Goal: Transaction & Acquisition: Subscribe to service/newsletter

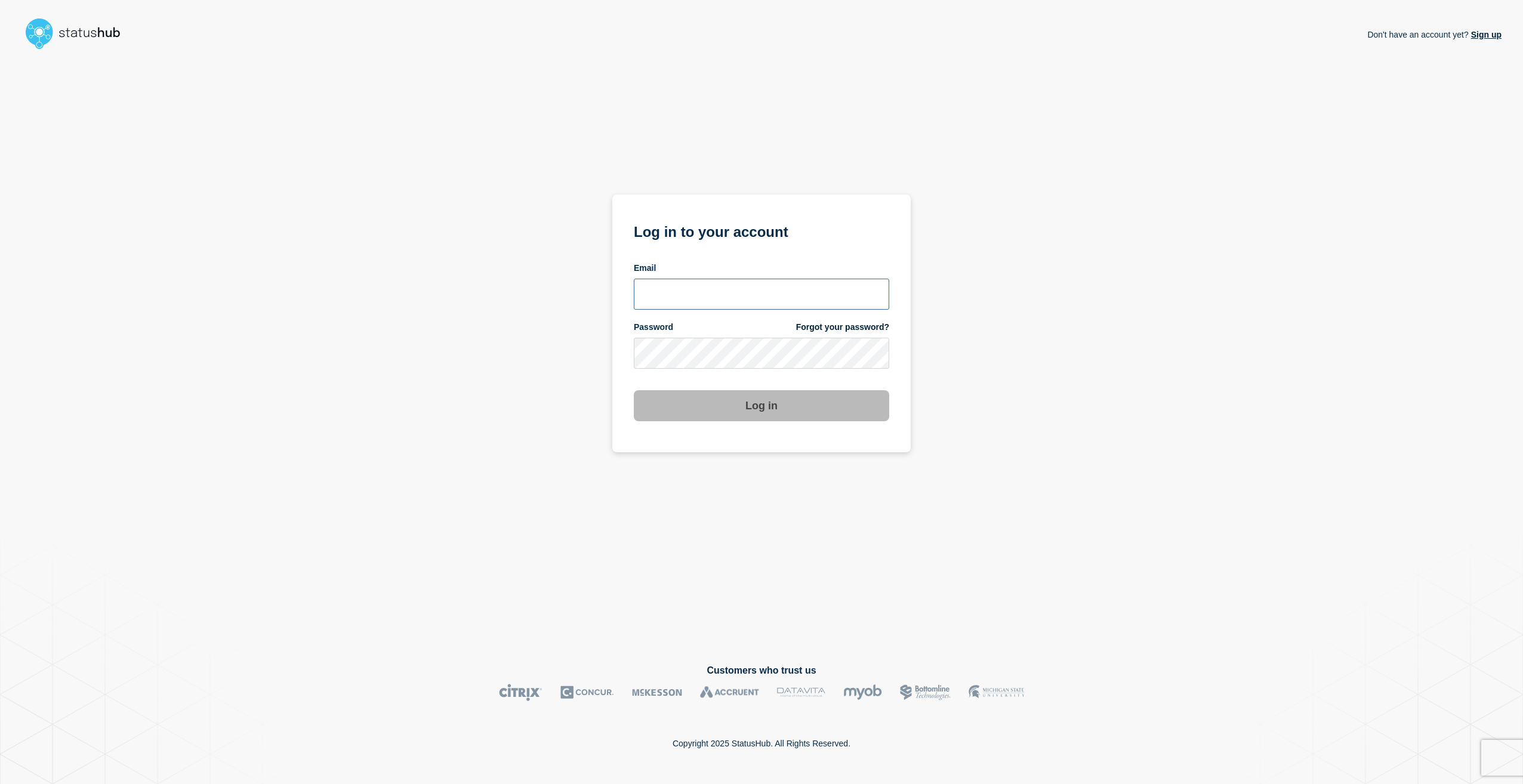
type input "stuart.jackson@candc-uk.com"
click at [781, 409] on button "Log in" at bounding box center [762, 406] width 255 height 31
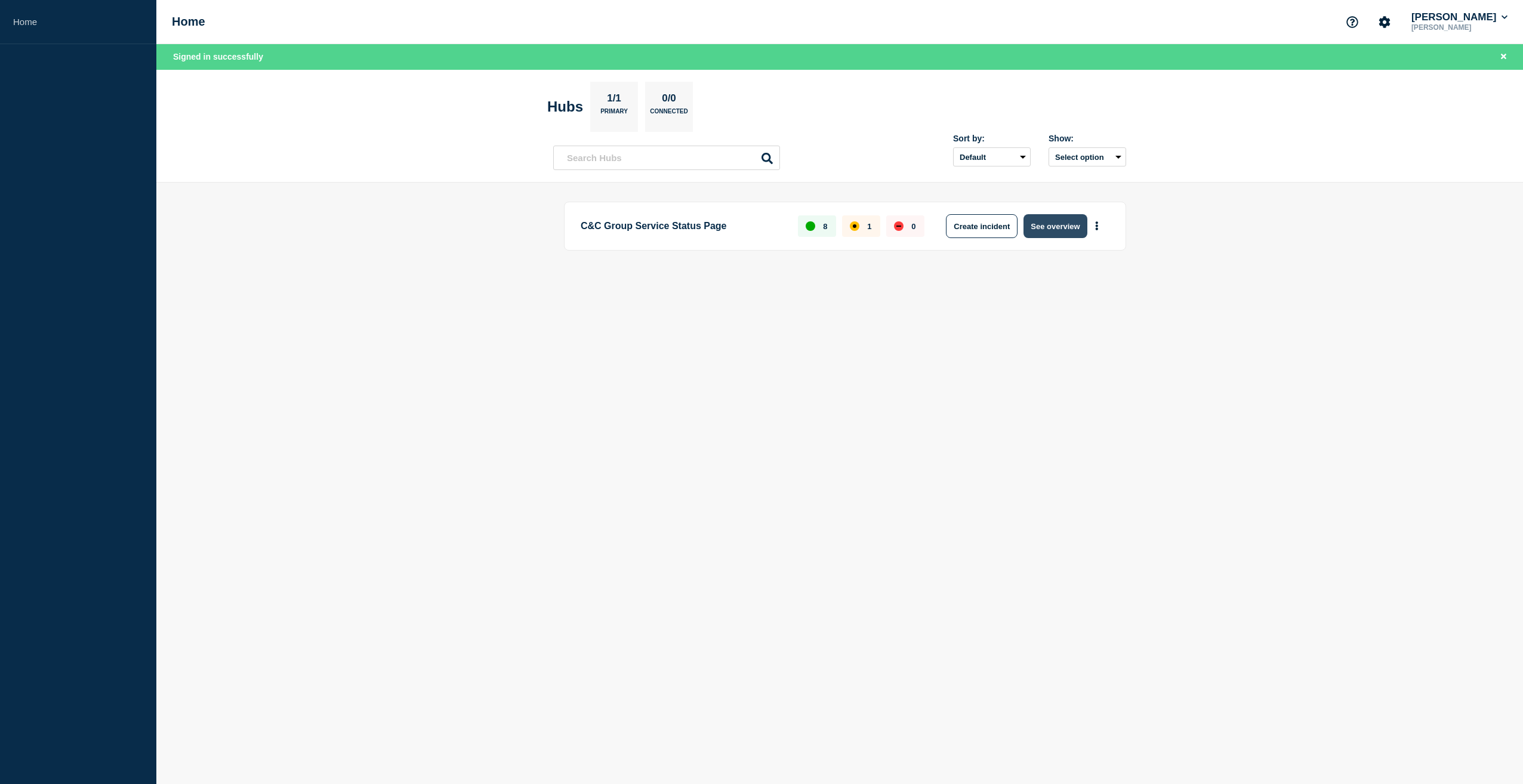
click at [1076, 227] on button "See overview" at bounding box center [1055, 227] width 64 height 24
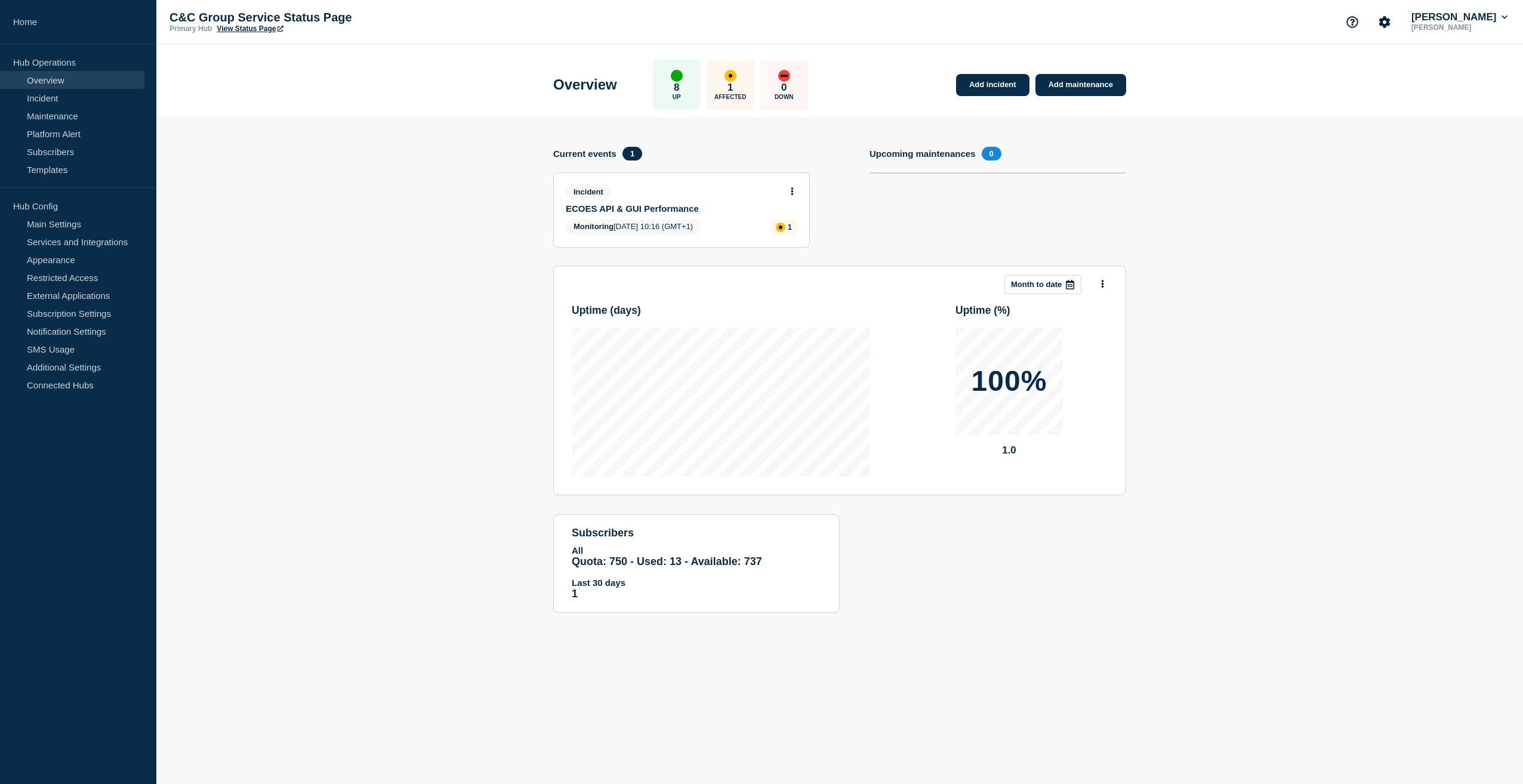
click at [794, 186] on body "Home Hub Operations Overview Incident Maintenance Platform Alert Subscribers Te…" at bounding box center [762, 392] width 1523 height 784
click at [792, 191] on icon at bounding box center [793, 191] width 3 height 8
click at [786, 223] on link "View incident" at bounding box center [788, 220] width 49 height 9
click at [796, 217] on link "View incident" at bounding box center [788, 220] width 49 height 9
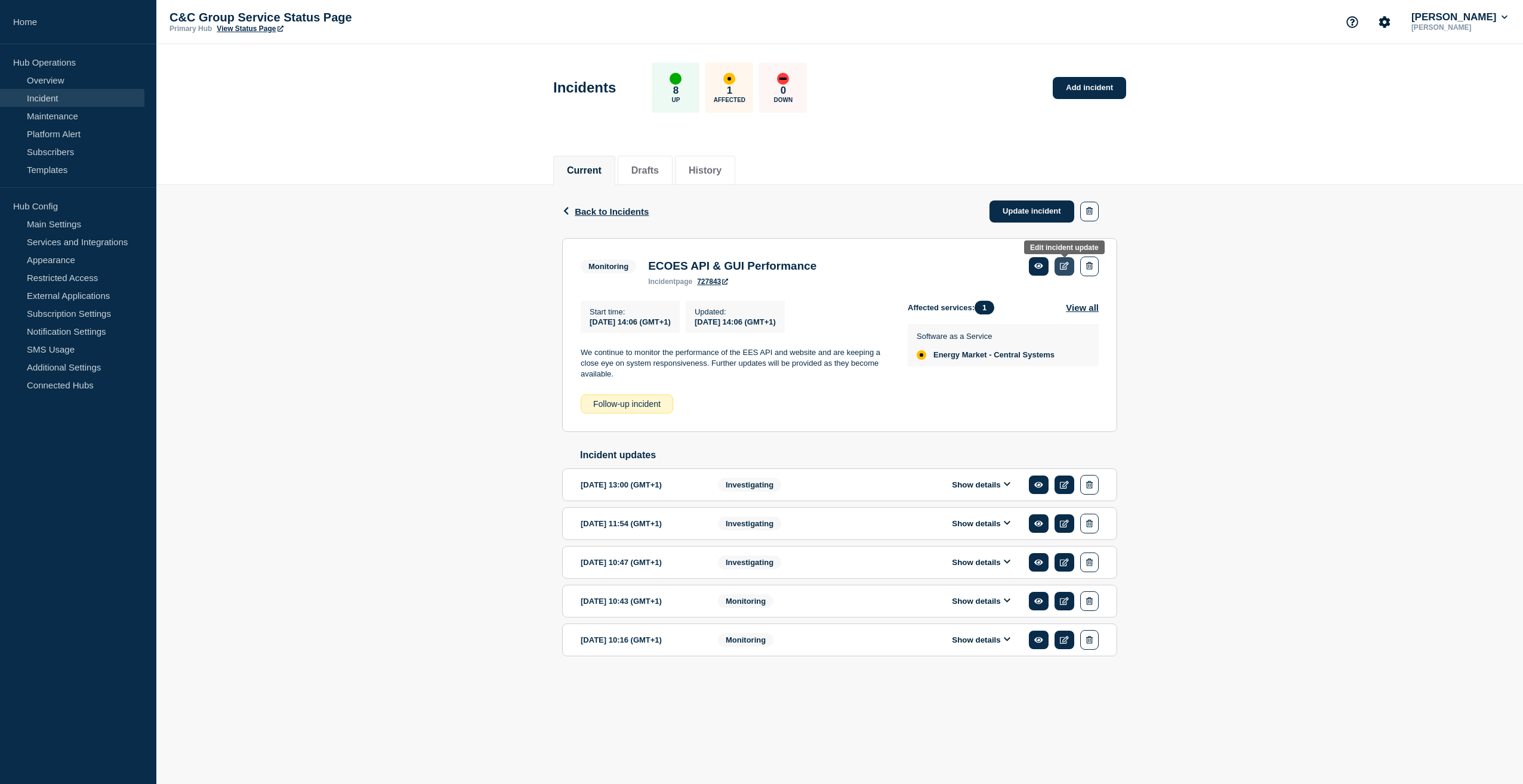
click at [1063, 267] on icon at bounding box center [1064, 266] width 9 height 8
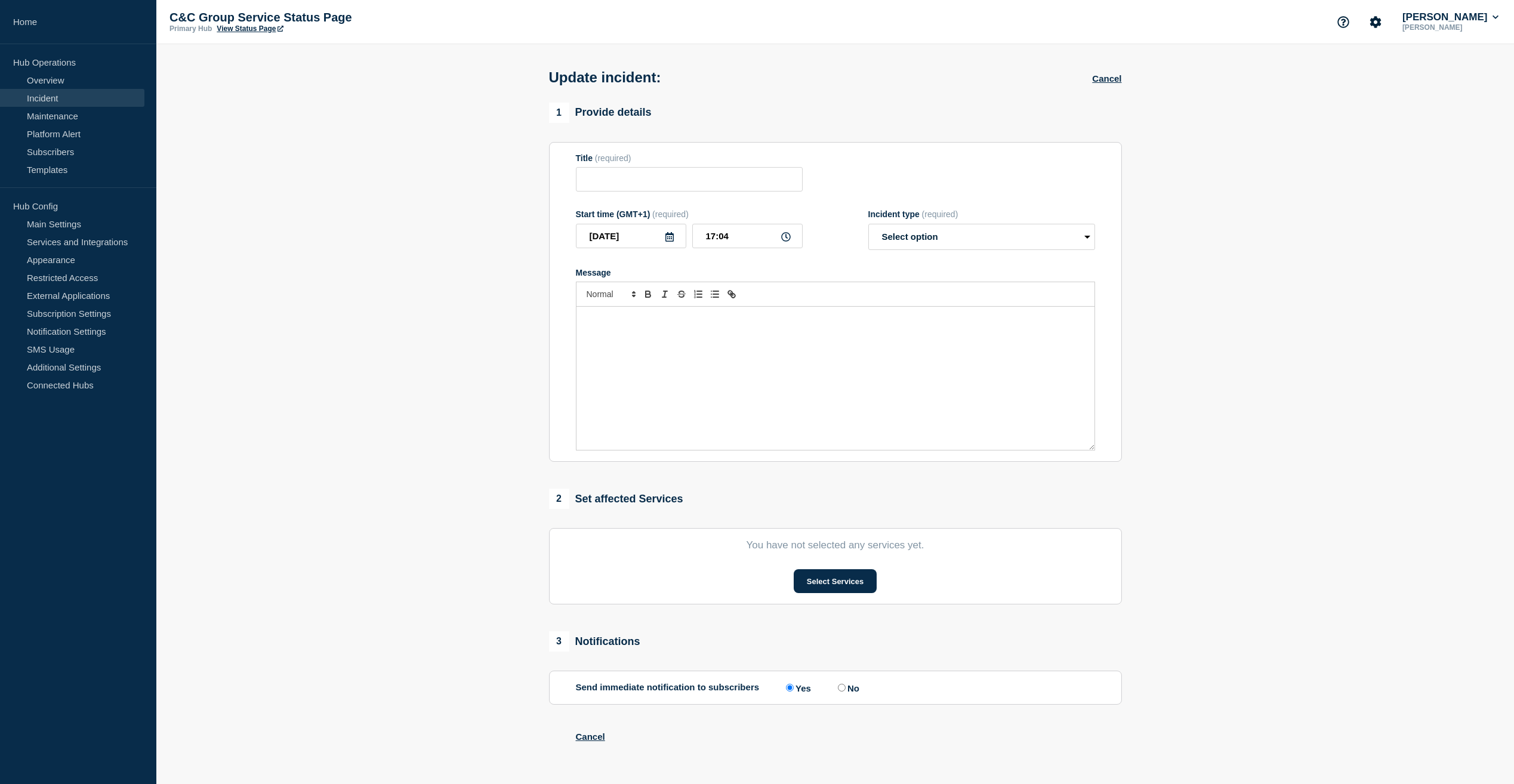
type input "ECOES API & GUI Performance"
type input "14:06"
select select "monitoring"
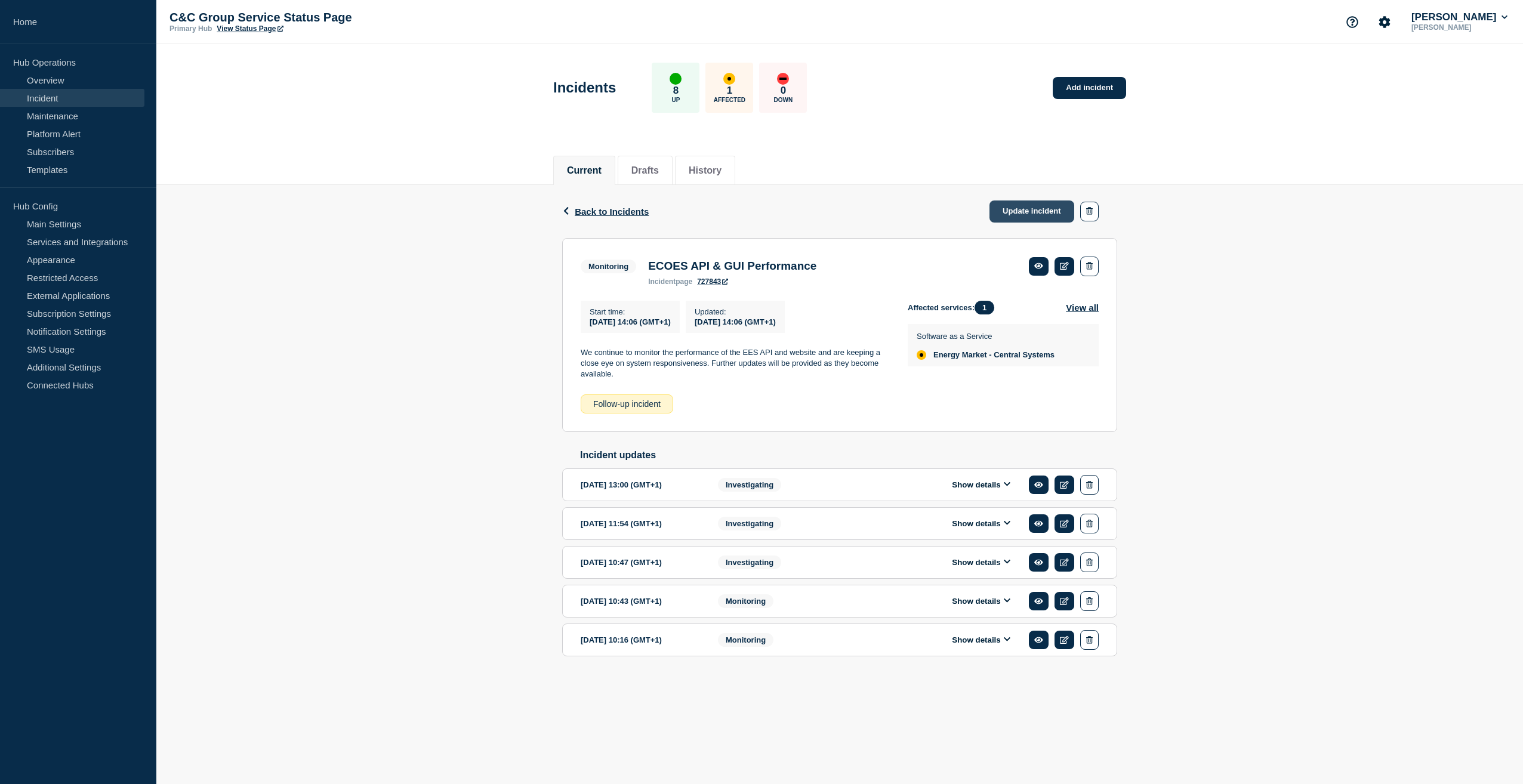
click at [1050, 212] on link "Update incident" at bounding box center [1032, 211] width 85 height 22
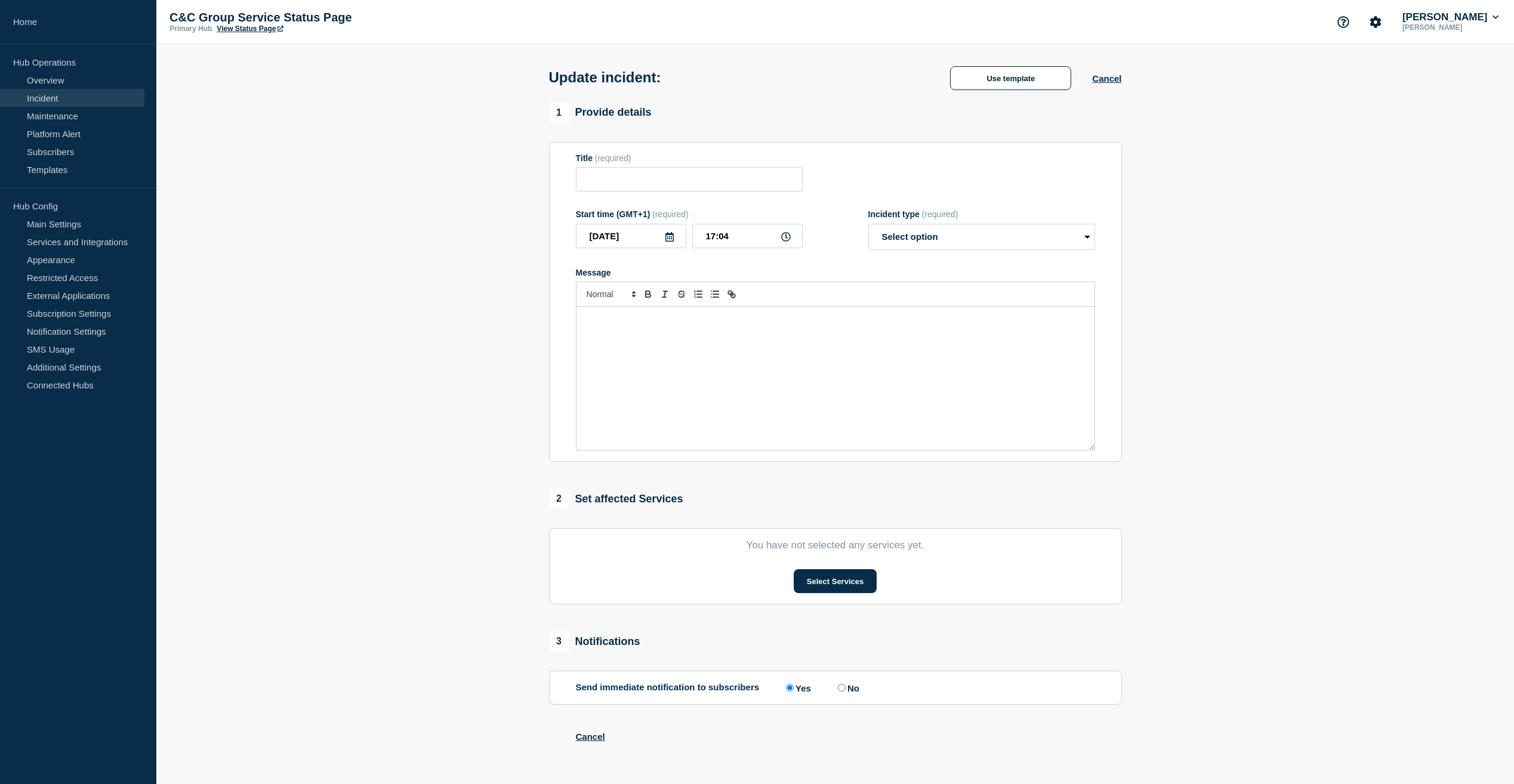
type input "ECOES API & GUI Performance"
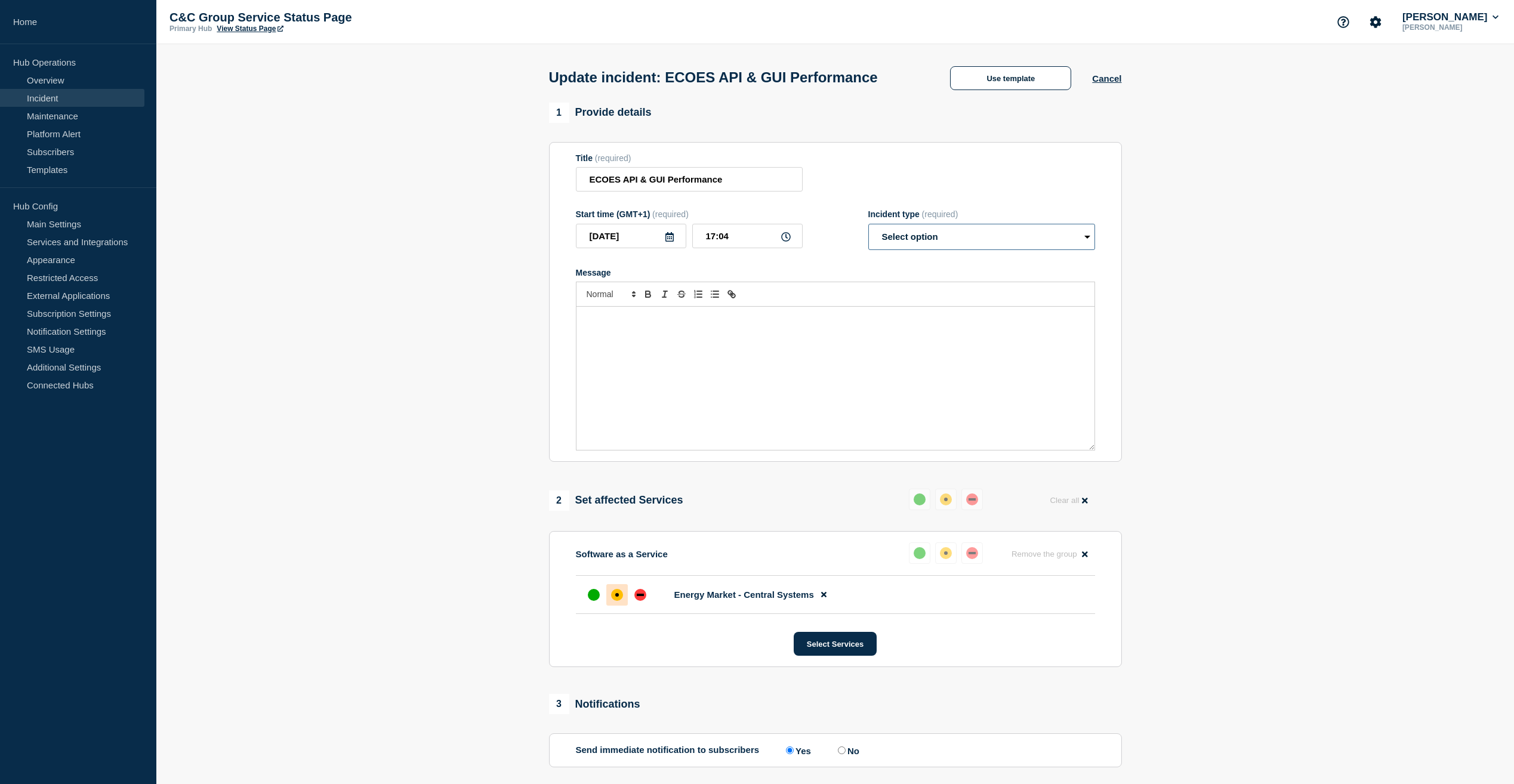
click at [971, 239] on select "Select option Investigating Identified Monitoring Resolved" at bounding box center [981, 237] width 227 height 26
select select "monitoring"
click at [868, 226] on select "Select option Investigating Identified Monitoring Resolved" at bounding box center [981, 237] width 227 height 26
click at [632, 323] on p "Message" at bounding box center [836, 319] width 500 height 11
drag, startPoint x: 665, startPoint y: 321, endPoint x: 511, endPoint y: 321, distance: 154.0
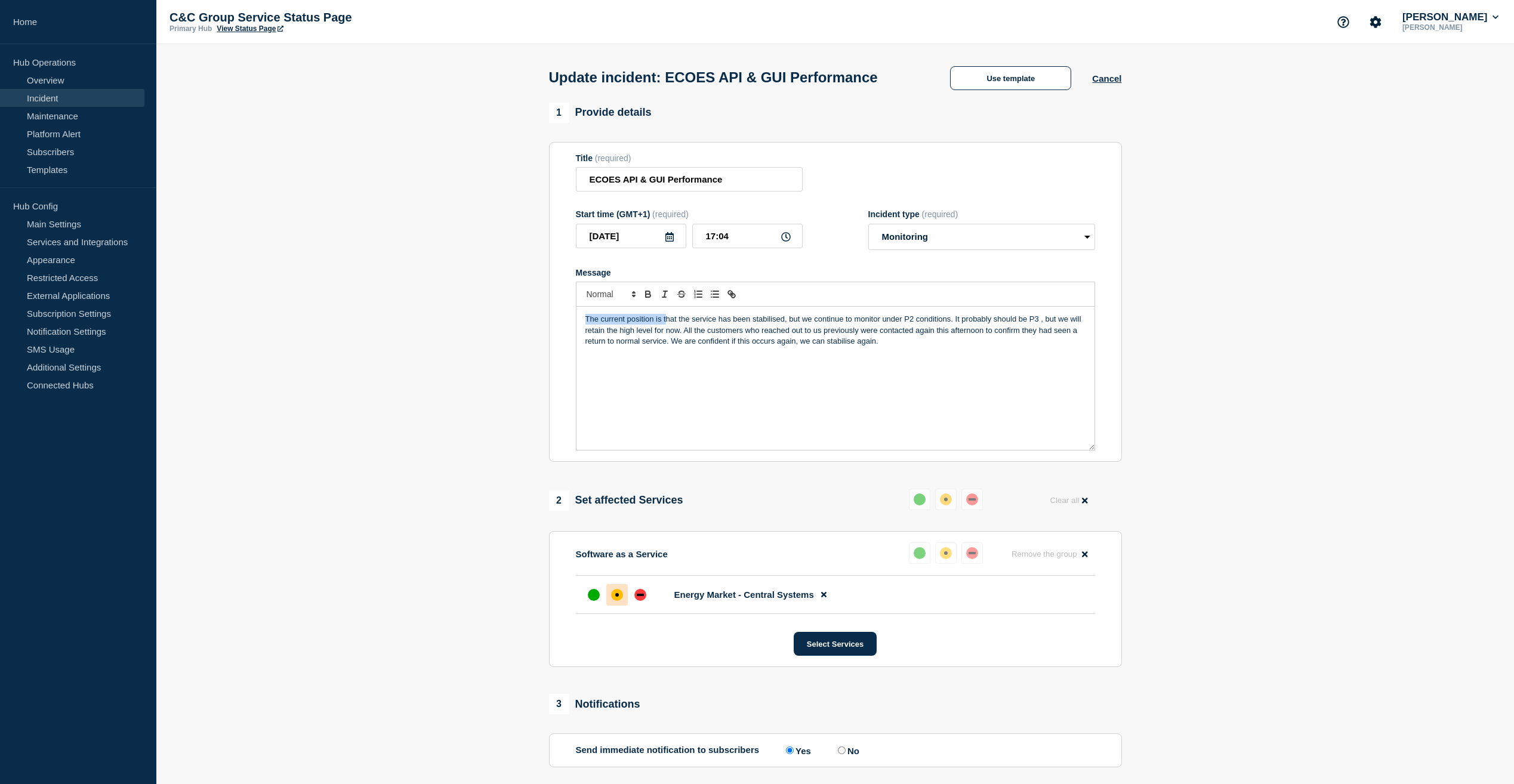
click at [511, 321] on section "1 Provide details Title (required) ECOES API & GUI Performance Start time (GMT+…" at bounding box center [835, 621] width 1358 height 1037
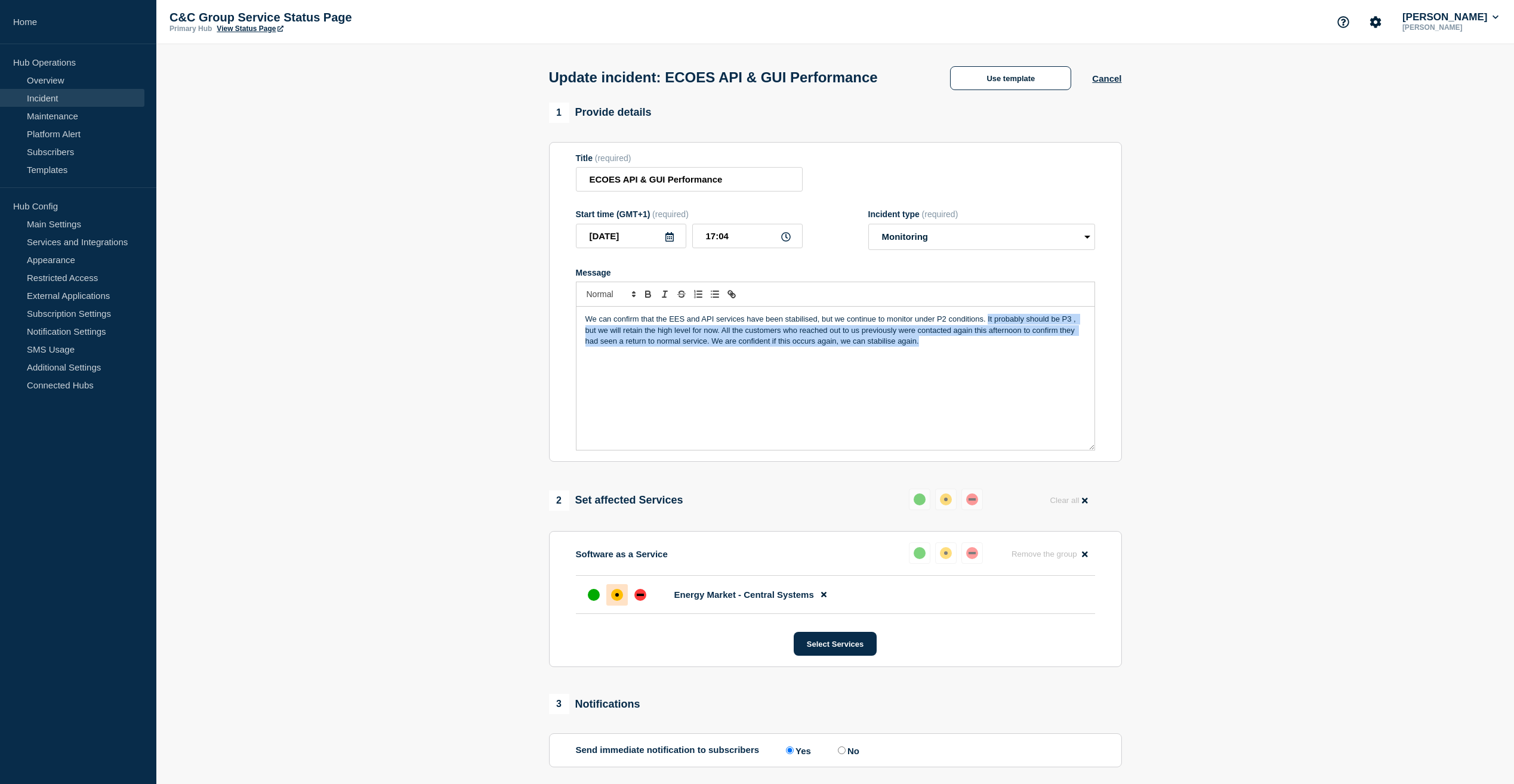
drag, startPoint x: 988, startPoint y: 323, endPoint x: 941, endPoint y: 358, distance: 58.6
click at [941, 358] on div "We can confirm that the EES and API services have been stabilised, but we conti…" at bounding box center [835, 378] width 518 height 143
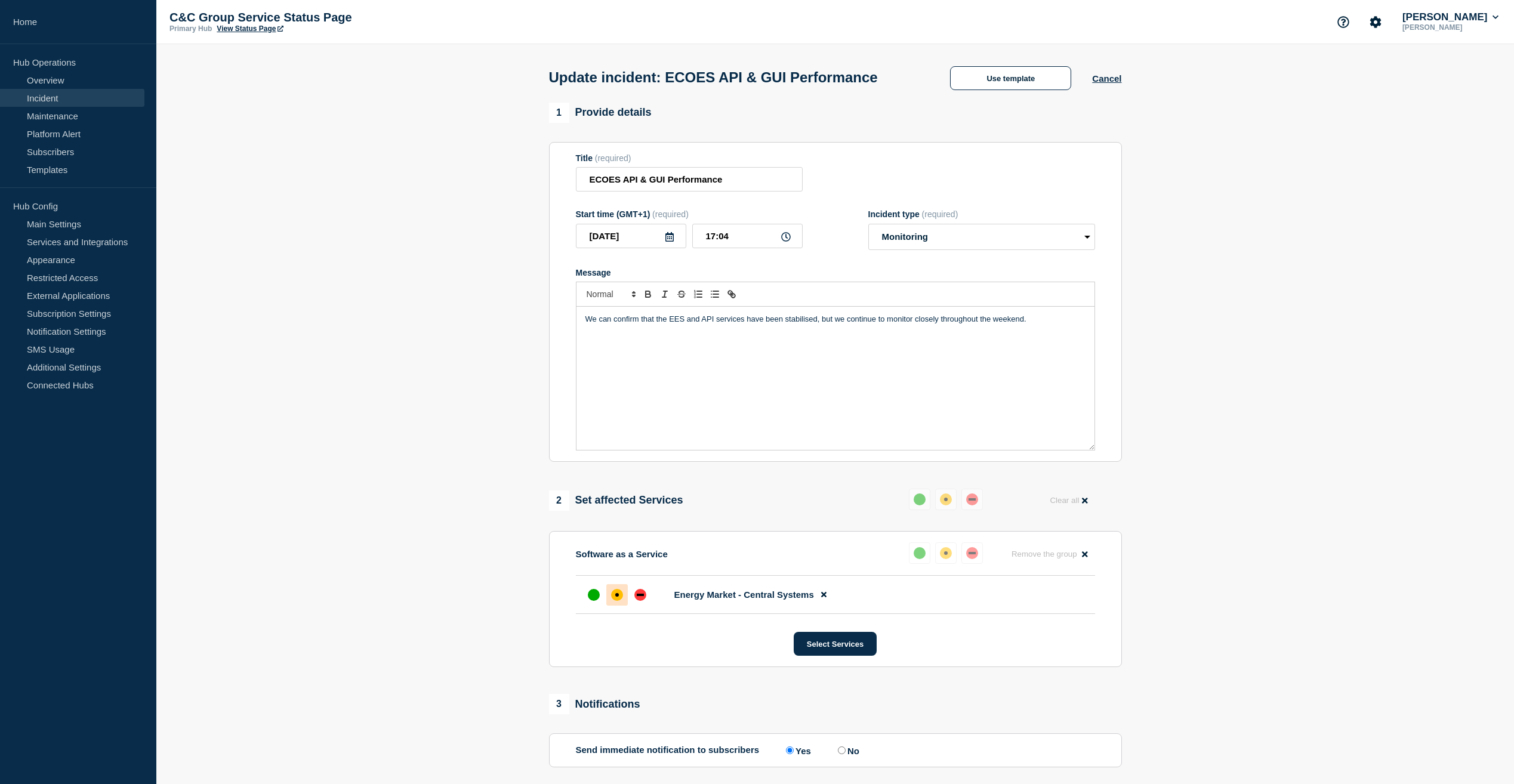
click at [846, 323] on p "We can confirm that the EES and API services have been stabilised, but we conti…" at bounding box center [836, 319] width 500 height 11
click at [1045, 325] on p "We can confirm that the EES and API services have been stabilised, but we will …" at bounding box center [836, 319] width 500 height 11
click at [955, 323] on p "We can confirm that the EES and API services have been stabilised, but we will …" at bounding box center [836, 319] width 500 height 11
click at [594, 598] on div "up" at bounding box center [594, 595] width 12 height 12
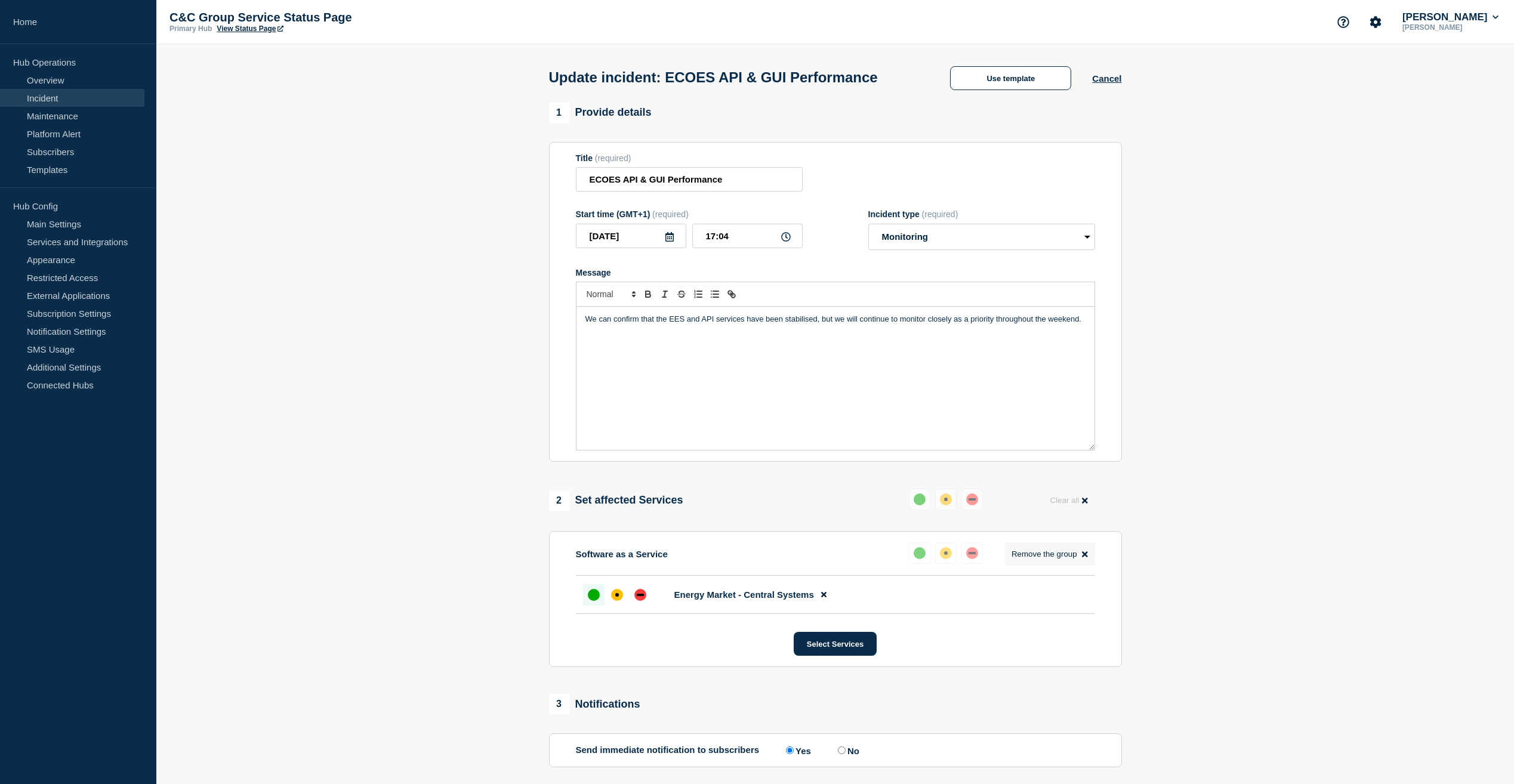
click at [1086, 554] on icon at bounding box center [1085, 554] width 5 height 8
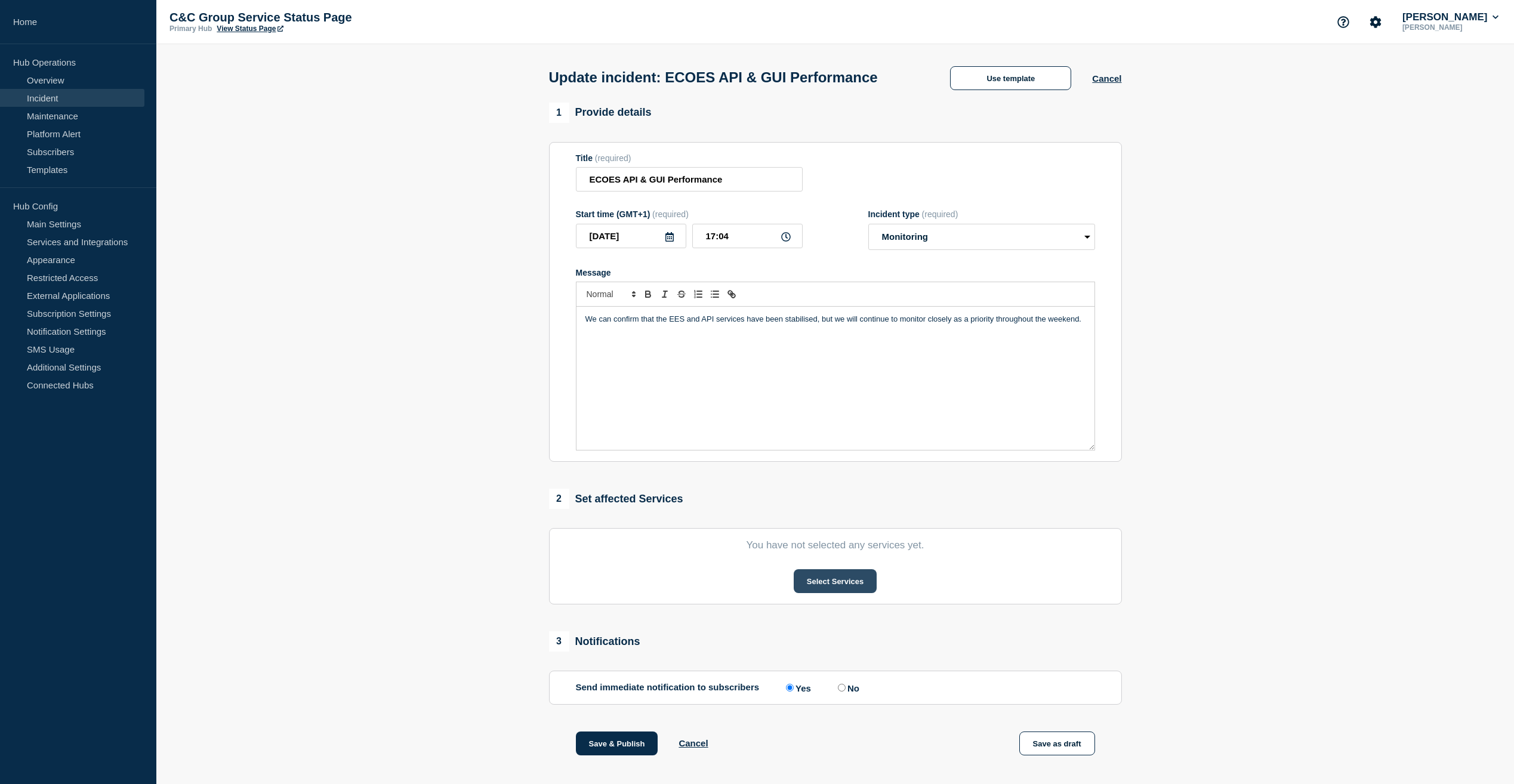
click at [839, 585] on button "Select Services" at bounding box center [835, 581] width 83 height 24
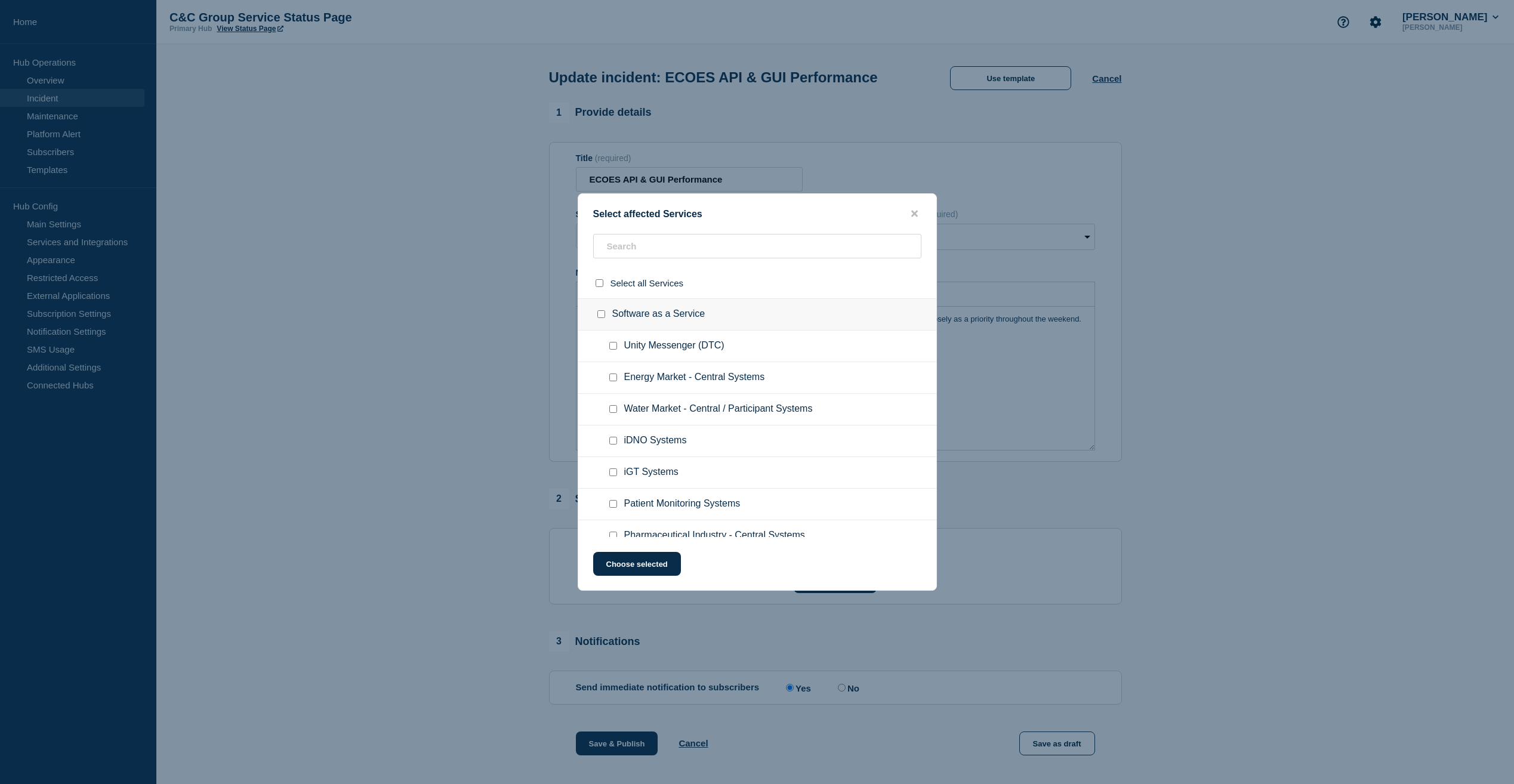
click at [611, 378] on input "Energy Market - Central Systems checkbox" at bounding box center [614, 378] width 8 height 8
checkbox input "true"
click at [648, 560] on button "Choose selected" at bounding box center [636, 564] width 88 height 24
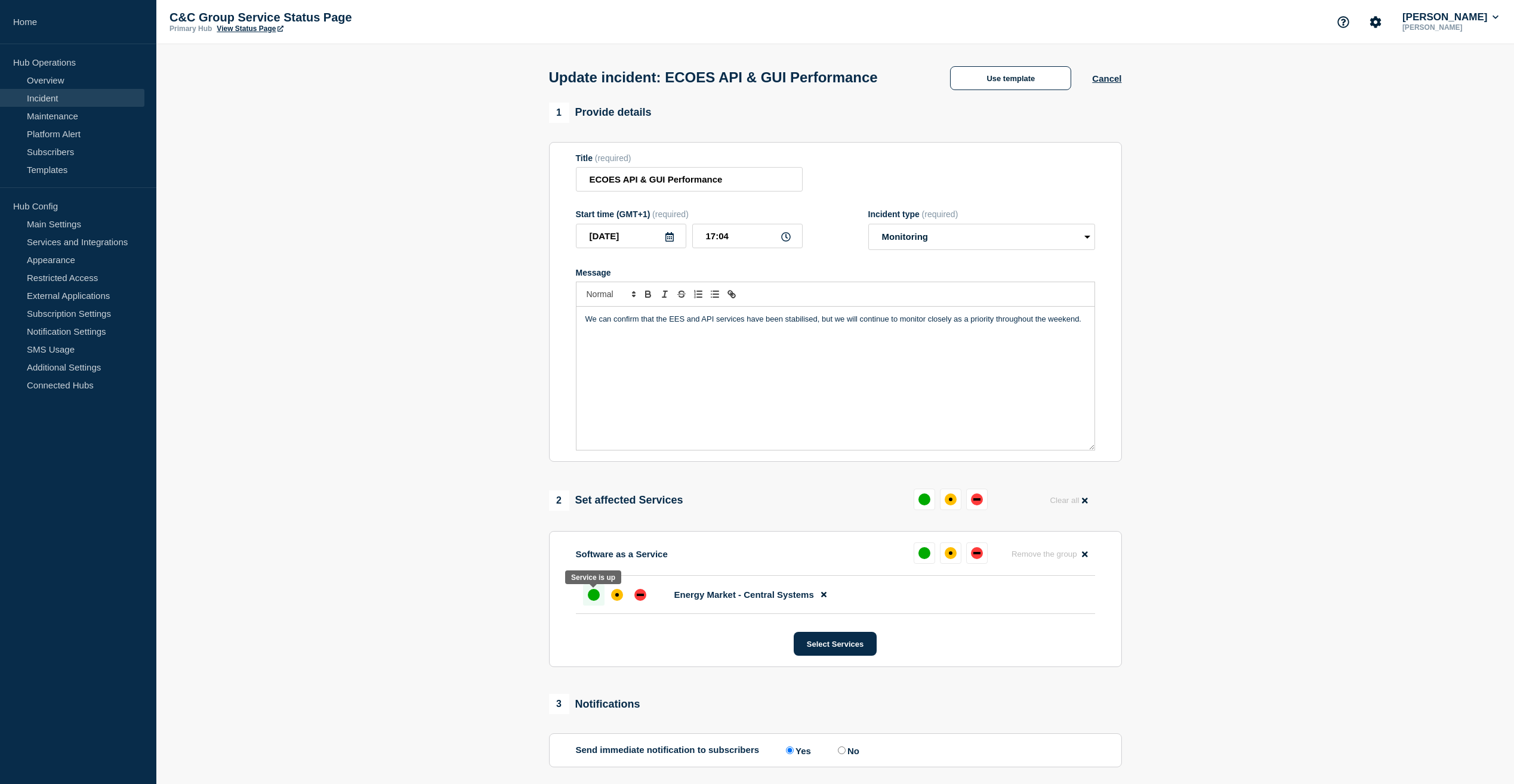
click at [591, 596] on div "up" at bounding box center [594, 595] width 12 height 12
click at [592, 596] on div "up" at bounding box center [594, 595] width 12 height 12
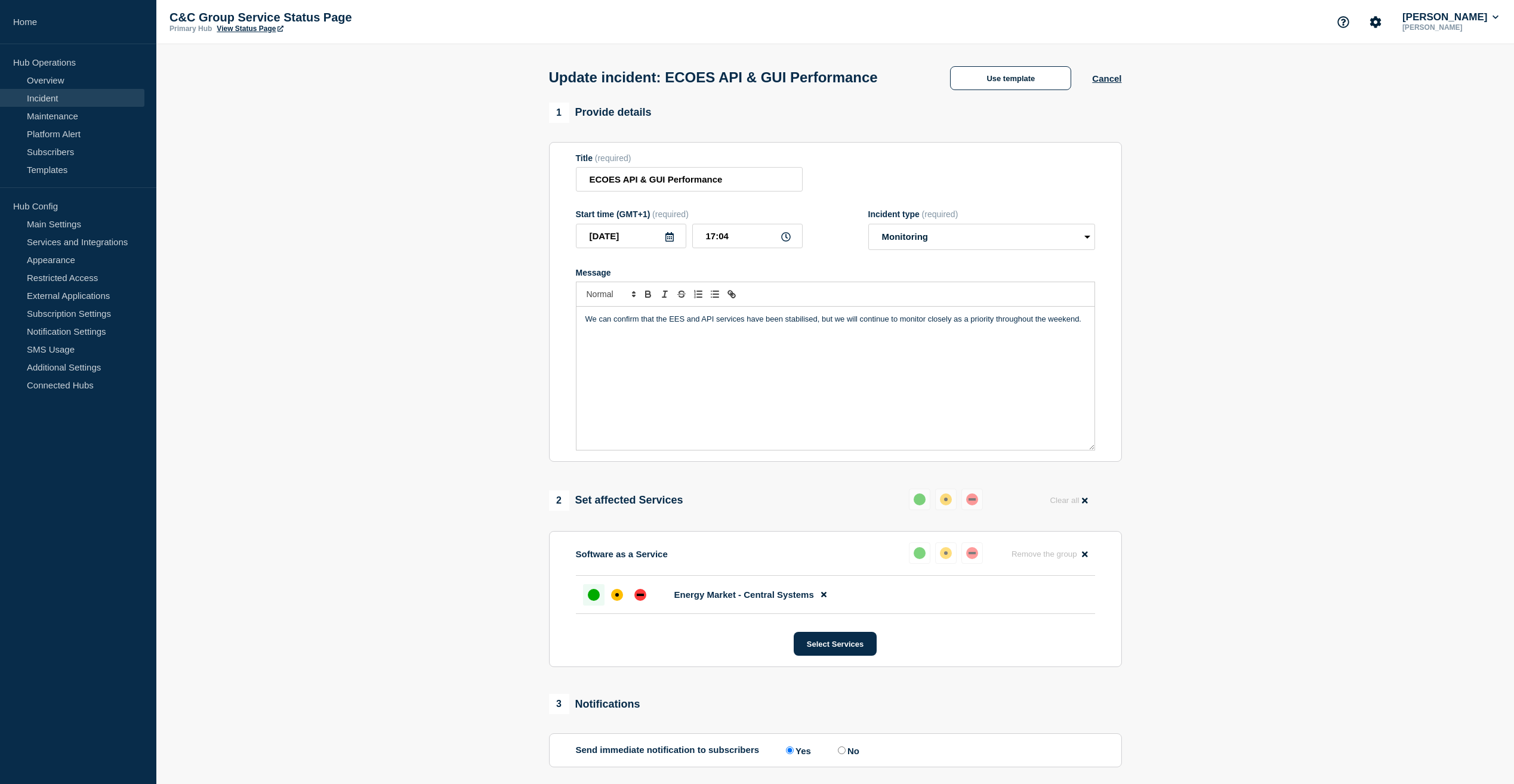
click at [592, 596] on div "up" at bounding box center [594, 595] width 12 height 12
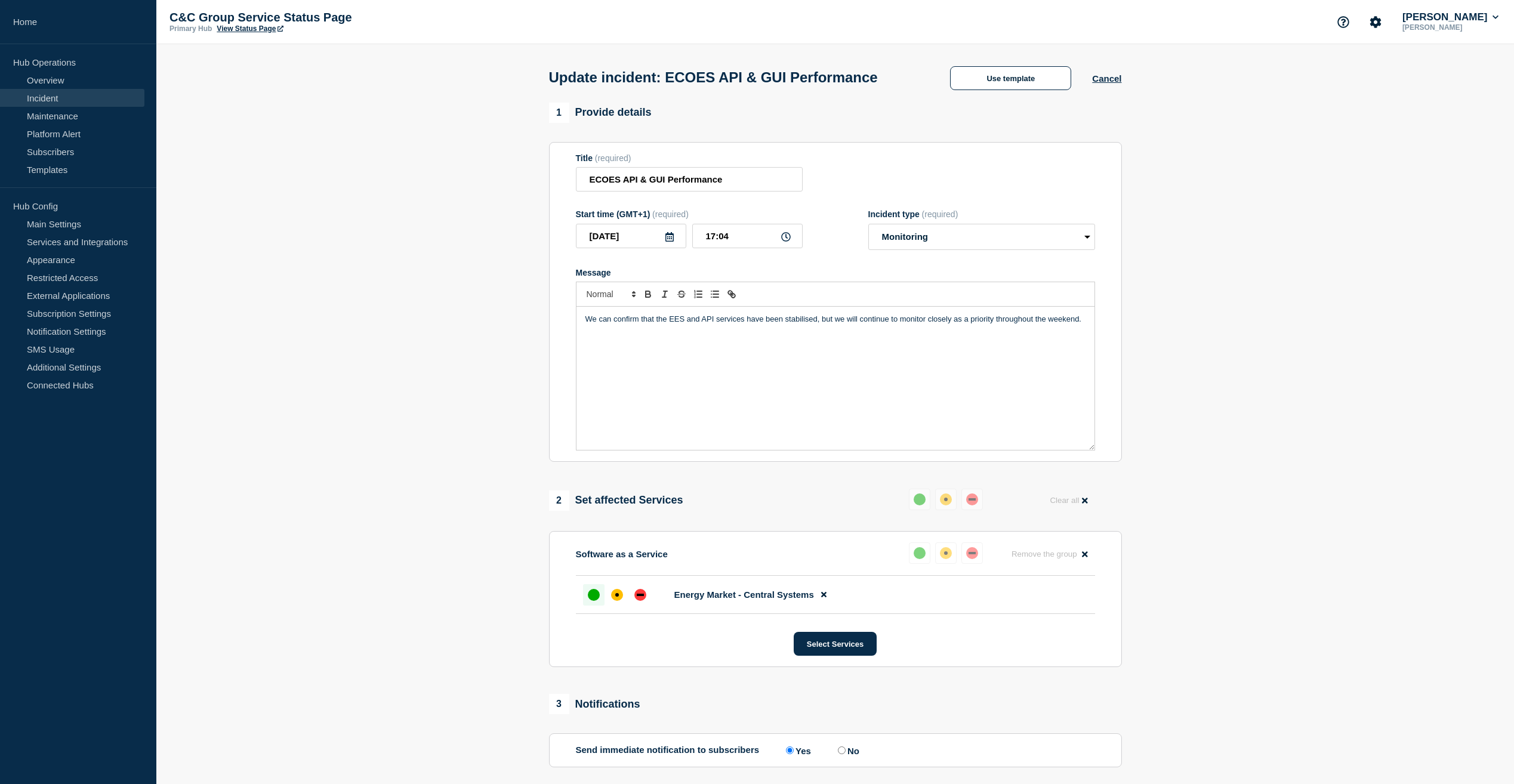
click at [592, 596] on div "up" at bounding box center [594, 595] width 12 height 12
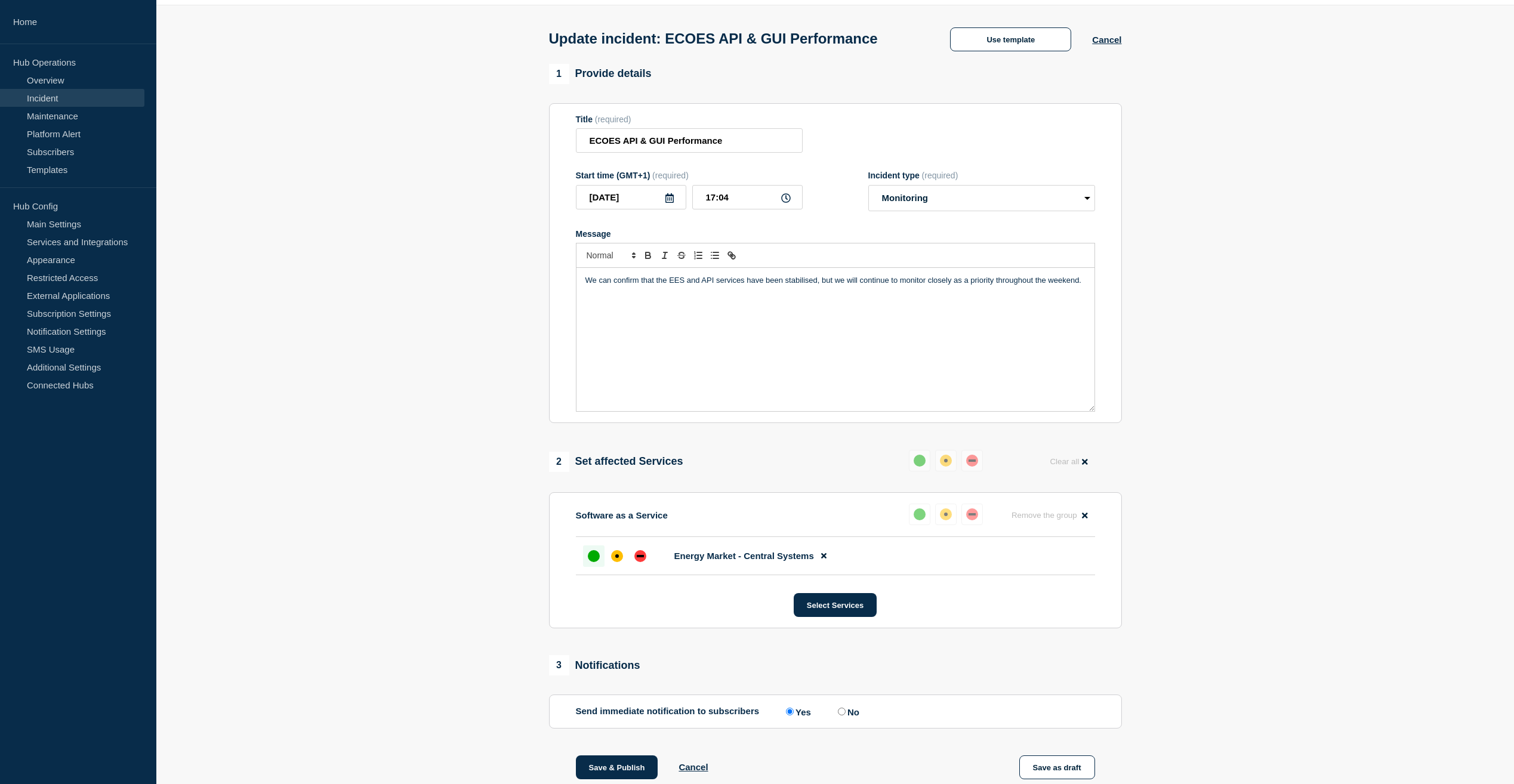
scroll to position [120, 0]
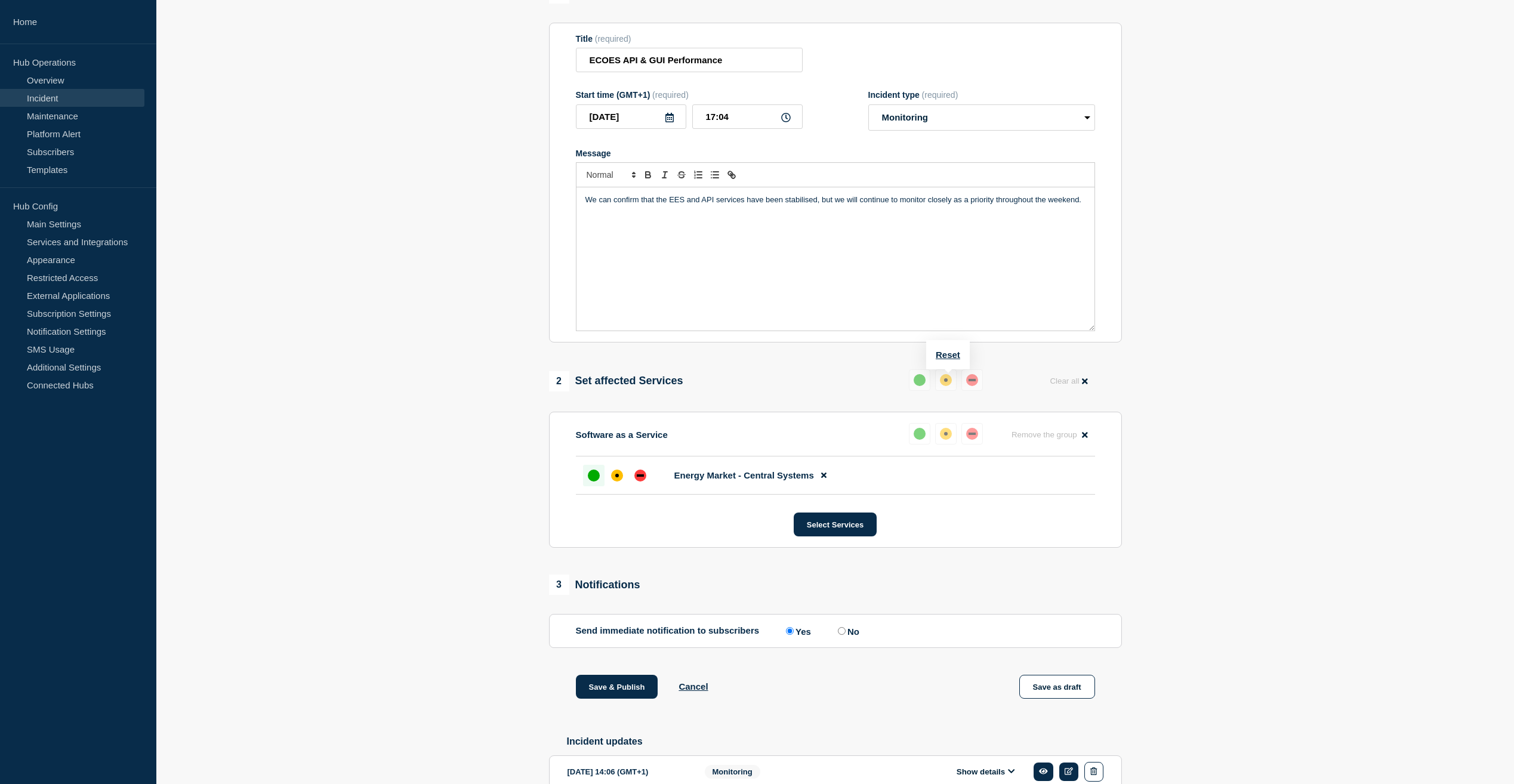
click at [919, 382] on div "up" at bounding box center [920, 380] width 12 height 12
click at [1073, 384] on button "Clear all" at bounding box center [1069, 381] width 52 height 23
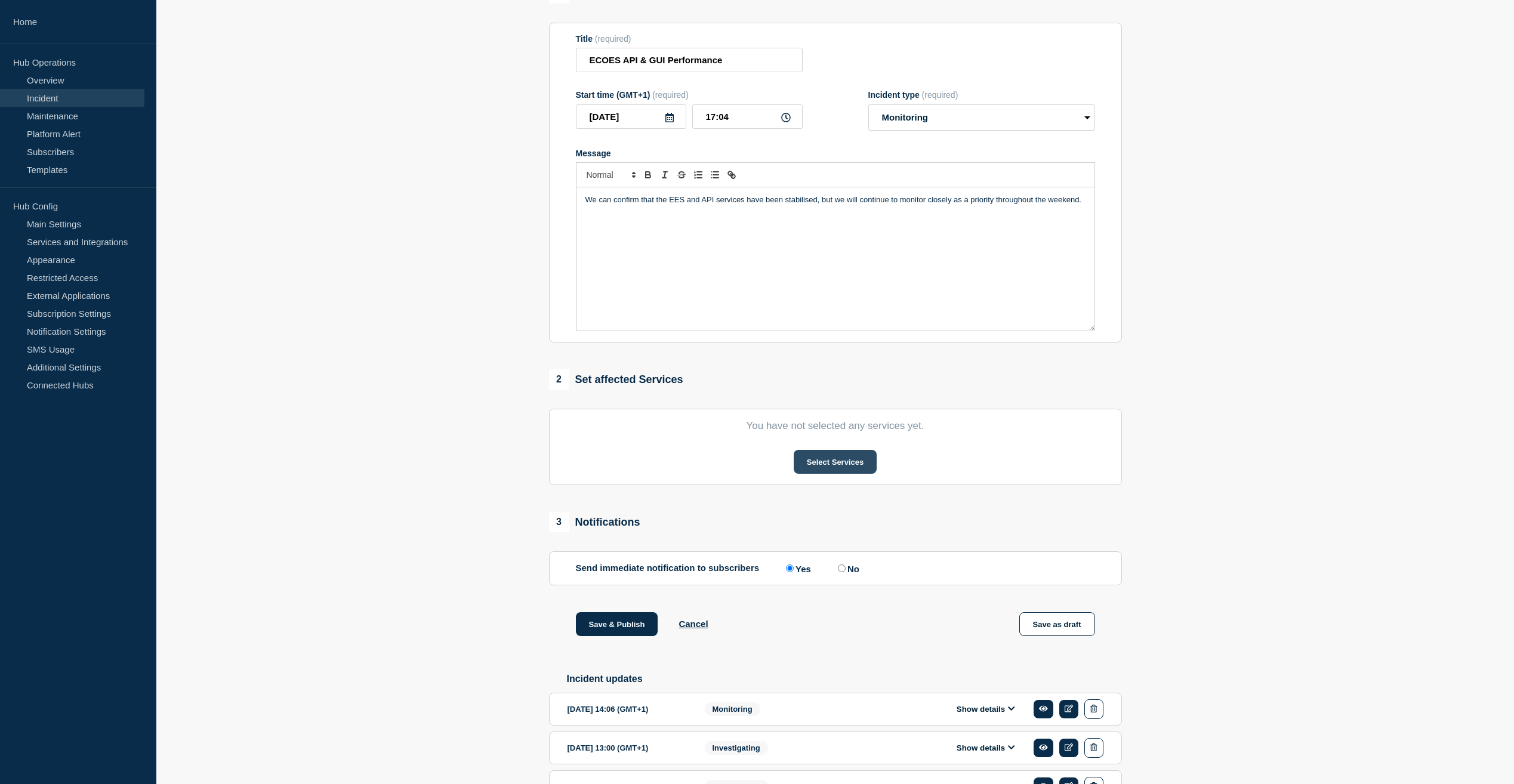
click at [844, 465] on button "Select Services" at bounding box center [835, 462] width 83 height 24
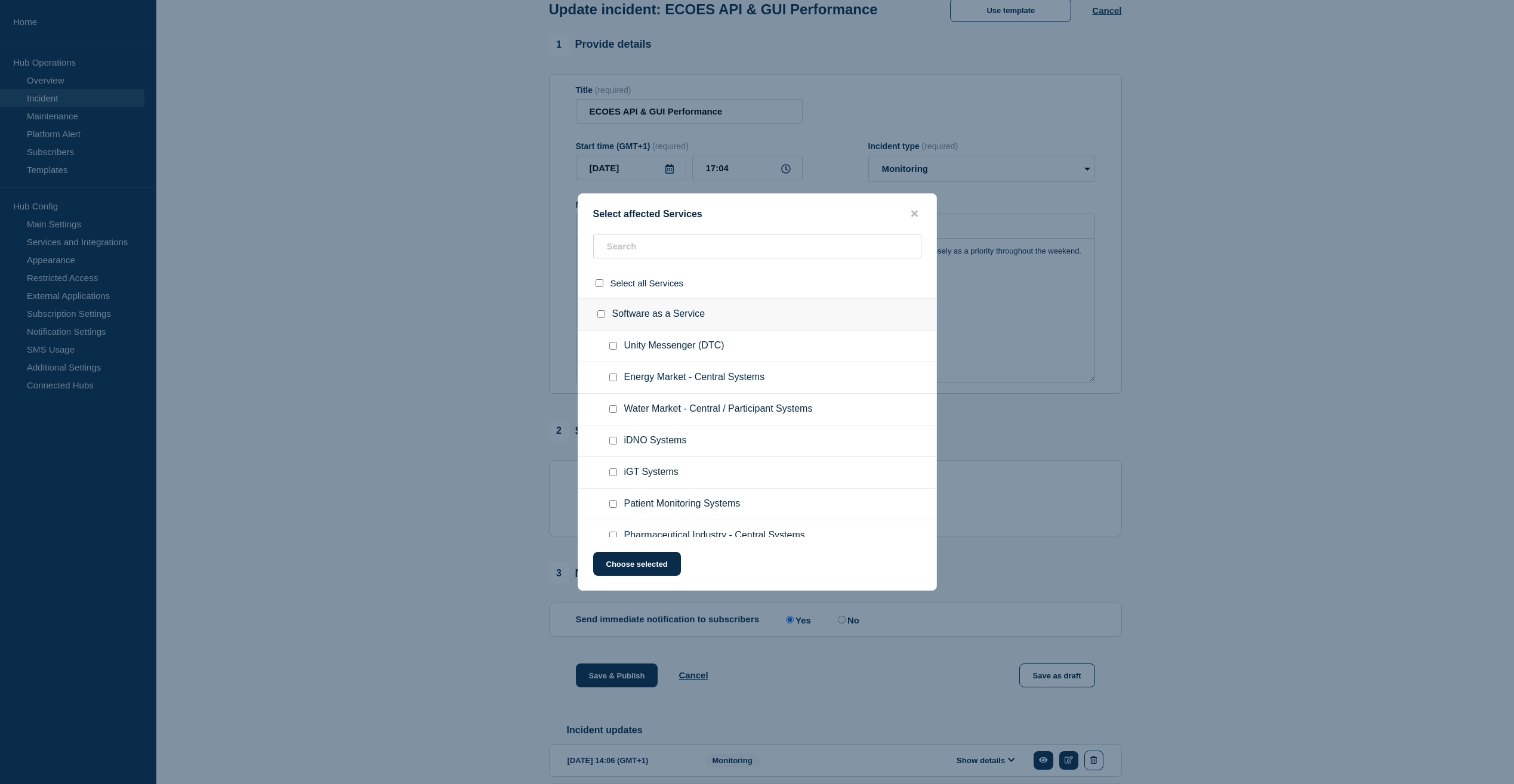
scroll to position [0, 0]
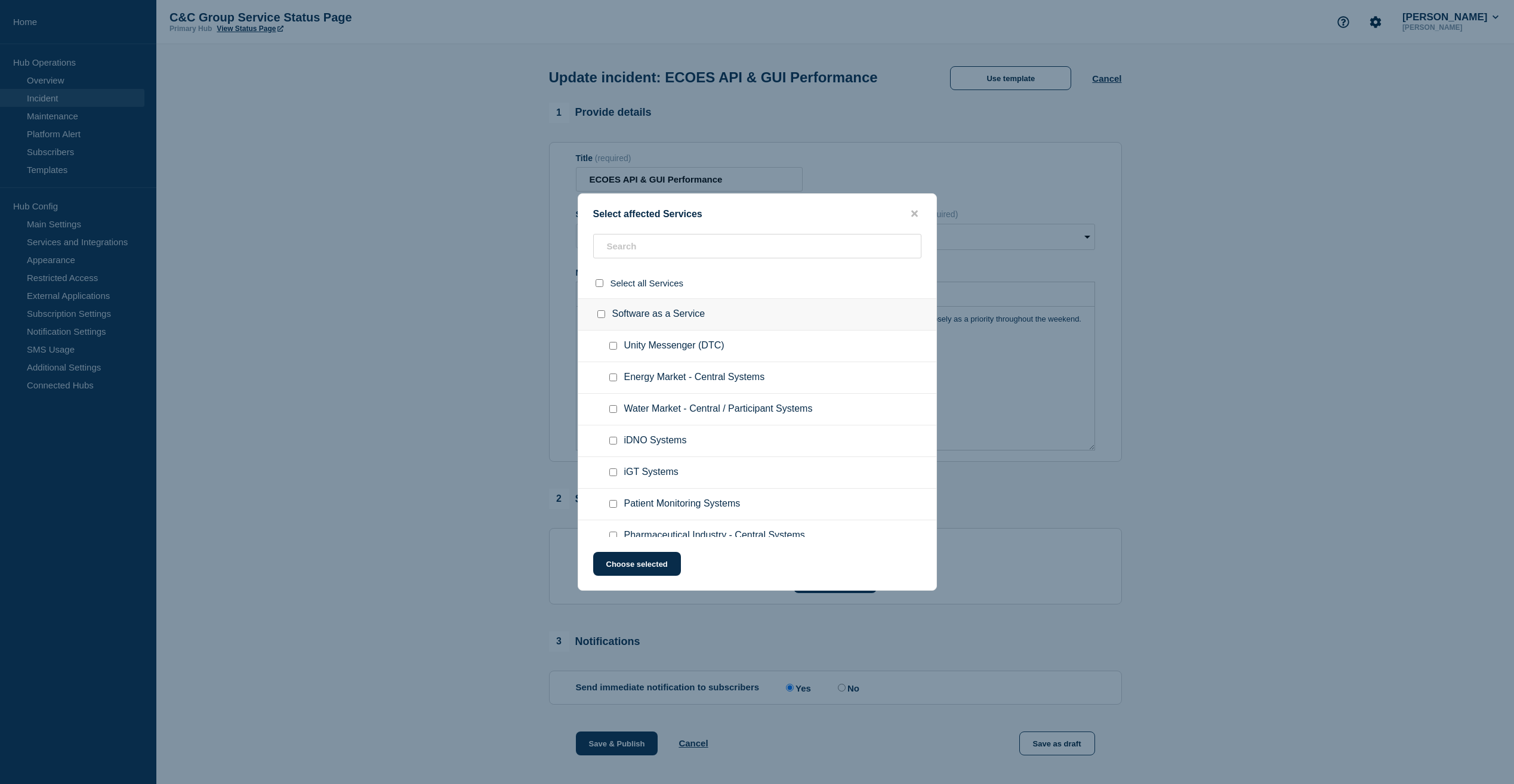
click at [611, 379] on input "Energy Market - Central Systems checkbox" at bounding box center [614, 378] width 8 height 8
checkbox input "true"
click at [641, 567] on button "Choose selected" at bounding box center [636, 564] width 88 height 24
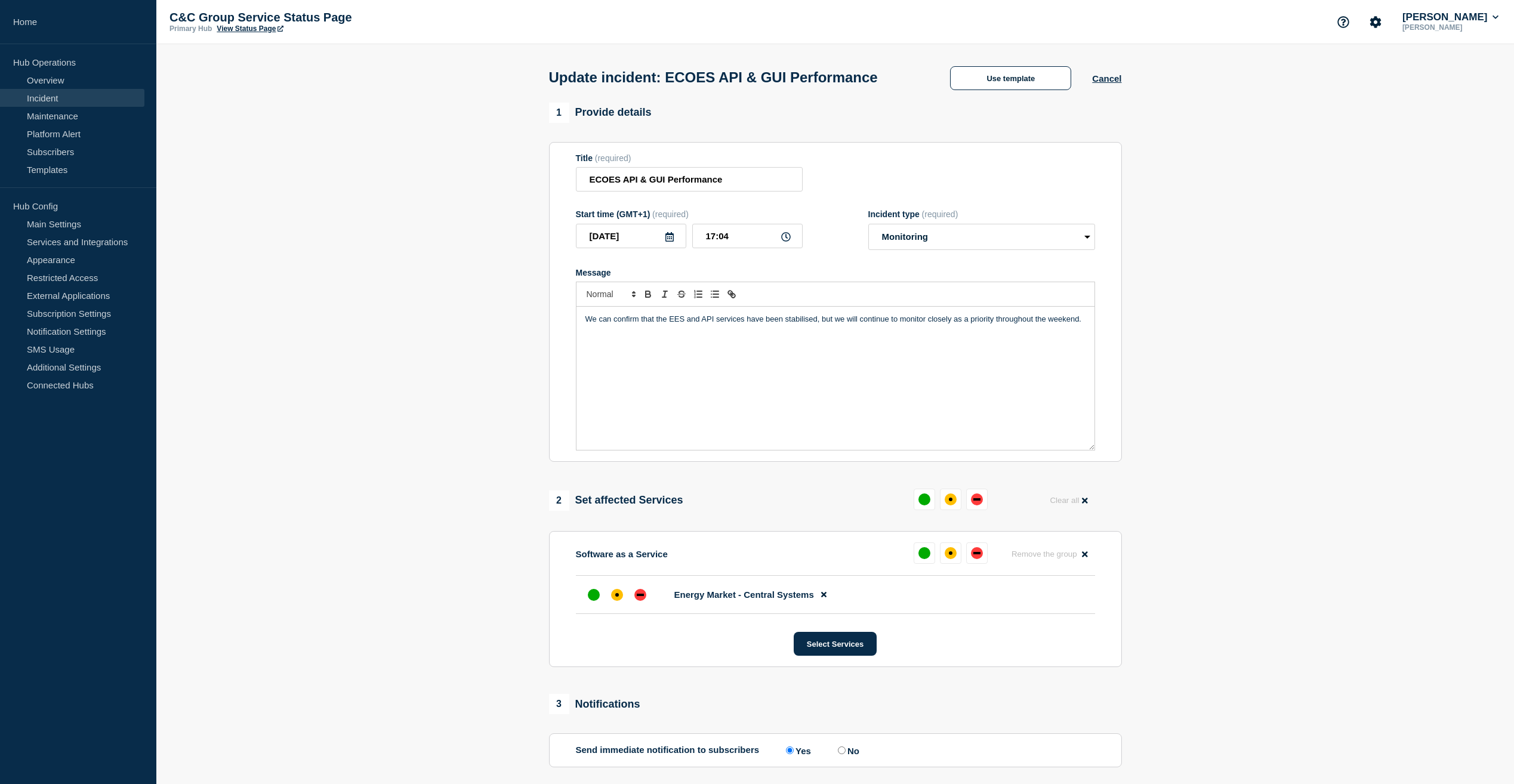
click at [971, 319] on p "We can confirm that the EES and API services have been stabilised, but we will …" at bounding box center [836, 319] width 500 height 11
click at [713, 336] on p "We can confirm that the EES and API services have been stabilised, but we will …" at bounding box center [836, 325] width 500 height 22
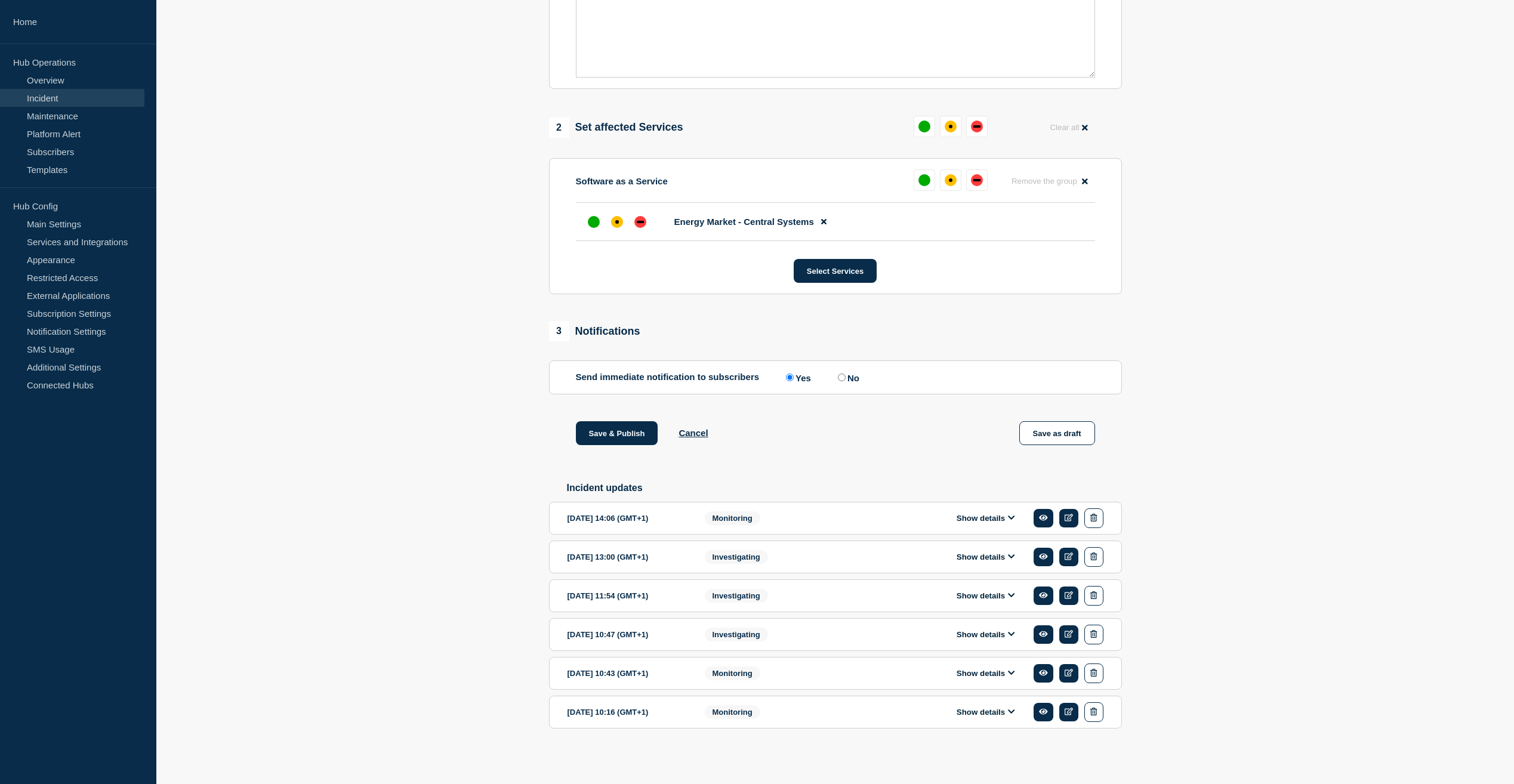
scroll to position [379, 0]
click at [639, 422] on button "Save & Publish" at bounding box center [617, 433] width 82 height 24
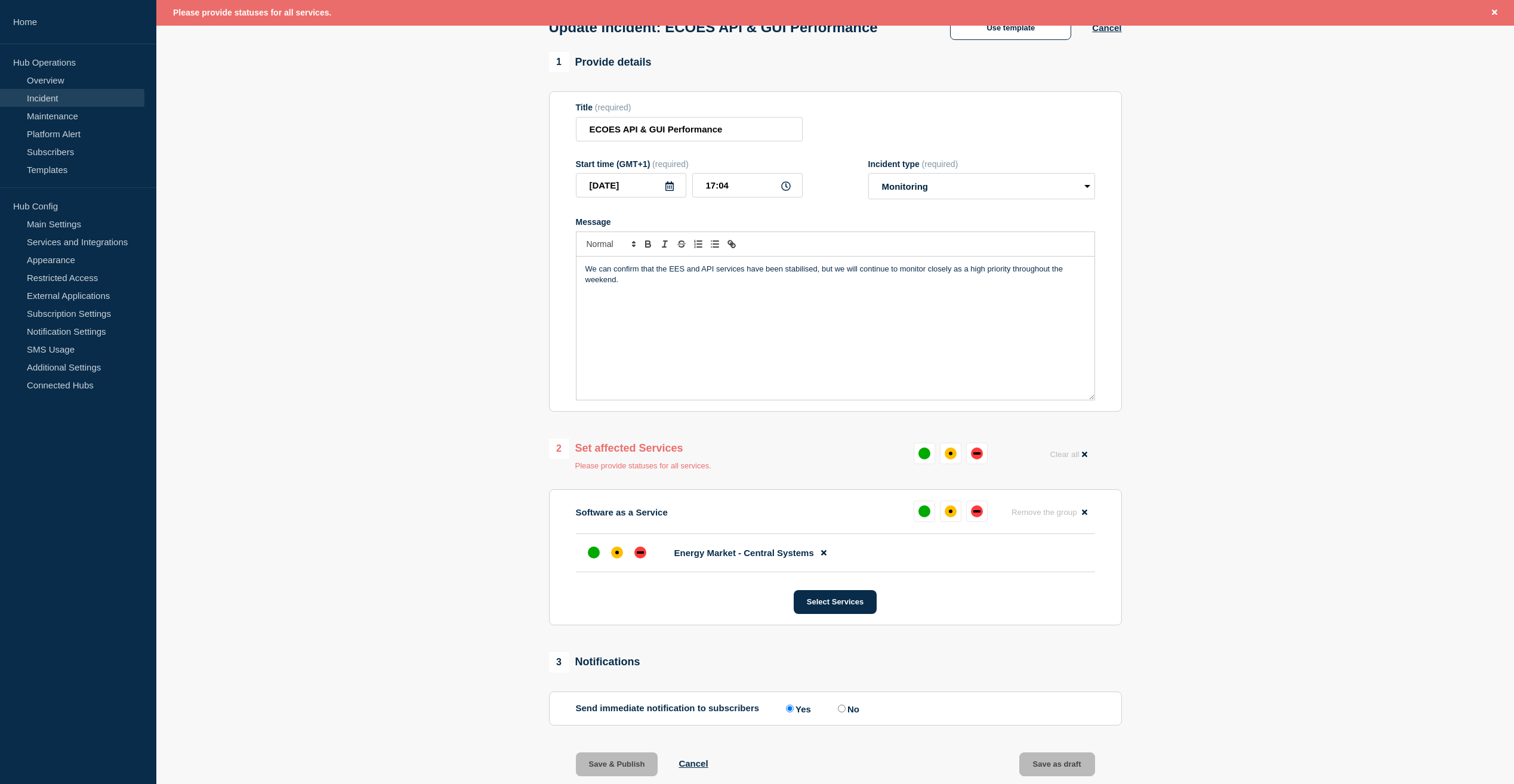
scroll to position [47, 0]
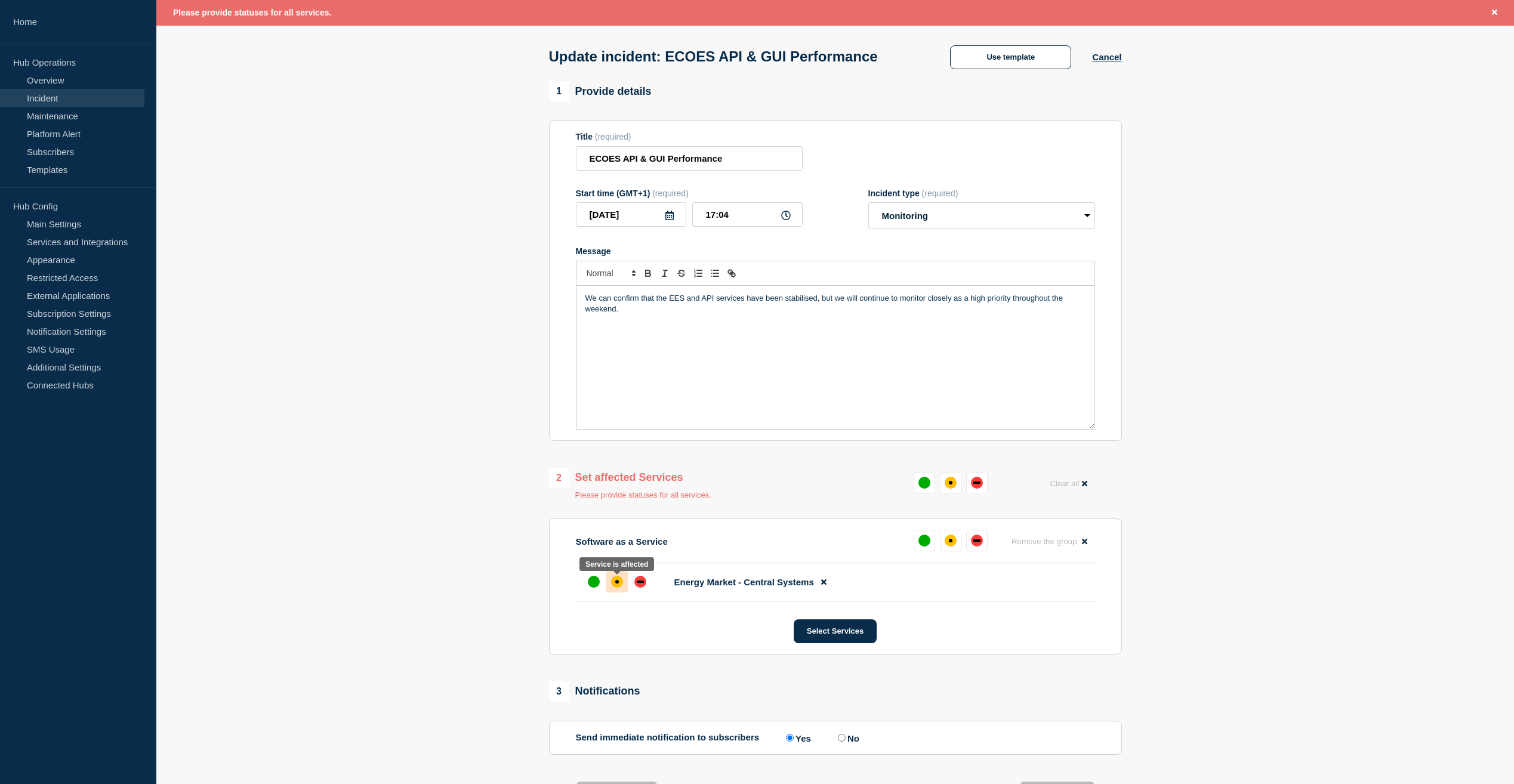
click at [617, 583] on div "affected" at bounding box center [616, 581] width 3 height 3
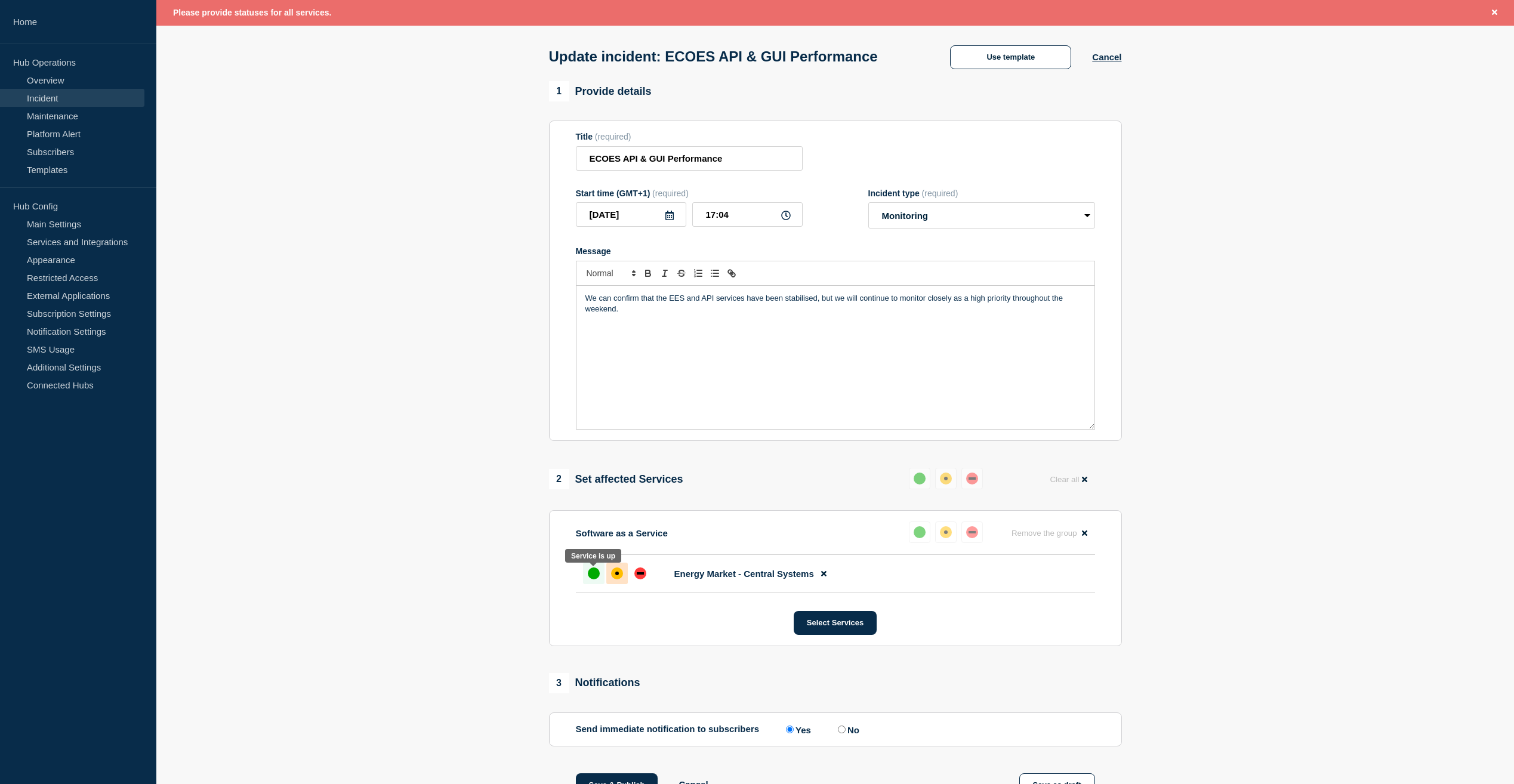
click at [598, 573] on div "up" at bounding box center [594, 573] width 12 height 12
click at [593, 573] on div "up" at bounding box center [594, 573] width 12 height 12
click at [592, 573] on div "up" at bounding box center [594, 573] width 12 height 12
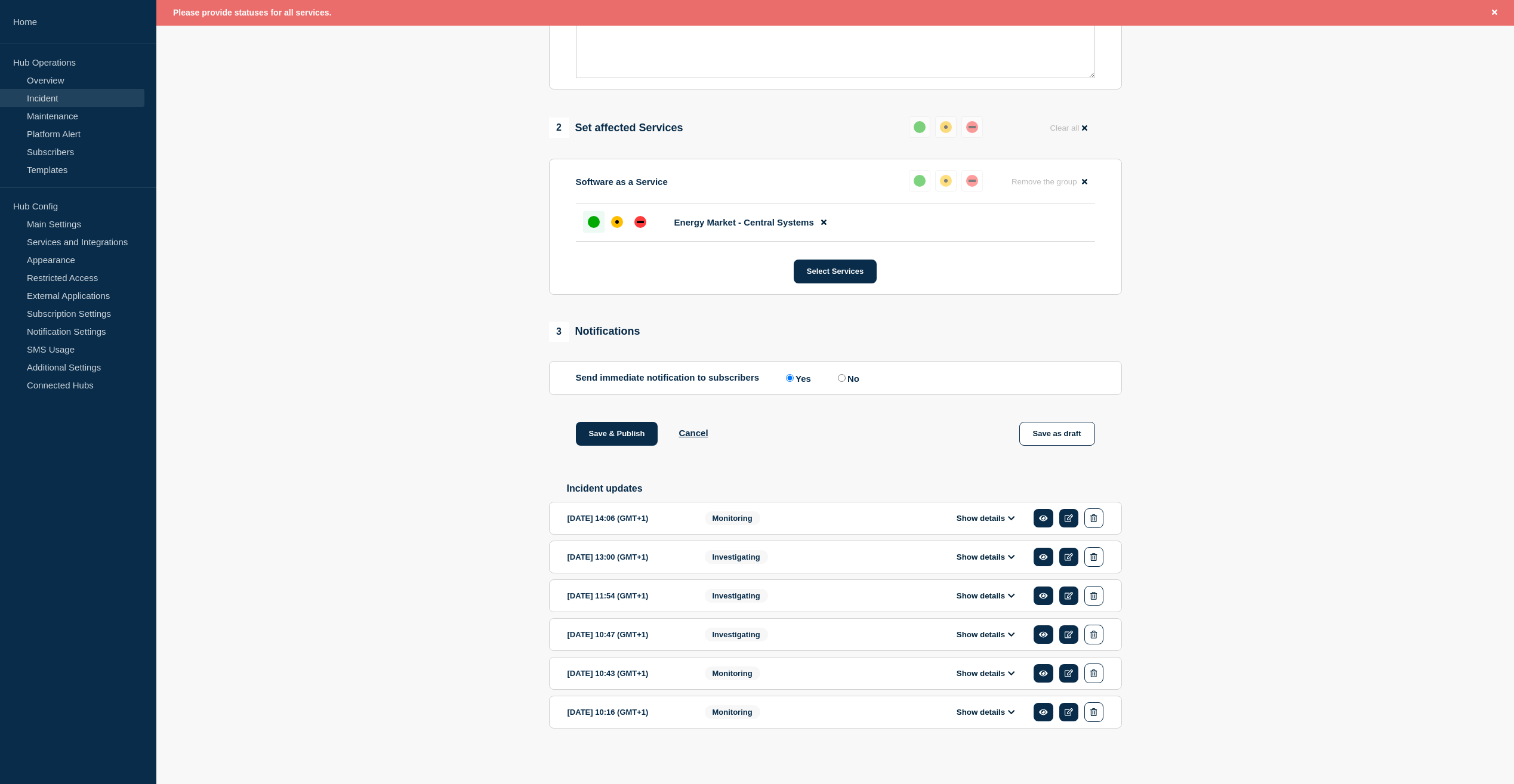
scroll to position [404, 0]
click at [636, 425] on button "Save & Publish" at bounding box center [617, 434] width 82 height 24
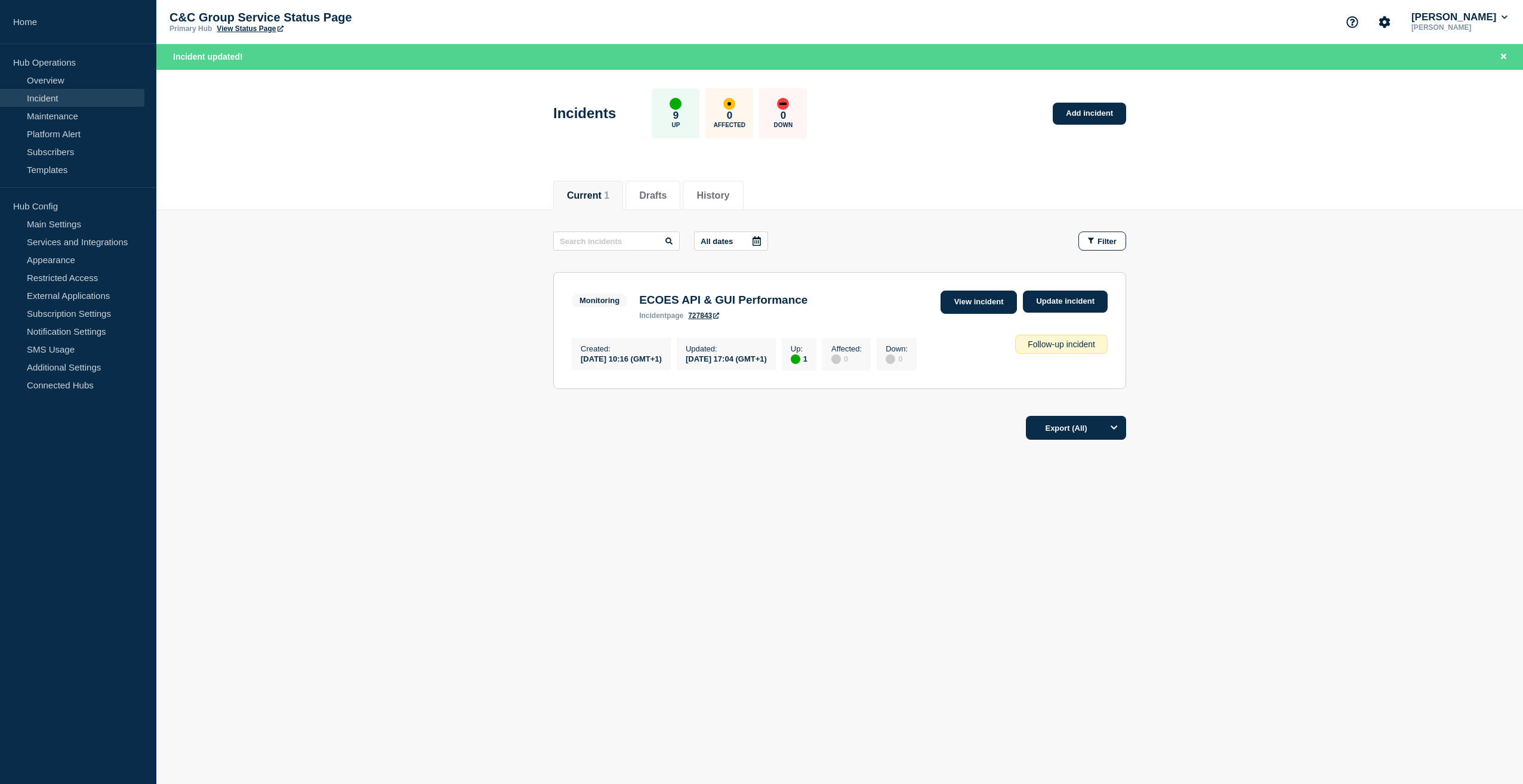
click at [989, 304] on link "View incident" at bounding box center [979, 302] width 77 height 23
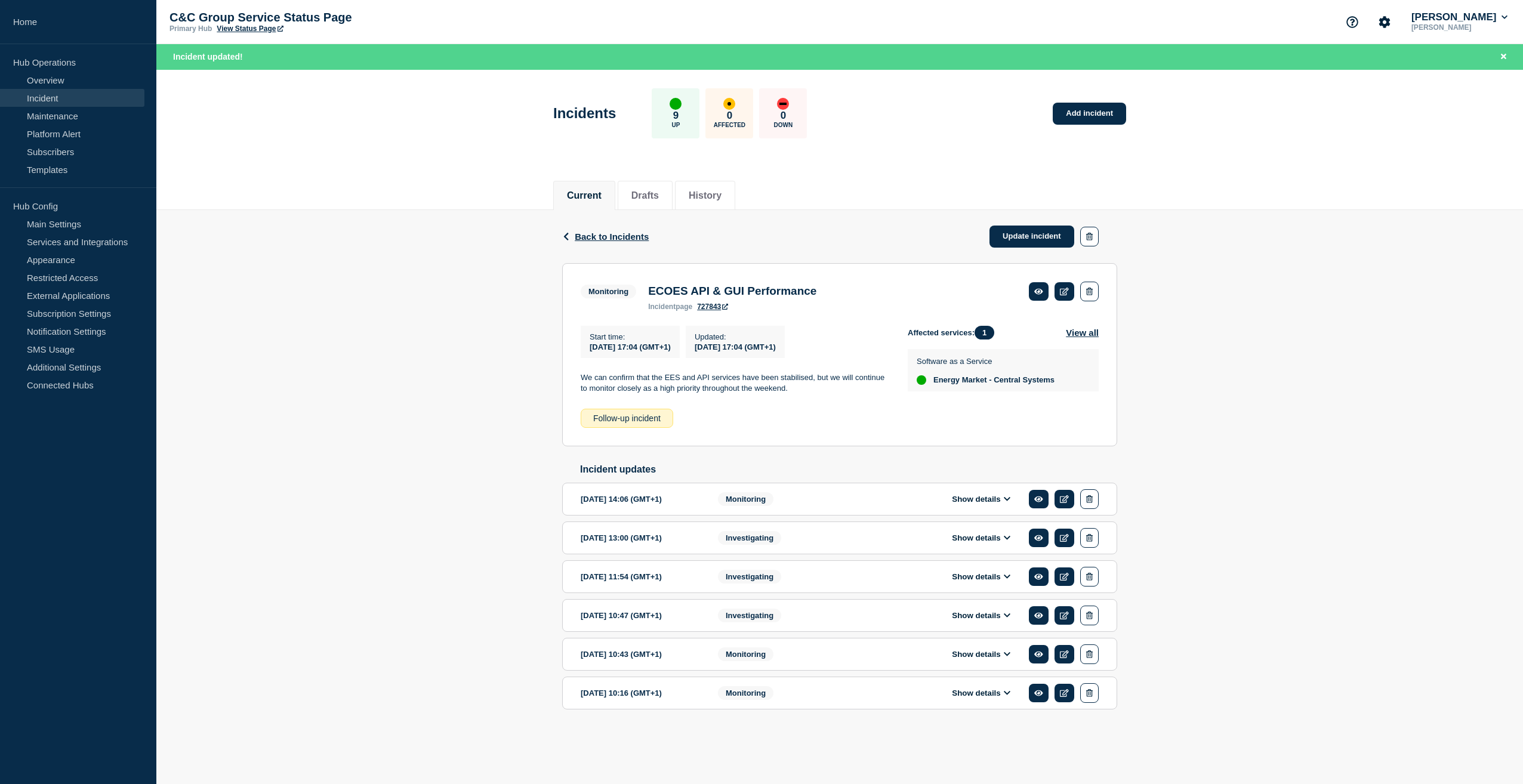
drag, startPoint x: 580, startPoint y: 380, endPoint x: 810, endPoint y: 395, distance: 230.5
click at [810, 395] on section "Monitoring ECOES API & GUI Performance incident page 727843 Start time : 2025-1…" at bounding box center [840, 355] width 555 height 183
copy p "We can confirm that the EES and API services have been stabilised, but we will …"
click at [31, 21] on link "Home" at bounding box center [78, 22] width 156 height 44
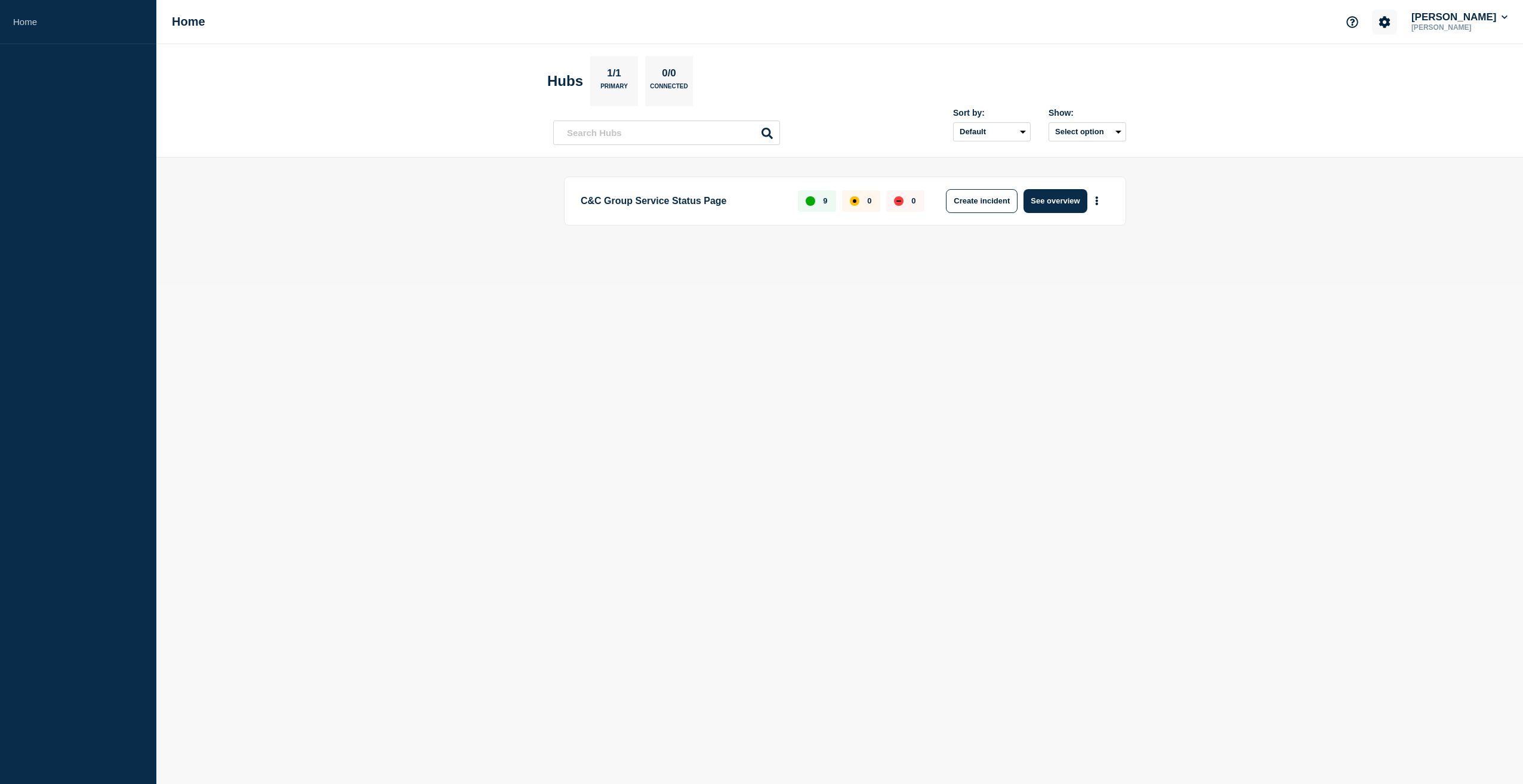
click at [1391, 20] on icon "Account settings" at bounding box center [1385, 21] width 11 height 11
click at [20, 19] on link "Home" at bounding box center [78, 22] width 156 height 44
click at [33, 25] on link "Home" at bounding box center [78, 22] width 156 height 44
click at [1063, 200] on button "See overview" at bounding box center [1055, 201] width 64 height 24
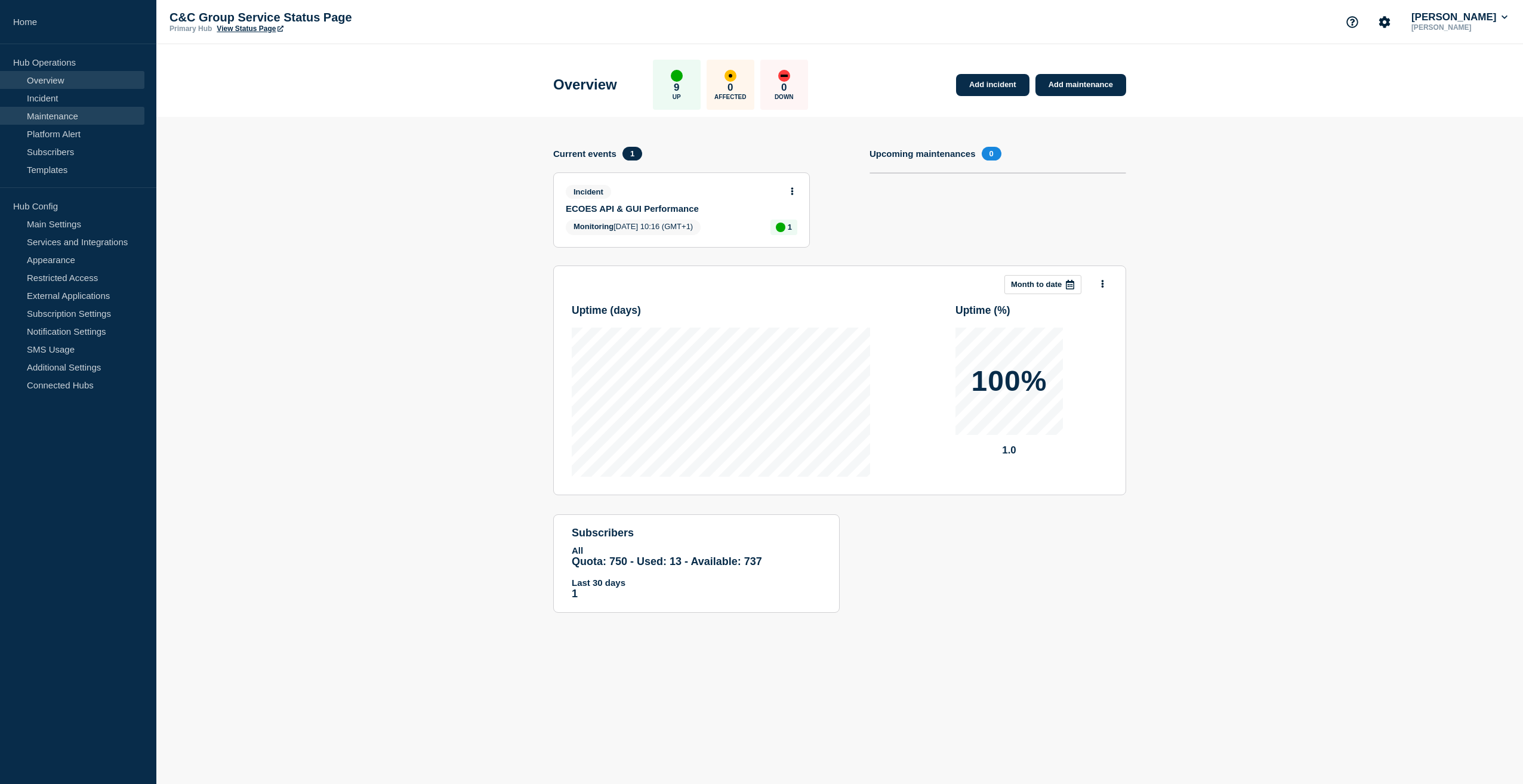
click at [56, 114] on link "Maintenance" at bounding box center [72, 116] width 144 height 18
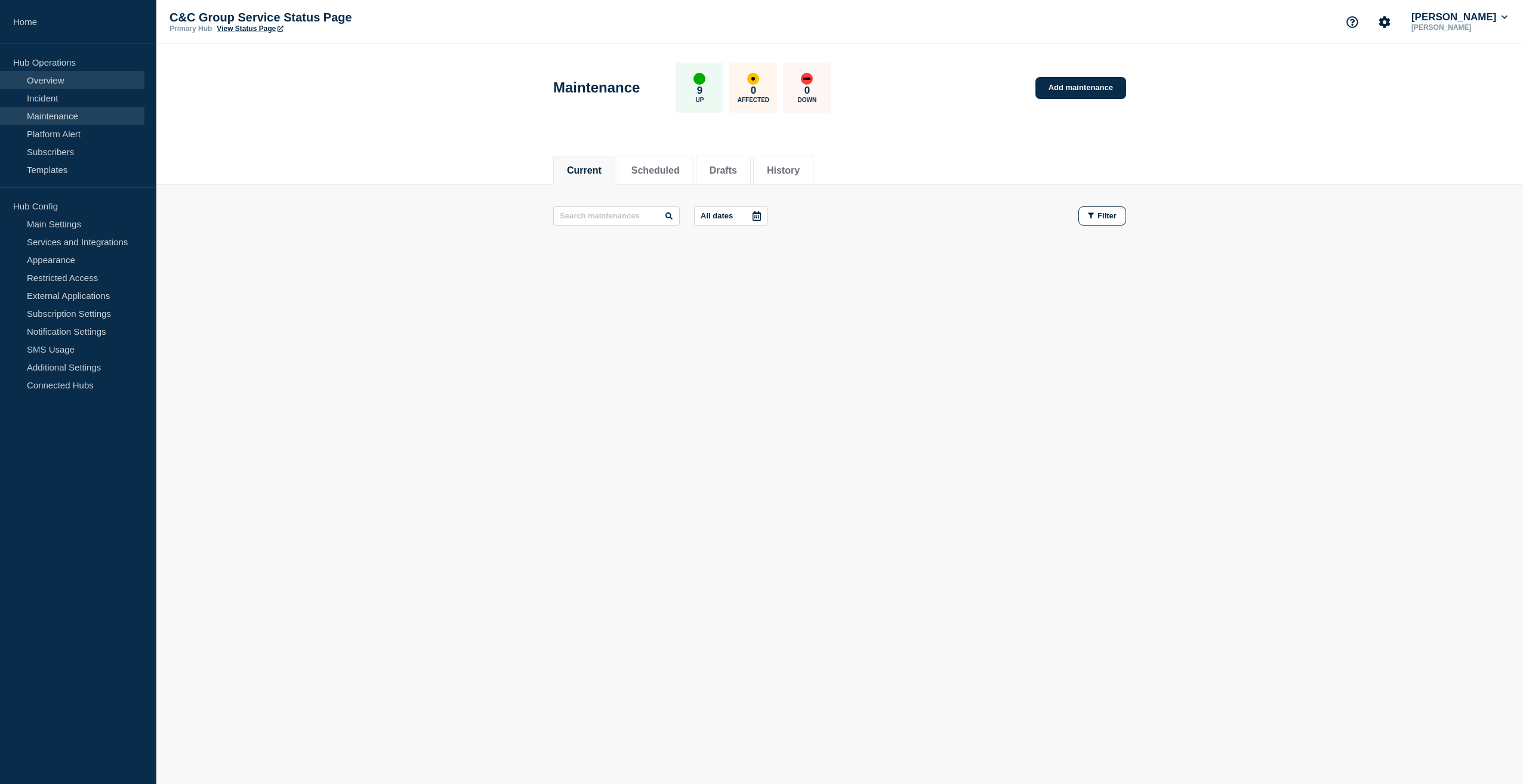
click at [43, 77] on link "Overview" at bounding box center [72, 80] width 144 height 18
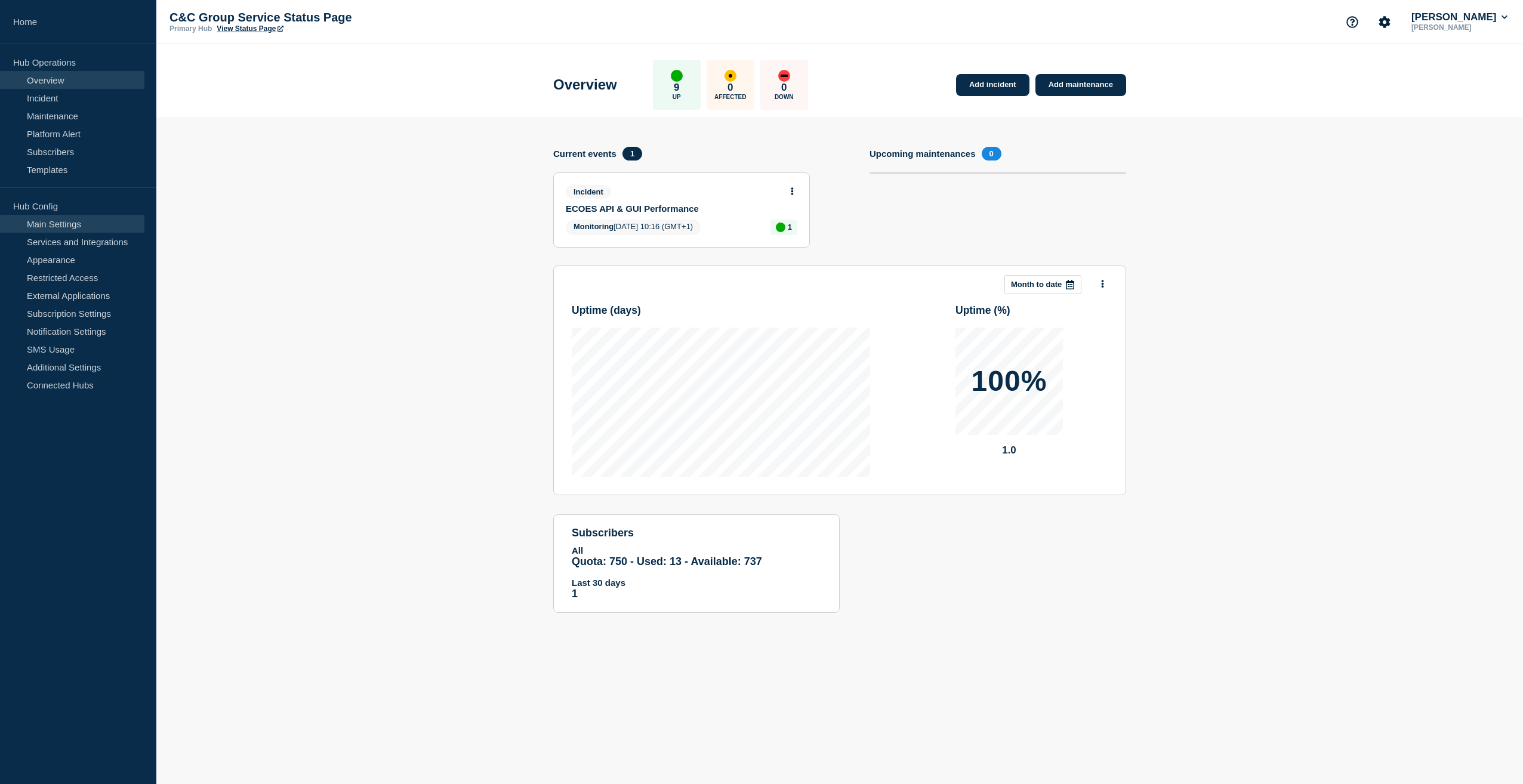
click at [49, 224] on link "Main Settings" at bounding box center [72, 223] width 144 height 18
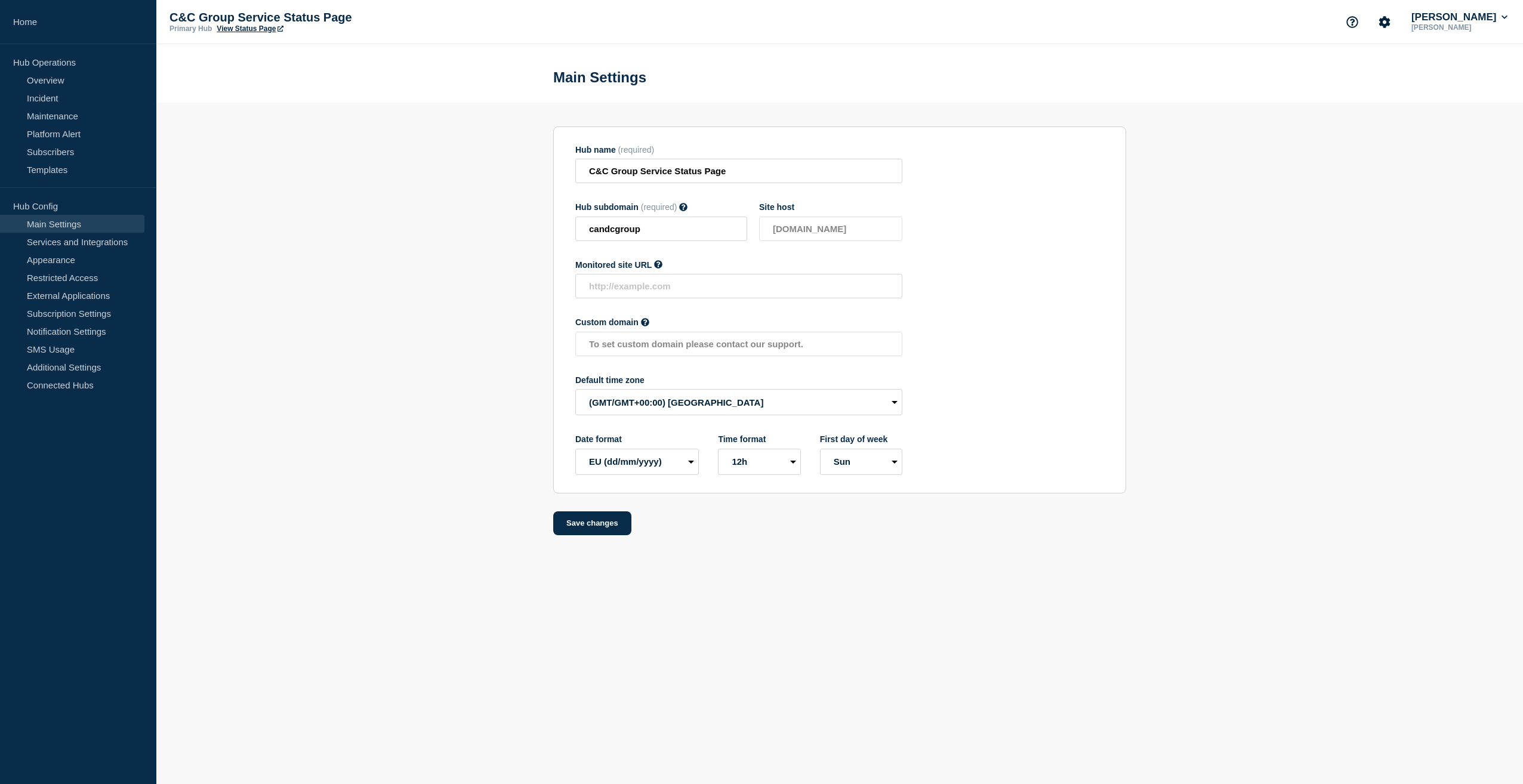
click at [1356, 307] on section "Hub name (required) C&C Group Service Status Page Hub subdomain (required) Must…" at bounding box center [840, 319] width 1367 height 432
click at [84, 243] on link "Services and Integrations" at bounding box center [72, 241] width 144 height 18
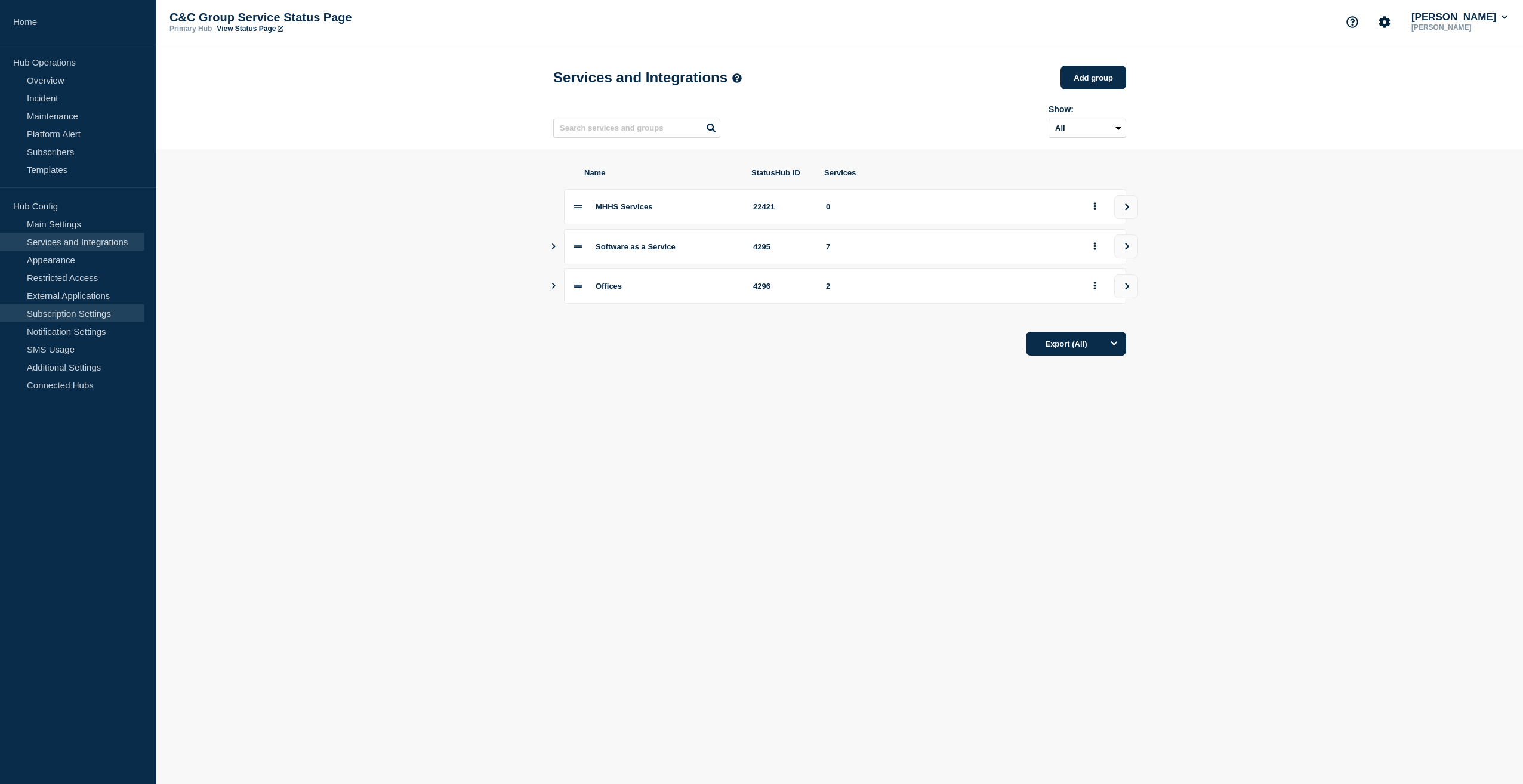
click at [70, 308] on link "Subscription Settings" at bounding box center [72, 313] width 144 height 18
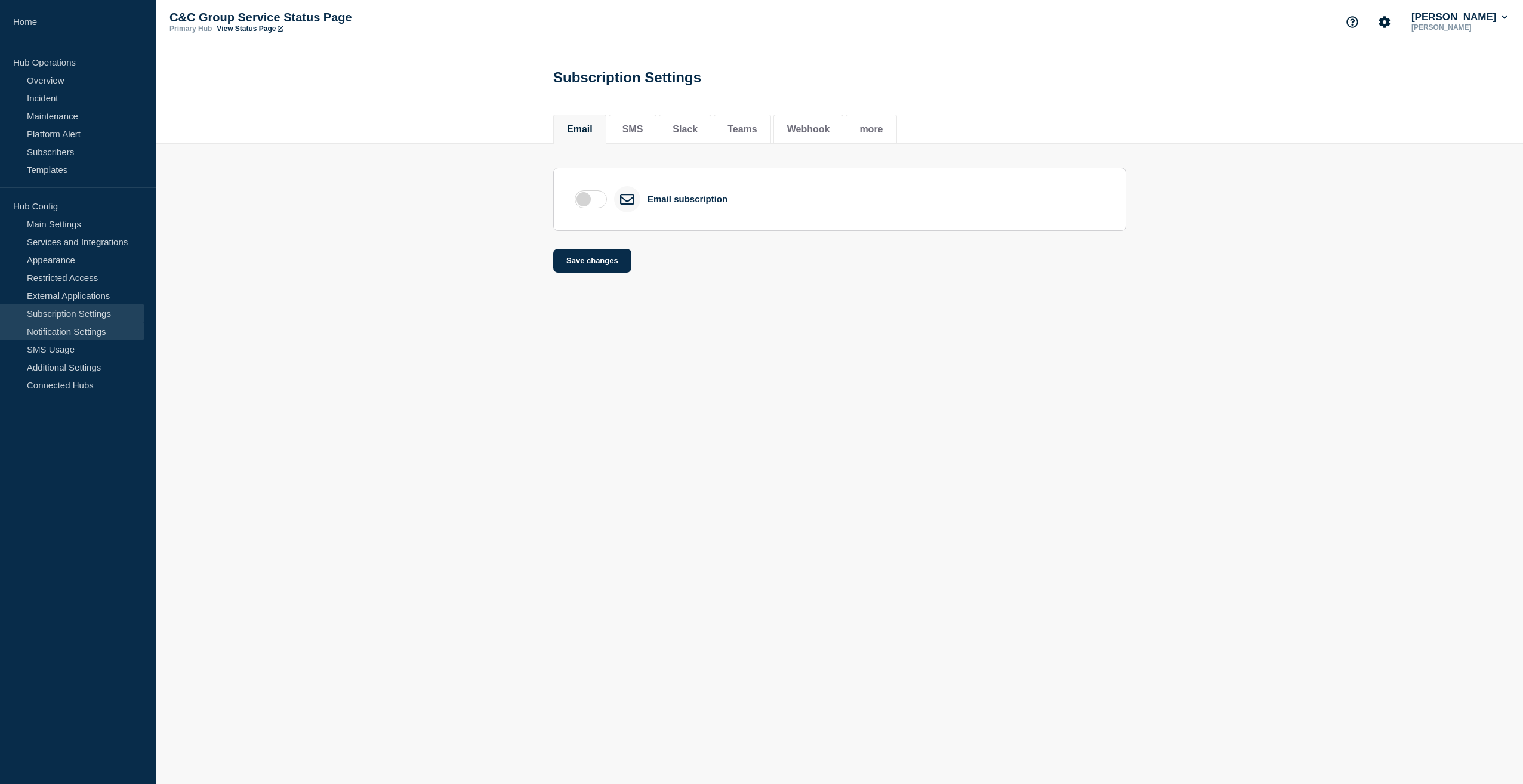
click at [72, 332] on link "Notification Settings" at bounding box center [72, 331] width 144 height 18
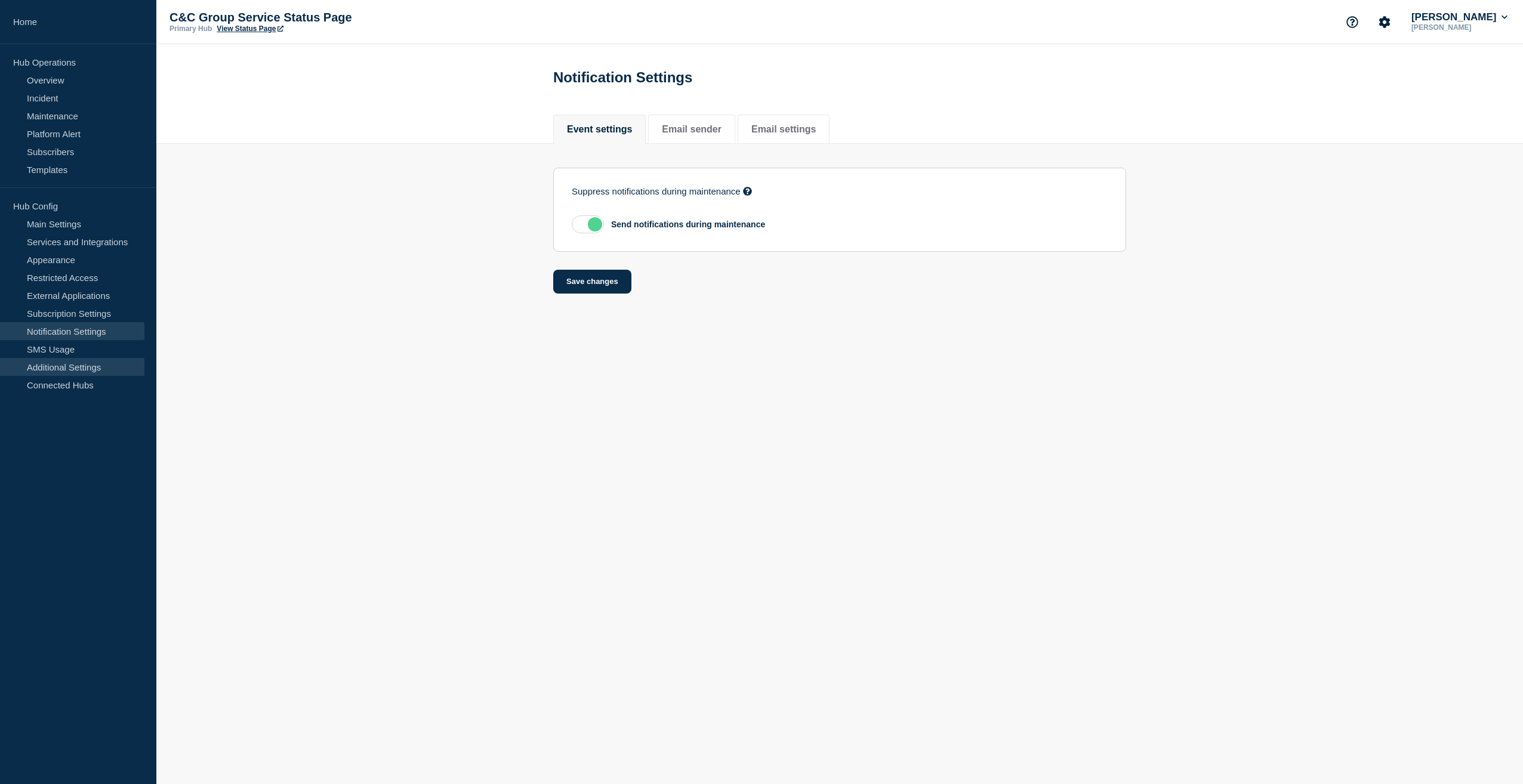
click at [62, 370] on link "Additional Settings" at bounding box center [72, 367] width 144 height 18
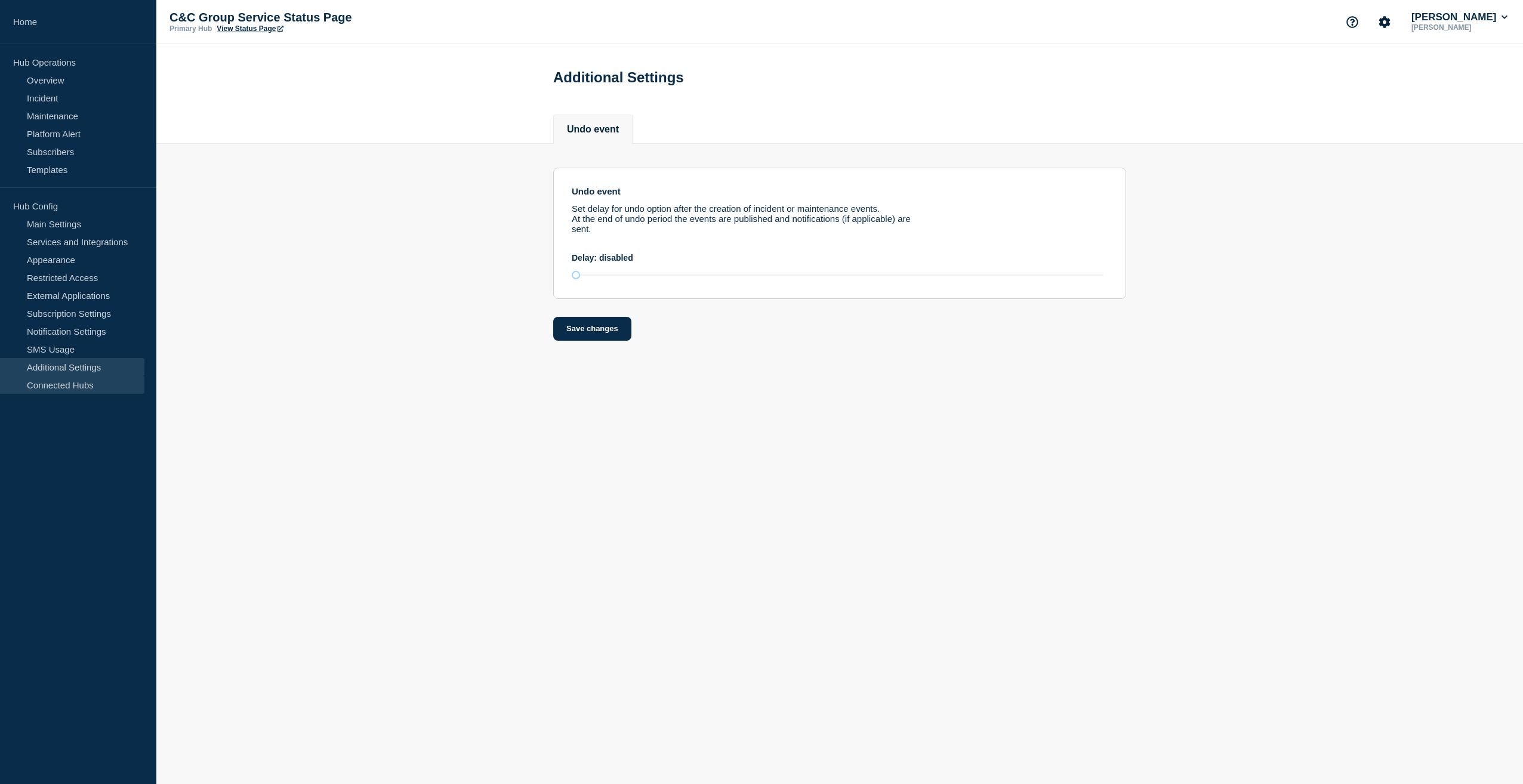
click at [64, 384] on link "Connected Hubs" at bounding box center [72, 384] width 144 height 18
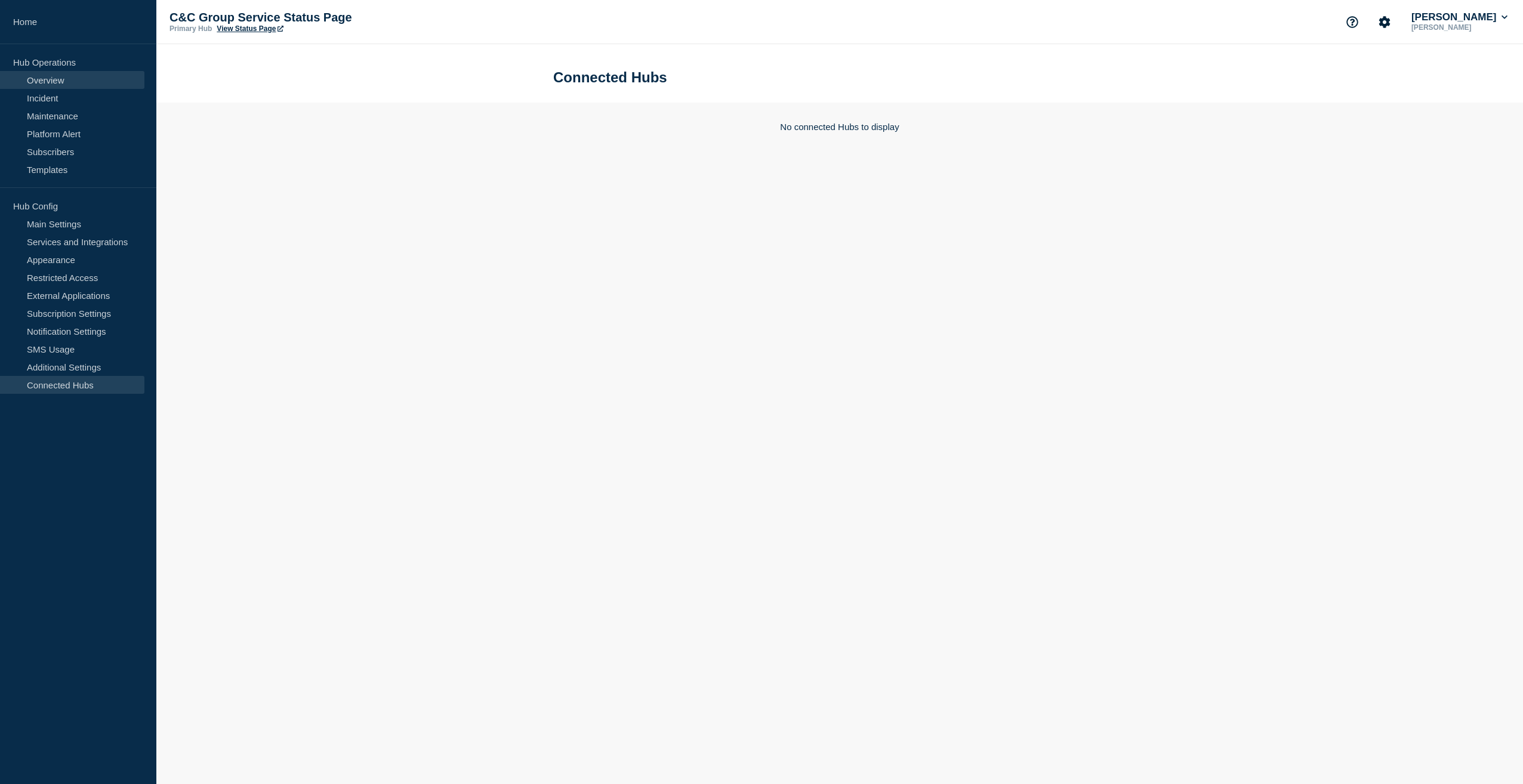
click at [53, 77] on link "Overview" at bounding box center [72, 80] width 144 height 18
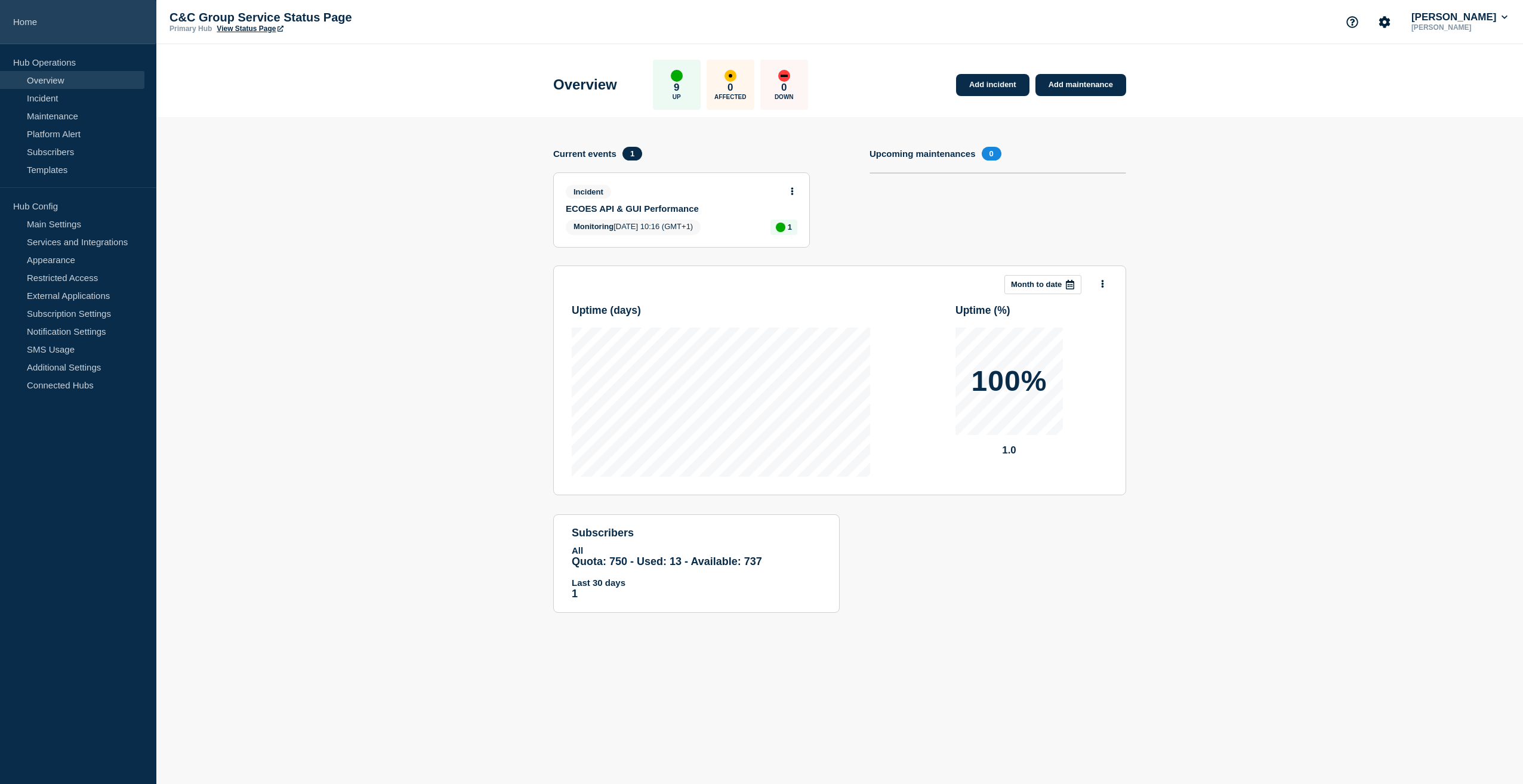
click at [29, 24] on link "Home" at bounding box center [78, 22] width 156 height 44
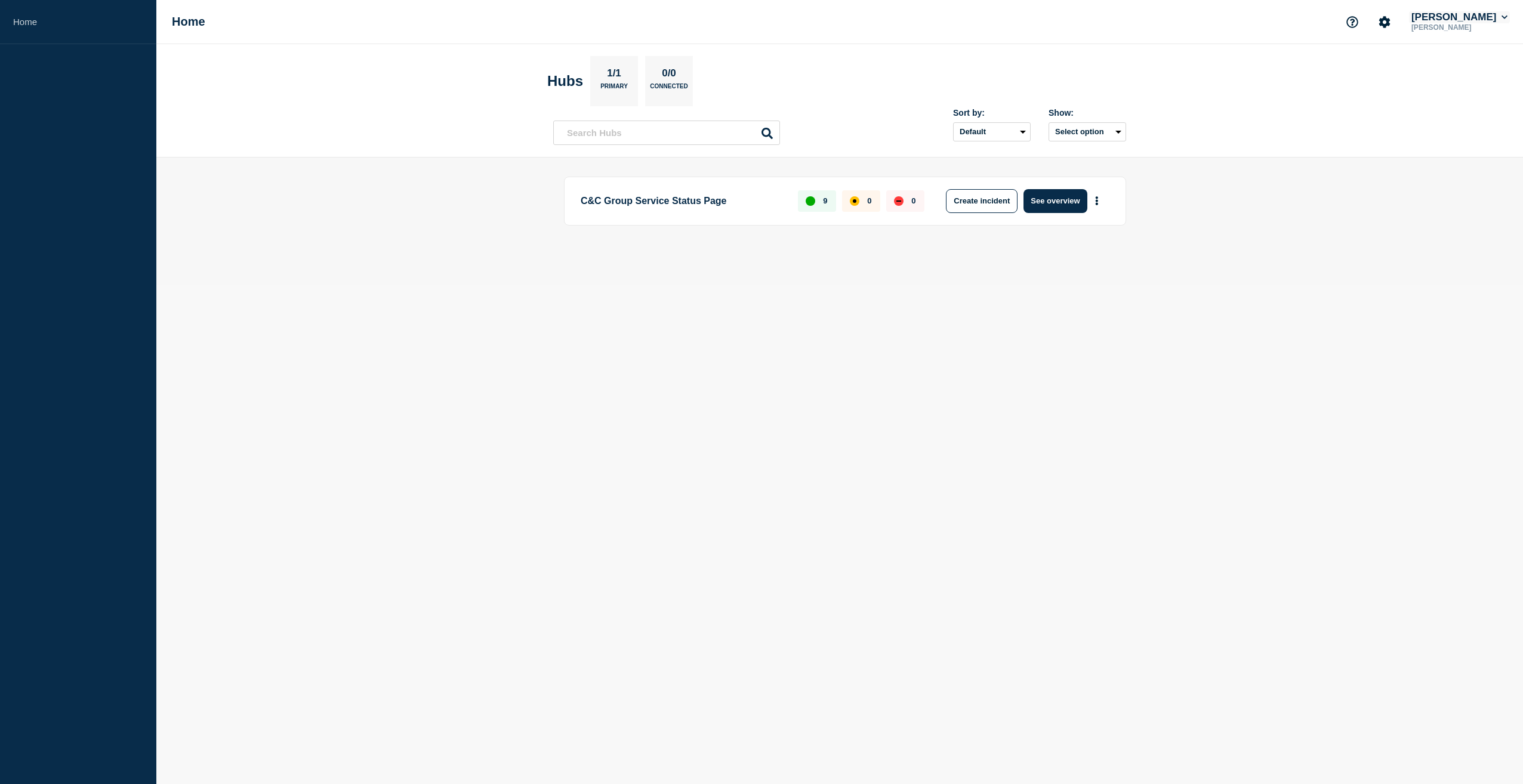
click at [1505, 15] on icon at bounding box center [1505, 17] width 7 height 7
click at [1395, 88] on header "Hubs 1/1 Primary 0/0 Connected Sort by: Default Last added Last updated Most ac…" at bounding box center [840, 101] width 1367 height 114
click at [1391, 23] on icon "Account settings" at bounding box center [1385, 21] width 11 height 11
click at [1402, 74] on link "Team Members" at bounding box center [1407, 70] width 62 height 10
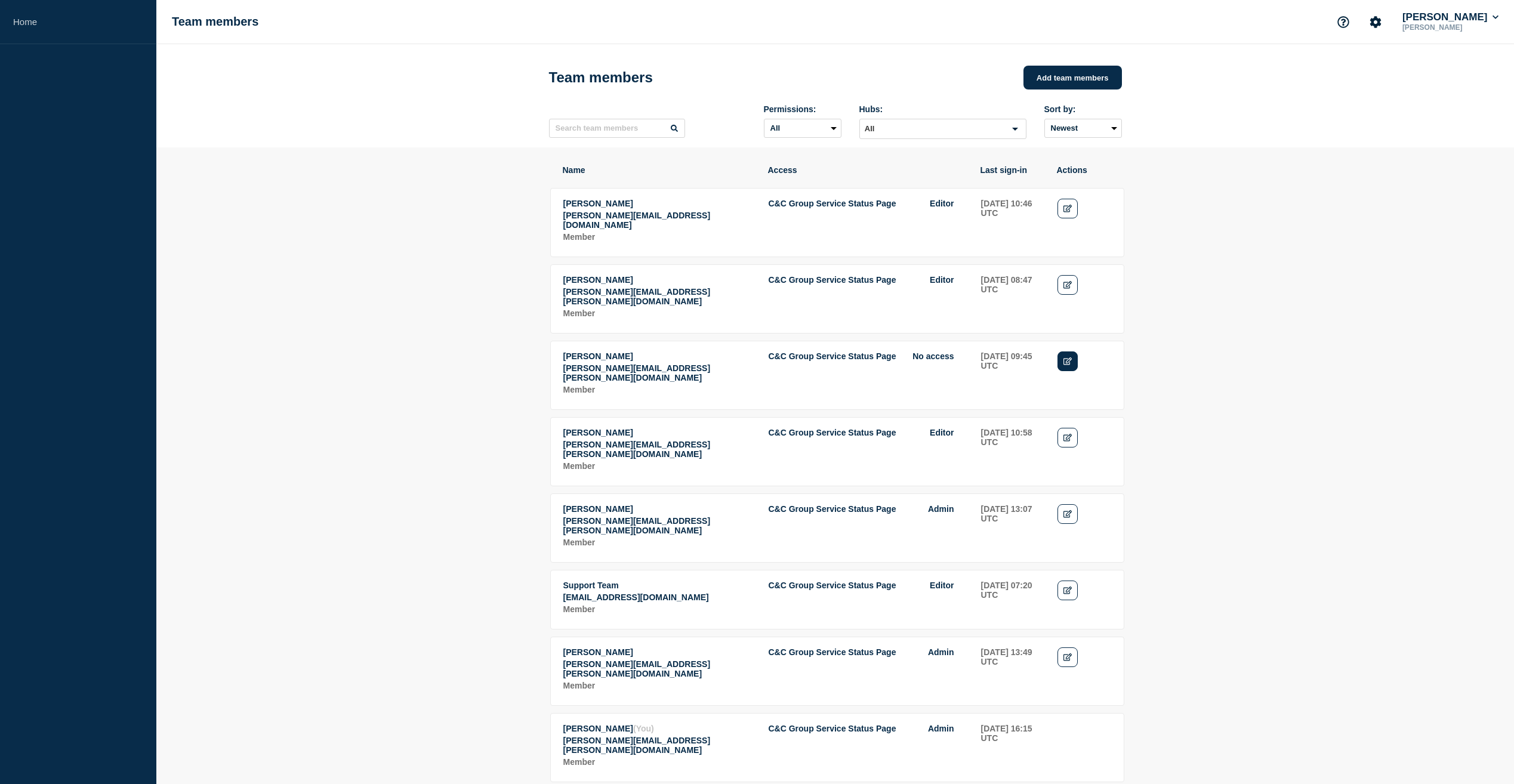
click at [1071, 358] on icon "Edit" at bounding box center [1067, 362] width 9 height 8
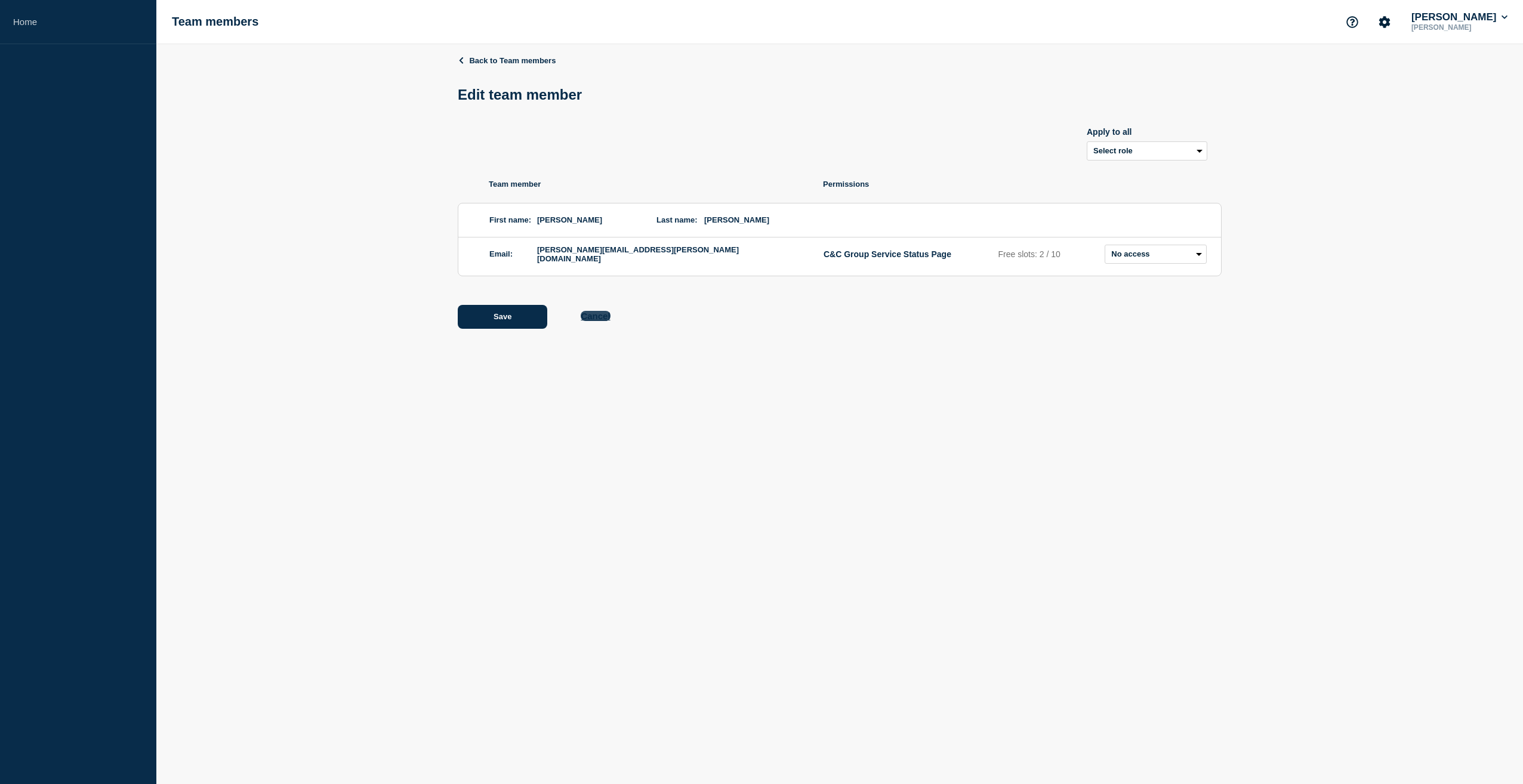
click at [597, 316] on button "Cancel" at bounding box center [596, 315] width 29 height 10
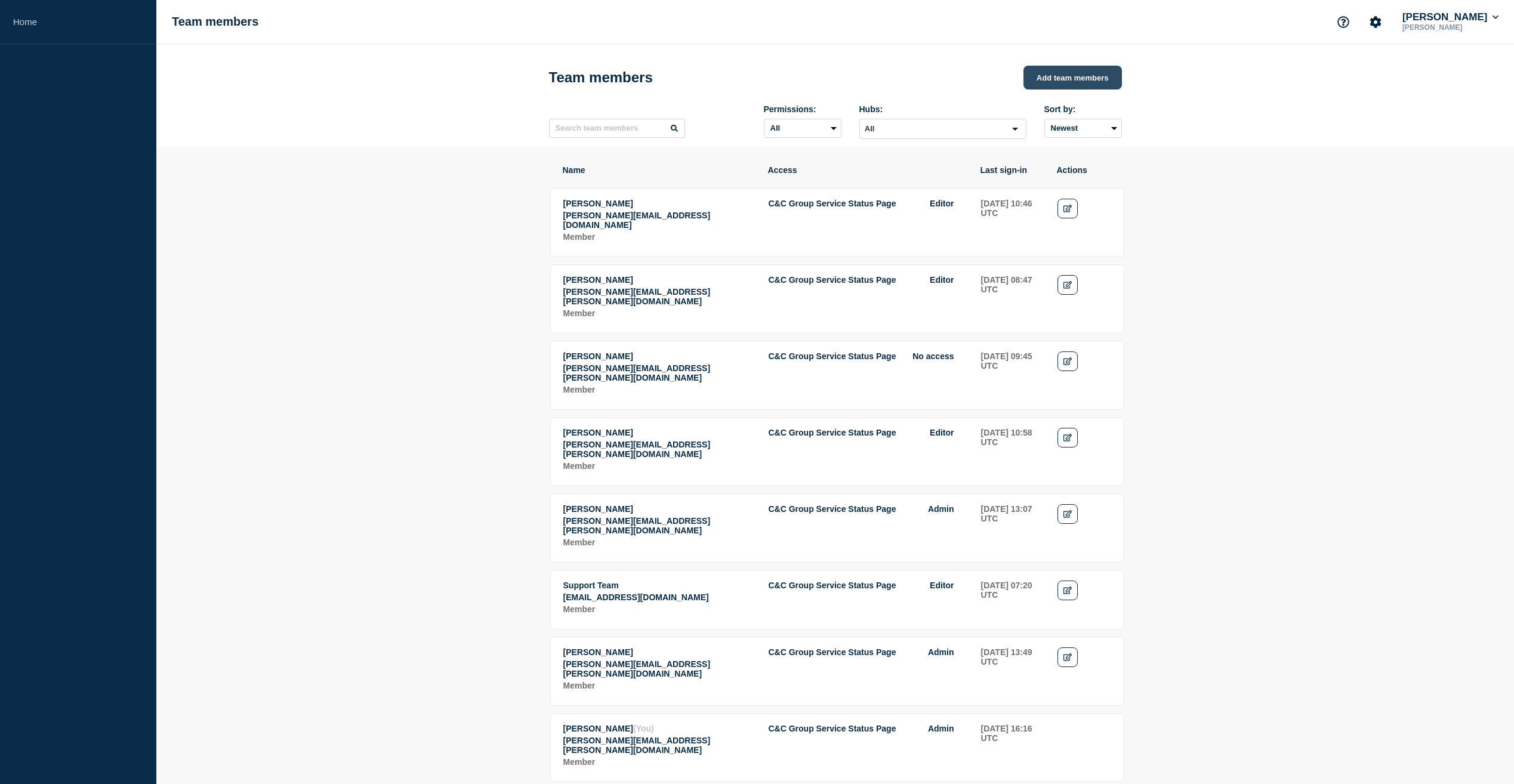
click at [1093, 77] on button "Add team members" at bounding box center [1072, 78] width 98 height 24
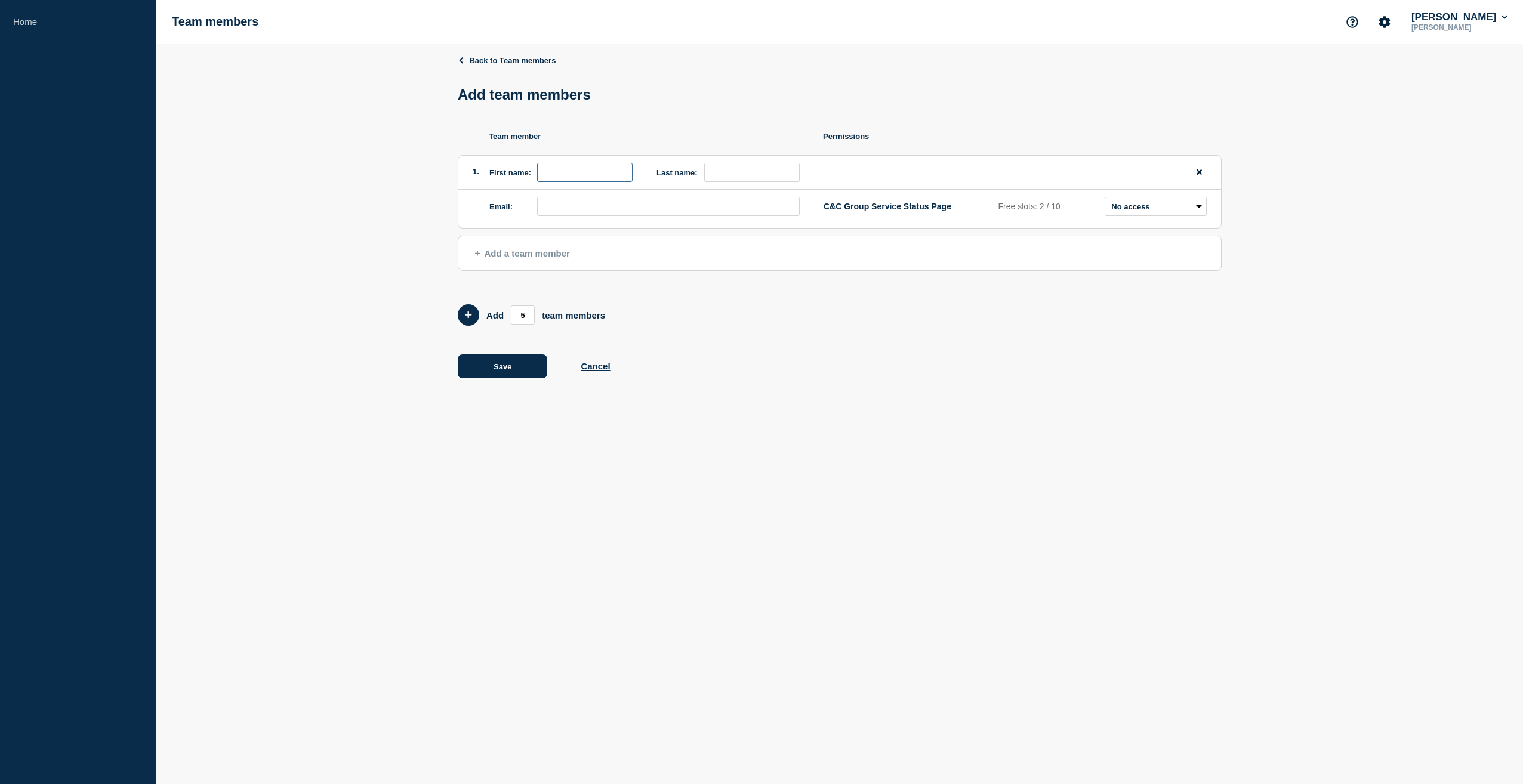
click at [589, 177] on input "first name" at bounding box center [585, 172] width 96 height 19
type input "[PERSON_NAME]"
click at [561, 214] on input "email" at bounding box center [669, 207] width 263 height 19
type input "[PERSON_NAME][EMAIL_ADDRESS][PERSON_NAME][DOMAIN_NAME]"
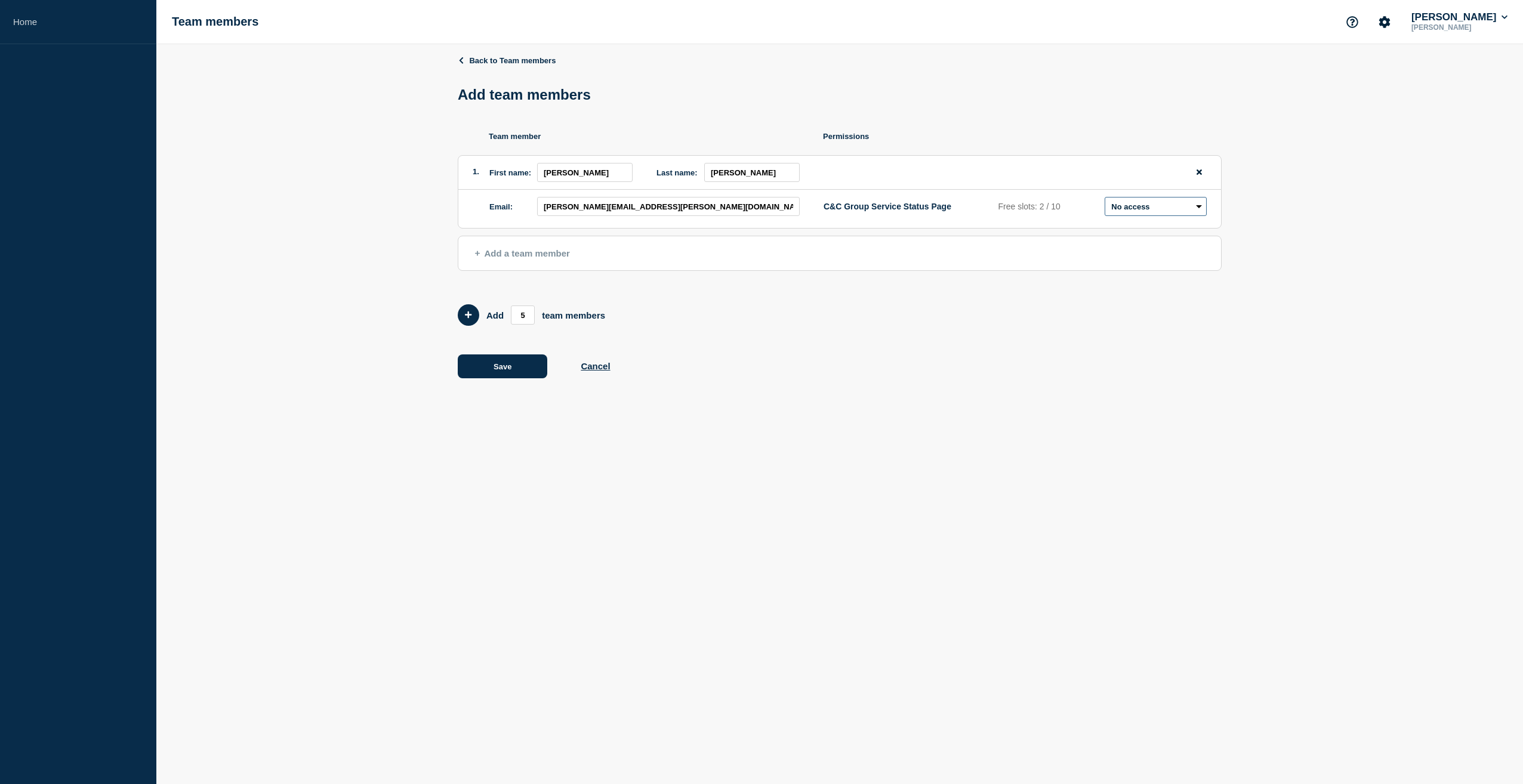
click at [1201, 206] on select "Admin Manager Editor No access" at bounding box center [1156, 207] width 102 height 19
select select "6"
click at [1105, 200] on select "Admin Manager Editor No access" at bounding box center [1156, 207] width 102 height 19
click at [486, 370] on button "Save" at bounding box center [503, 366] width 90 height 24
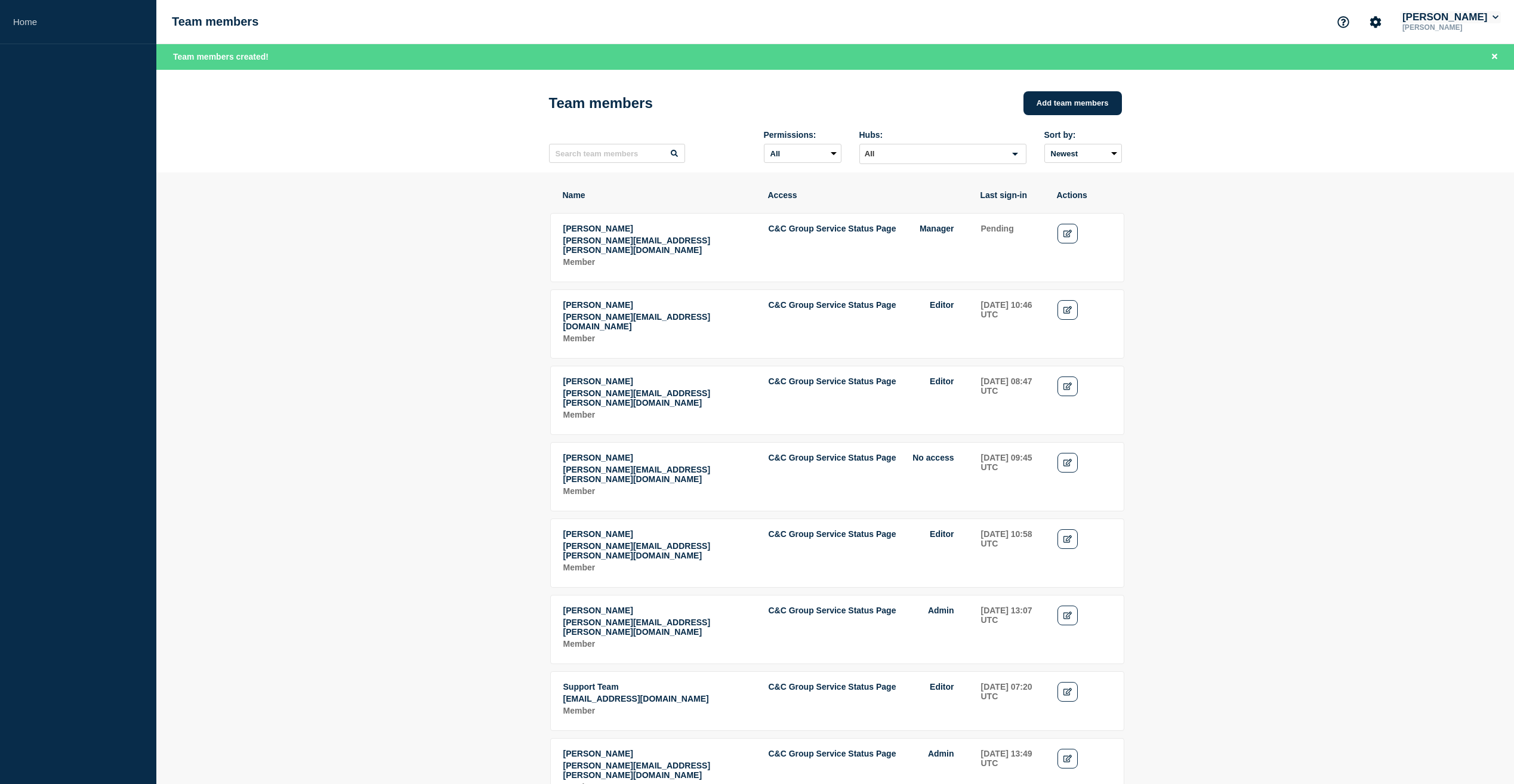
click at [1496, 16] on icon at bounding box center [1496, 17] width 7 height 7
click at [1454, 156] on button "Log out" at bounding box center [1448, 158] width 30 height 10
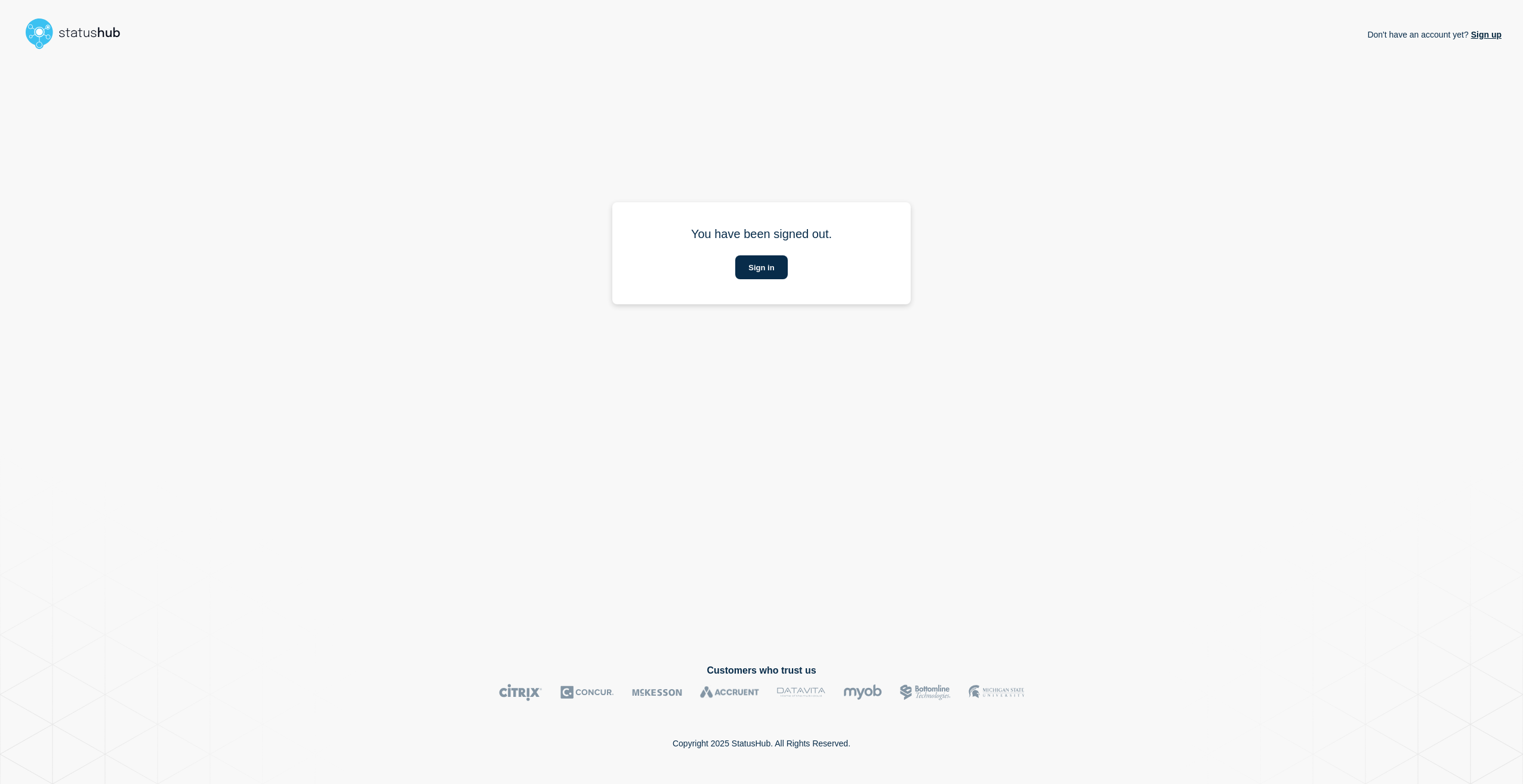
click at [111, 30] on img at bounding box center [78, 33] width 114 height 38
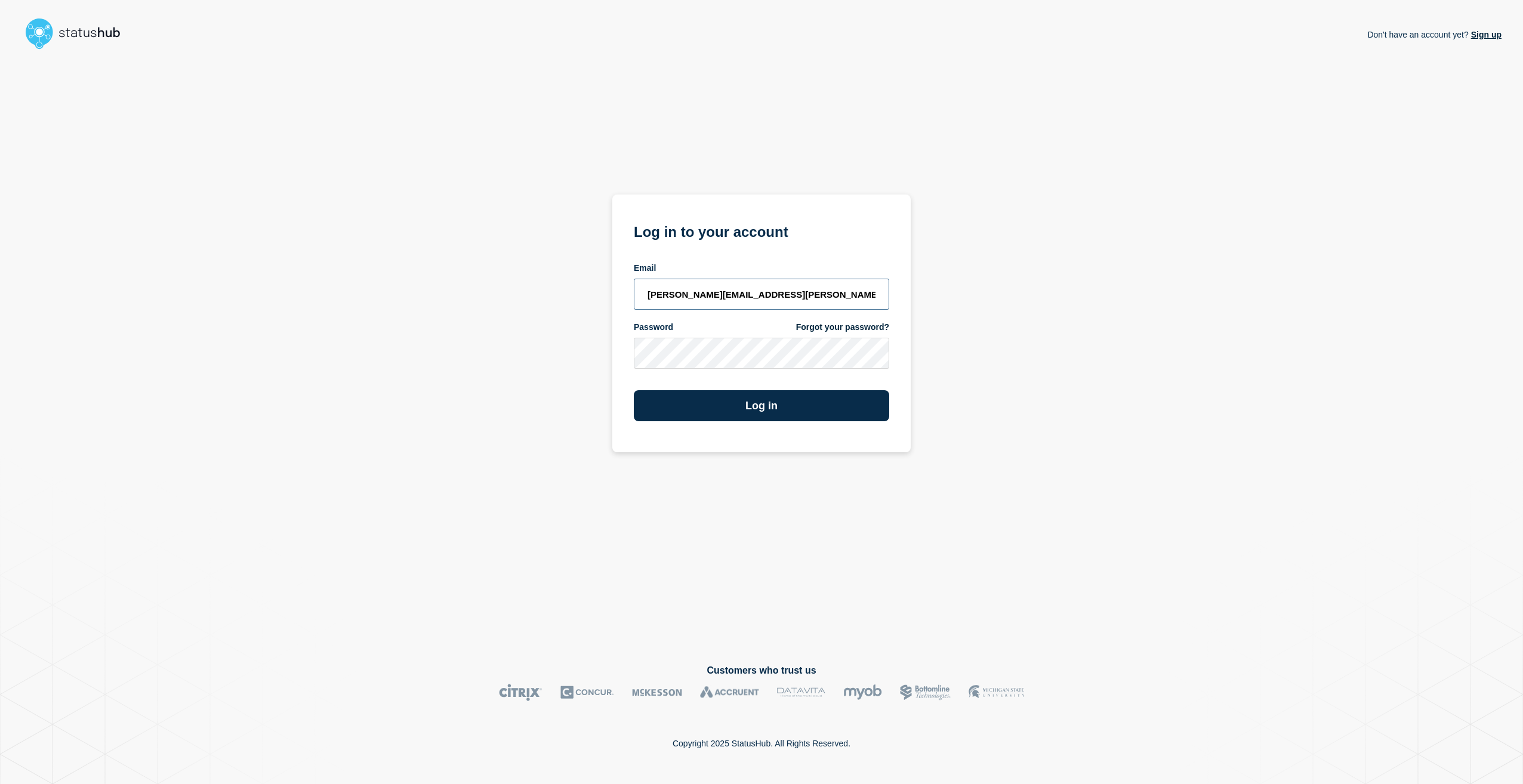
drag, startPoint x: 769, startPoint y: 294, endPoint x: 444, endPoint y: 277, distance: 325.4
click at [453, 277] on div "Don't have an account yet? Sign up Log in to your account Email stuart.jackson@…" at bounding box center [762, 350] width 1480 height 591
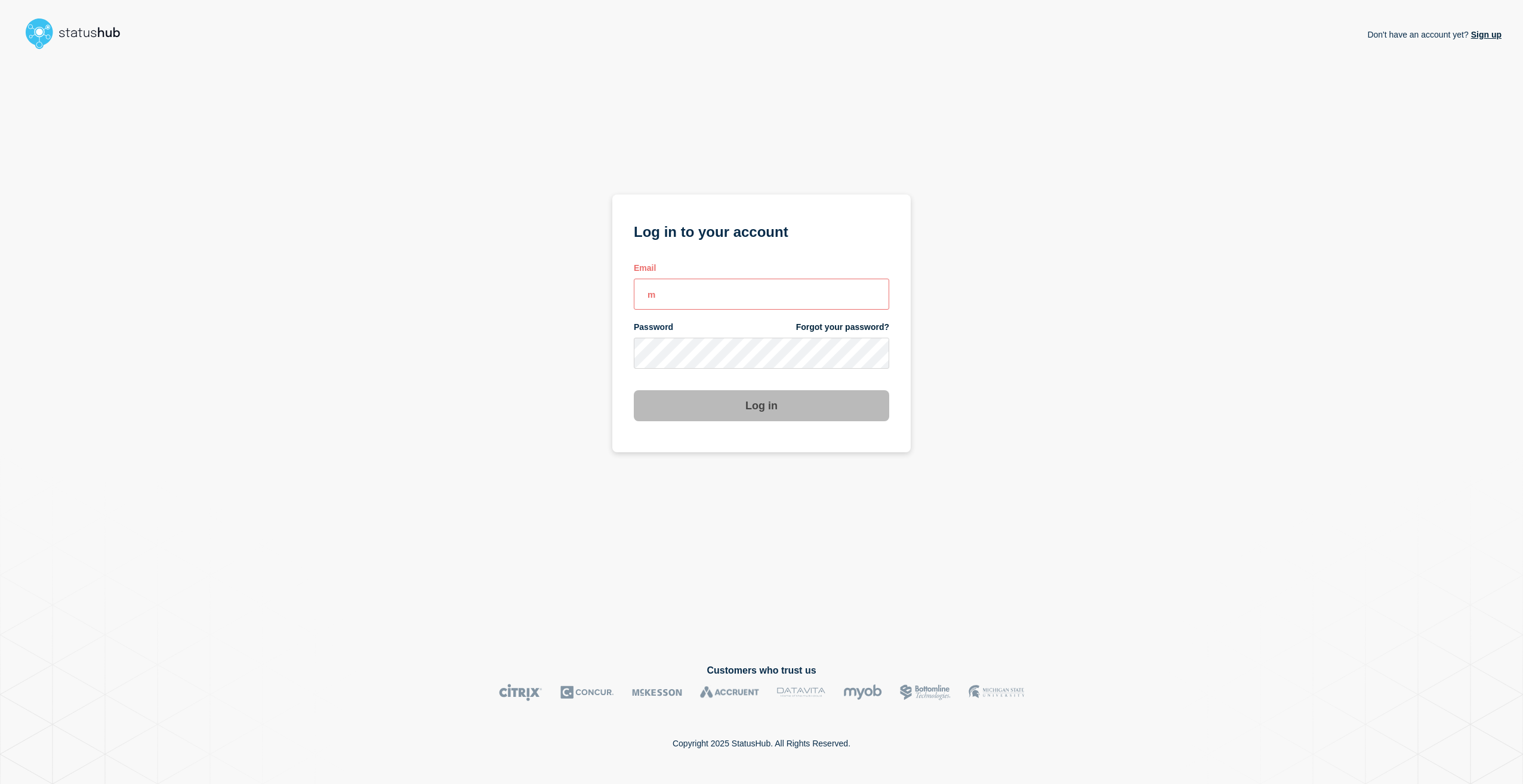
type input "m"
click at [592, 350] on div "Don't have an account yet? Sign up Log in to your account Email m Password Forg…" at bounding box center [762, 350] width 1480 height 591
click at [699, 291] on input "m" at bounding box center [762, 294] width 255 height 31
type input "stuart.jackson@candc-uk.com"
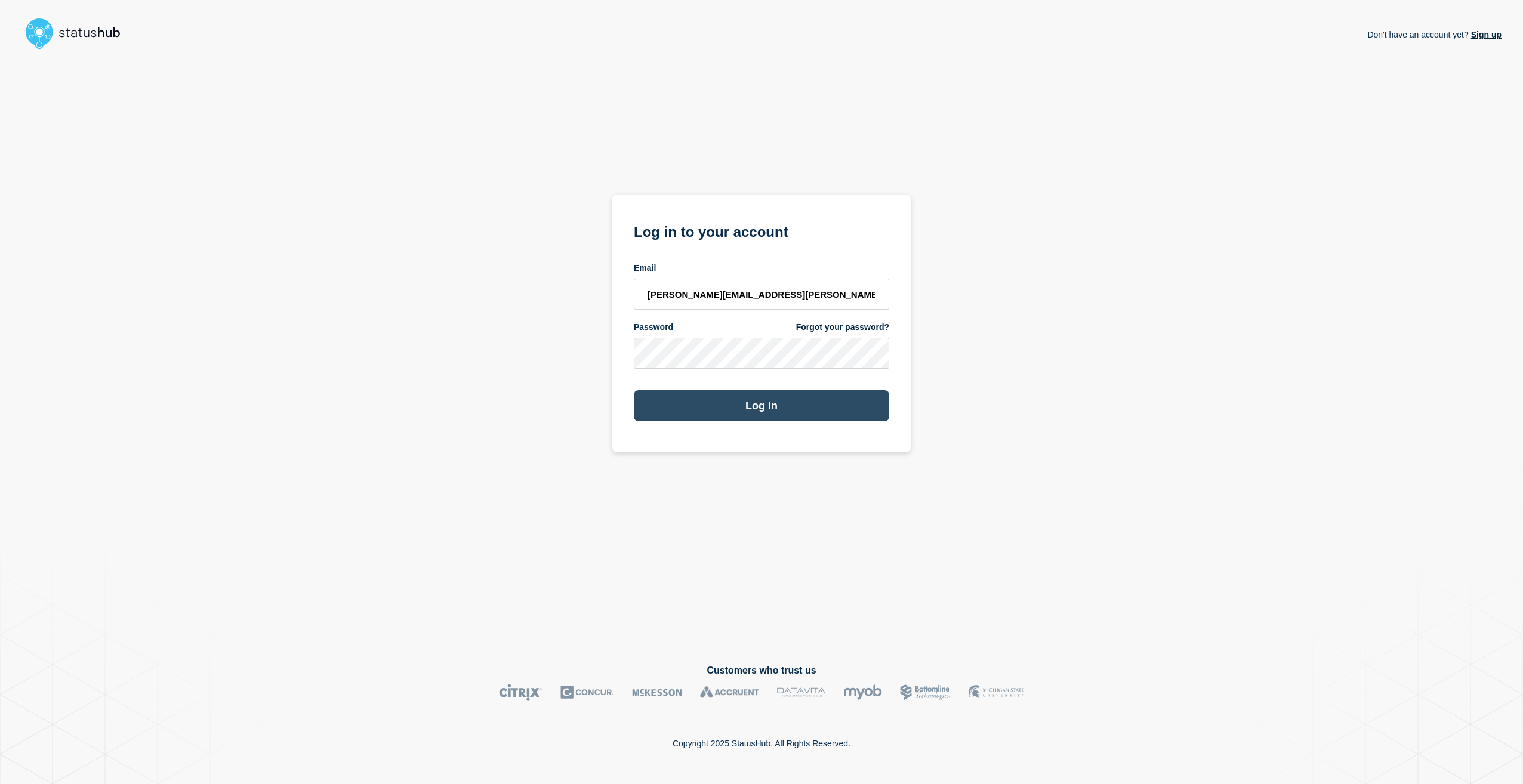
click at [763, 406] on button "Log in" at bounding box center [762, 406] width 255 height 31
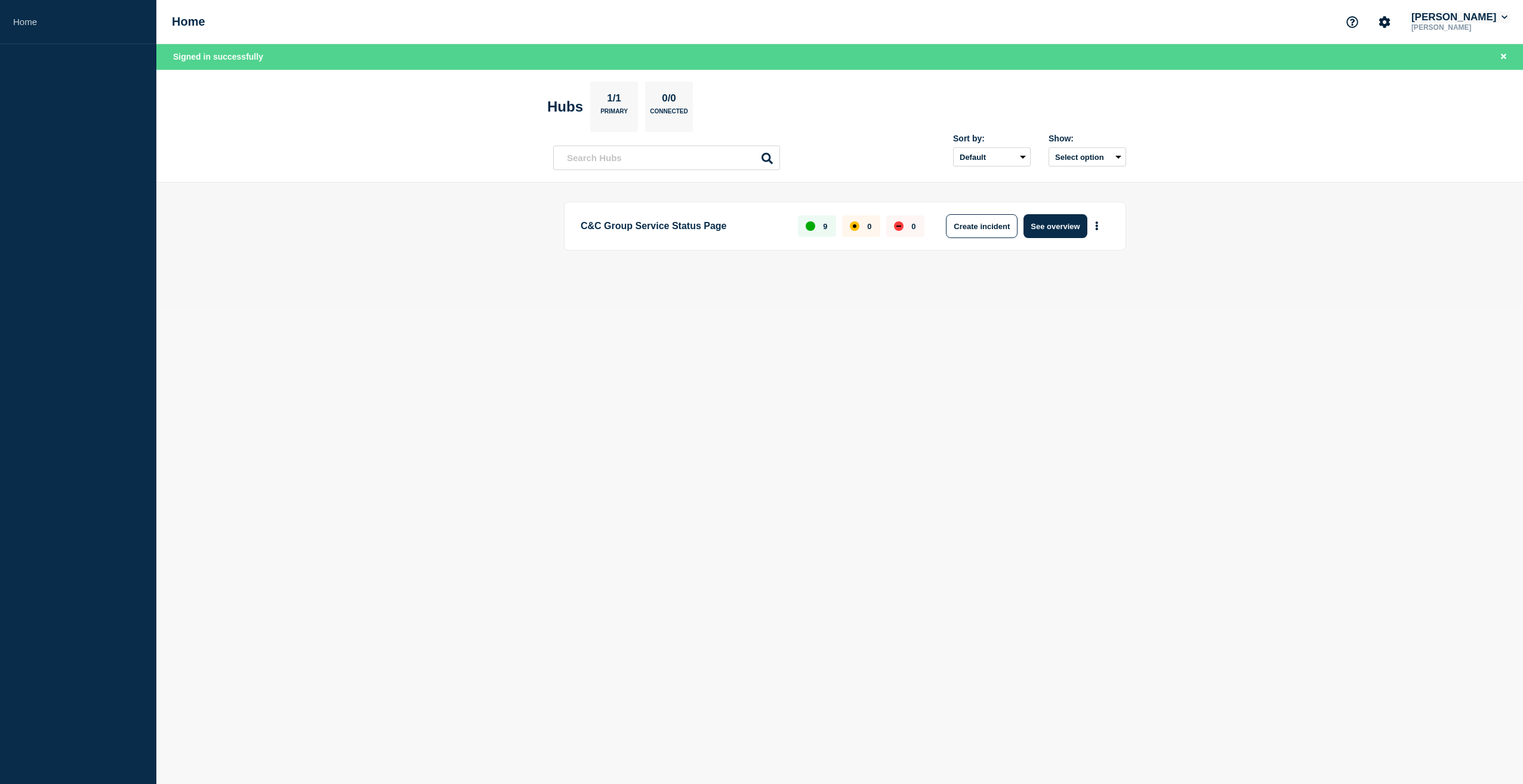
click at [1506, 13] on button "[PERSON_NAME]" at bounding box center [1459, 17] width 101 height 12
click at [1475, 111] on link "User settings" at bounding box center [1470, 113] width 53 height 10
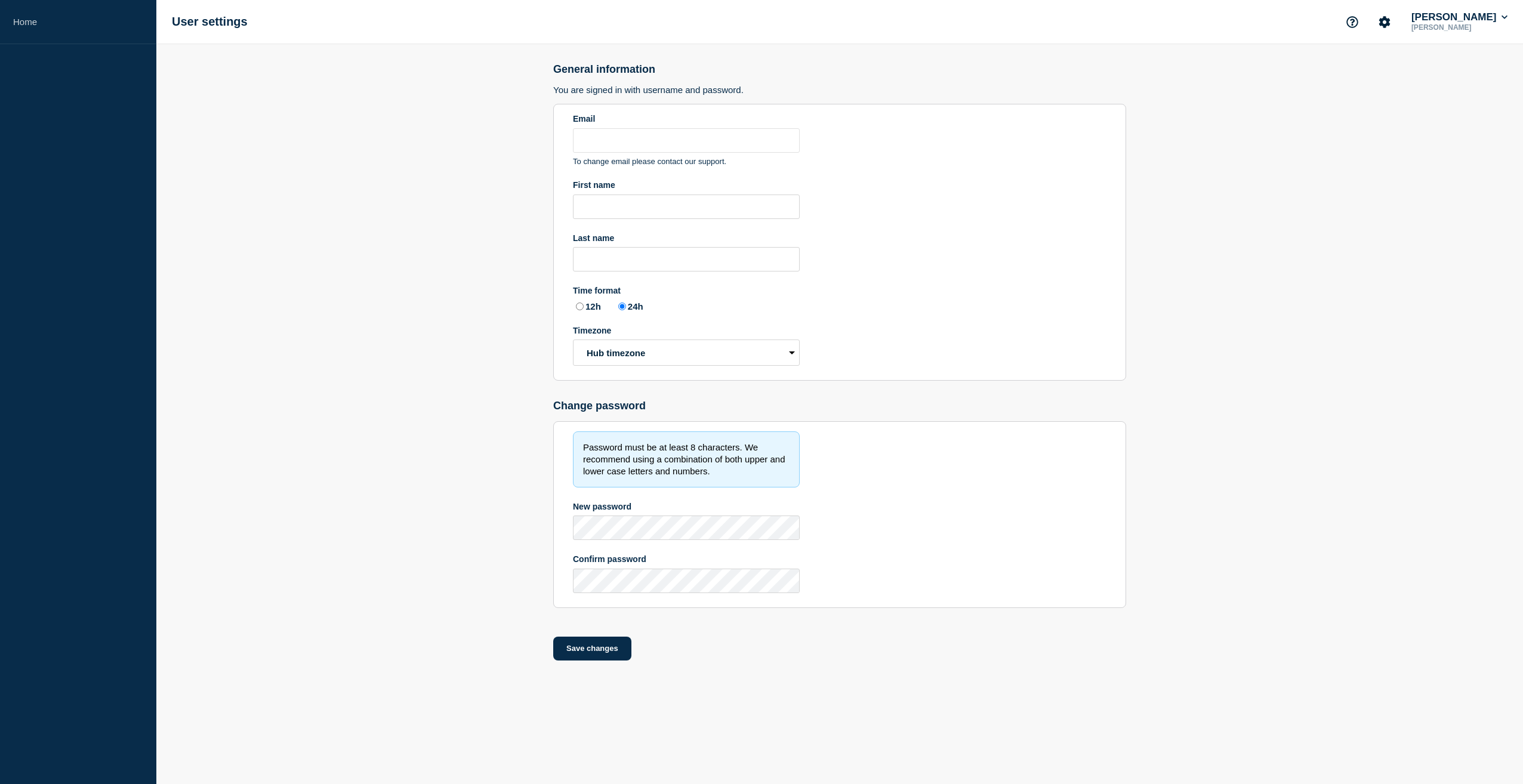
type input "[PERSON_NAME][EMAIL_ADDRESS][PERSON_NAME][DOMAIN_NAME]"
type input "[PERSON_NAME]"
radio input "true"
select select "hub"
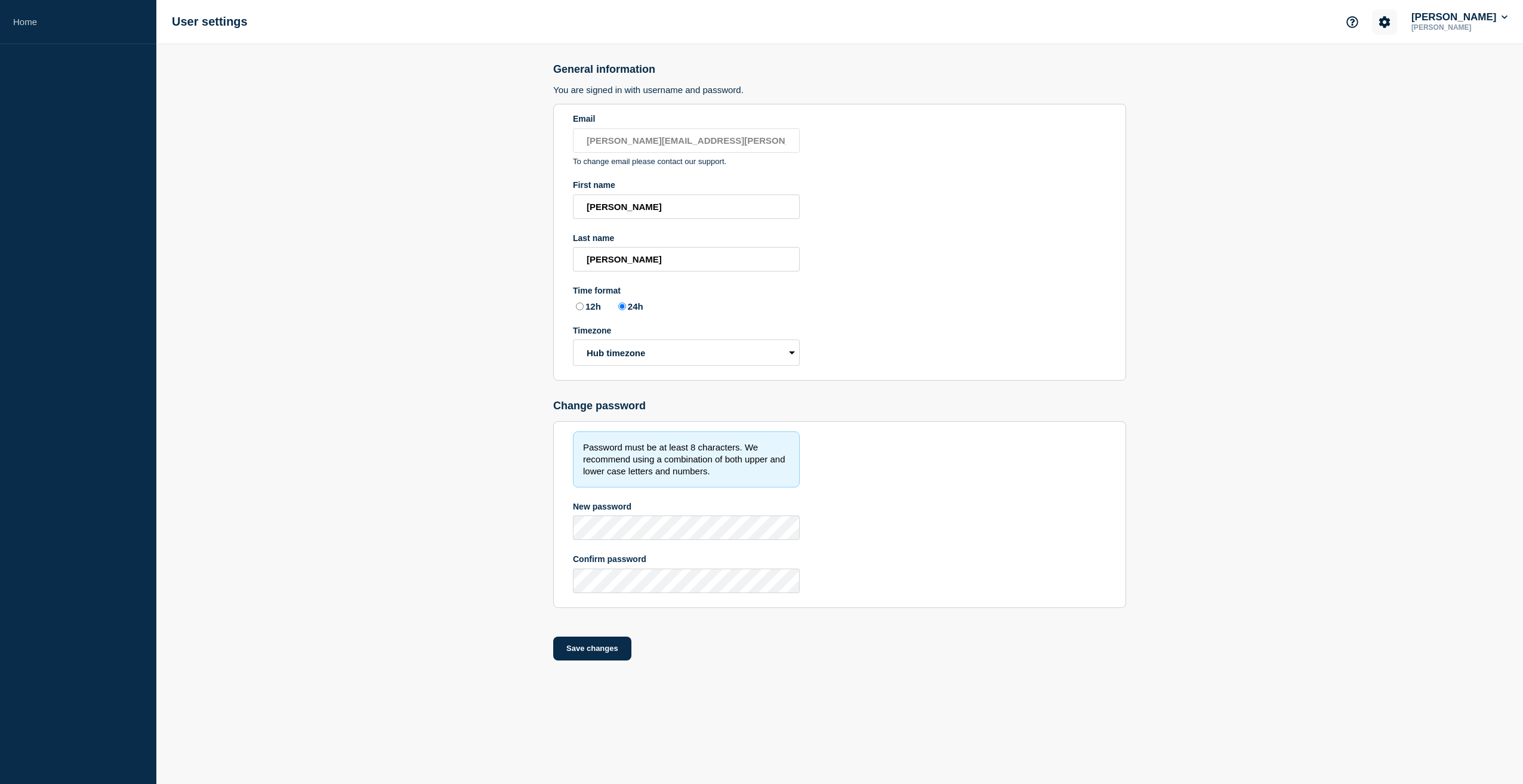
click at [1391, 21] on icon "Account settings" at bounding box center [1385, 21] width 11 height 11
click at [1392, 74] on link "Team Members" at bounding box center [1407, 70] width 62 height 10
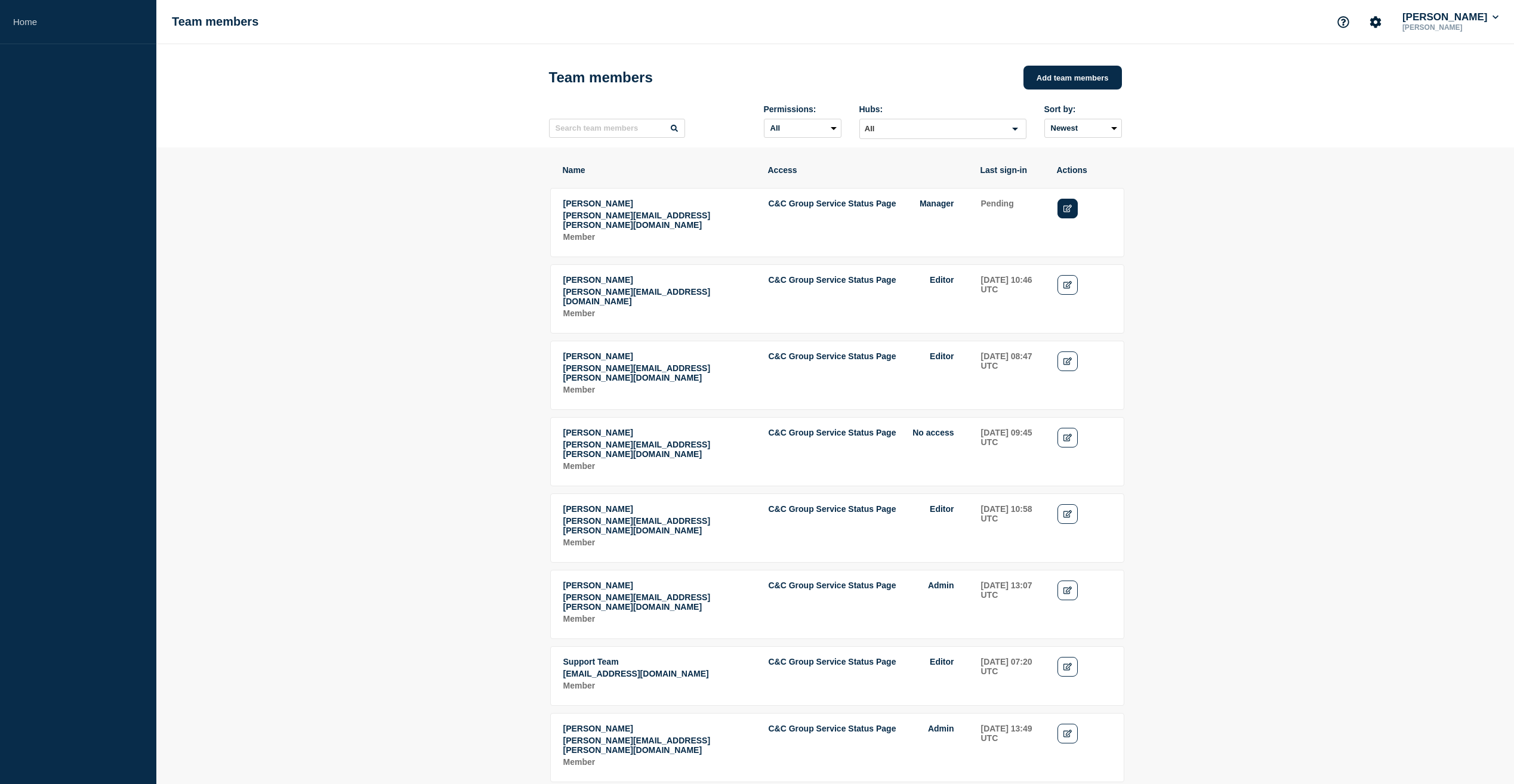
click at [1069, 207] on icon "Edit" at bounding box center [1067, 209] width 9 height 8
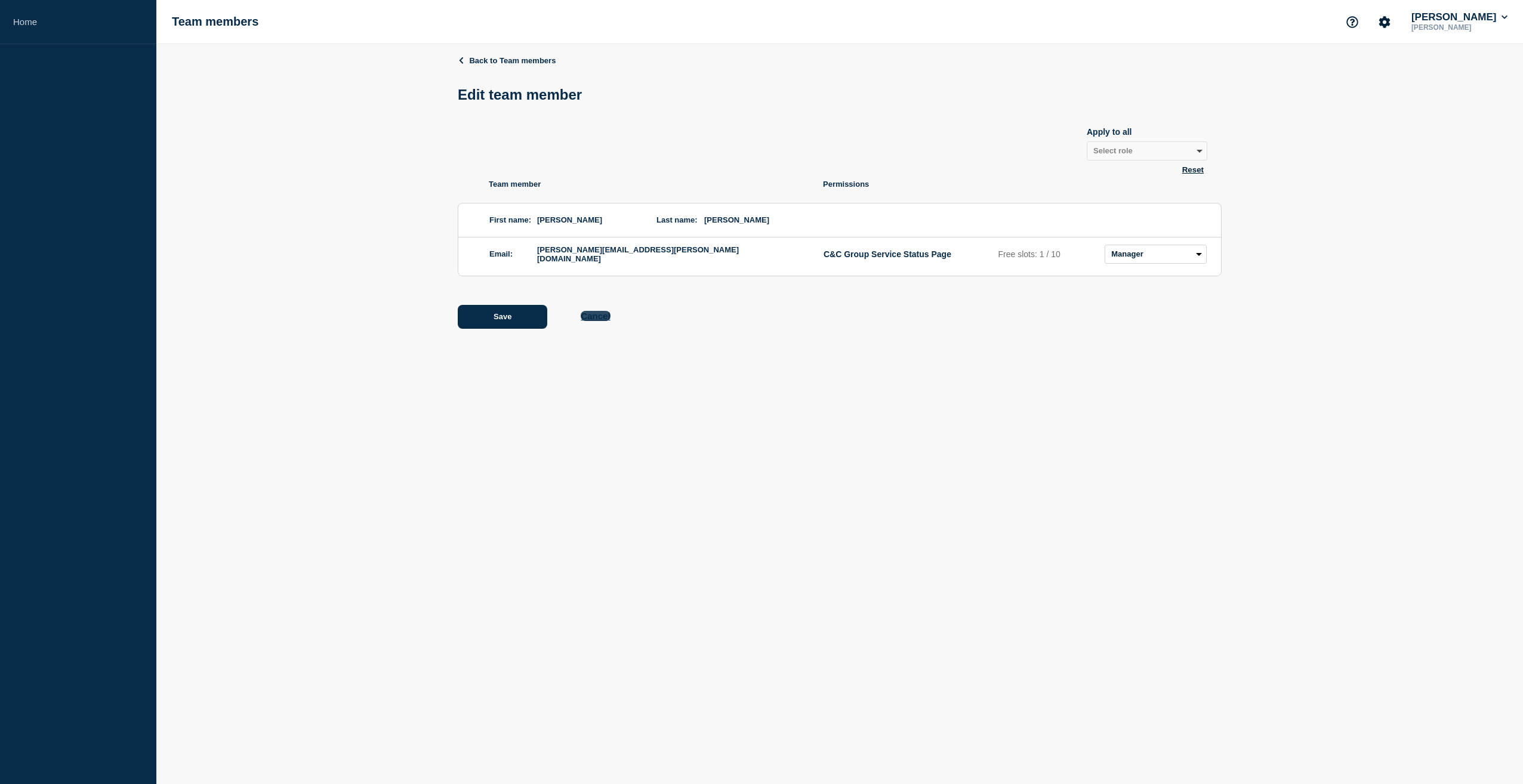
click at [603, 318] on button "Cancel" at bounding box center [596, 315] width 29 height 10
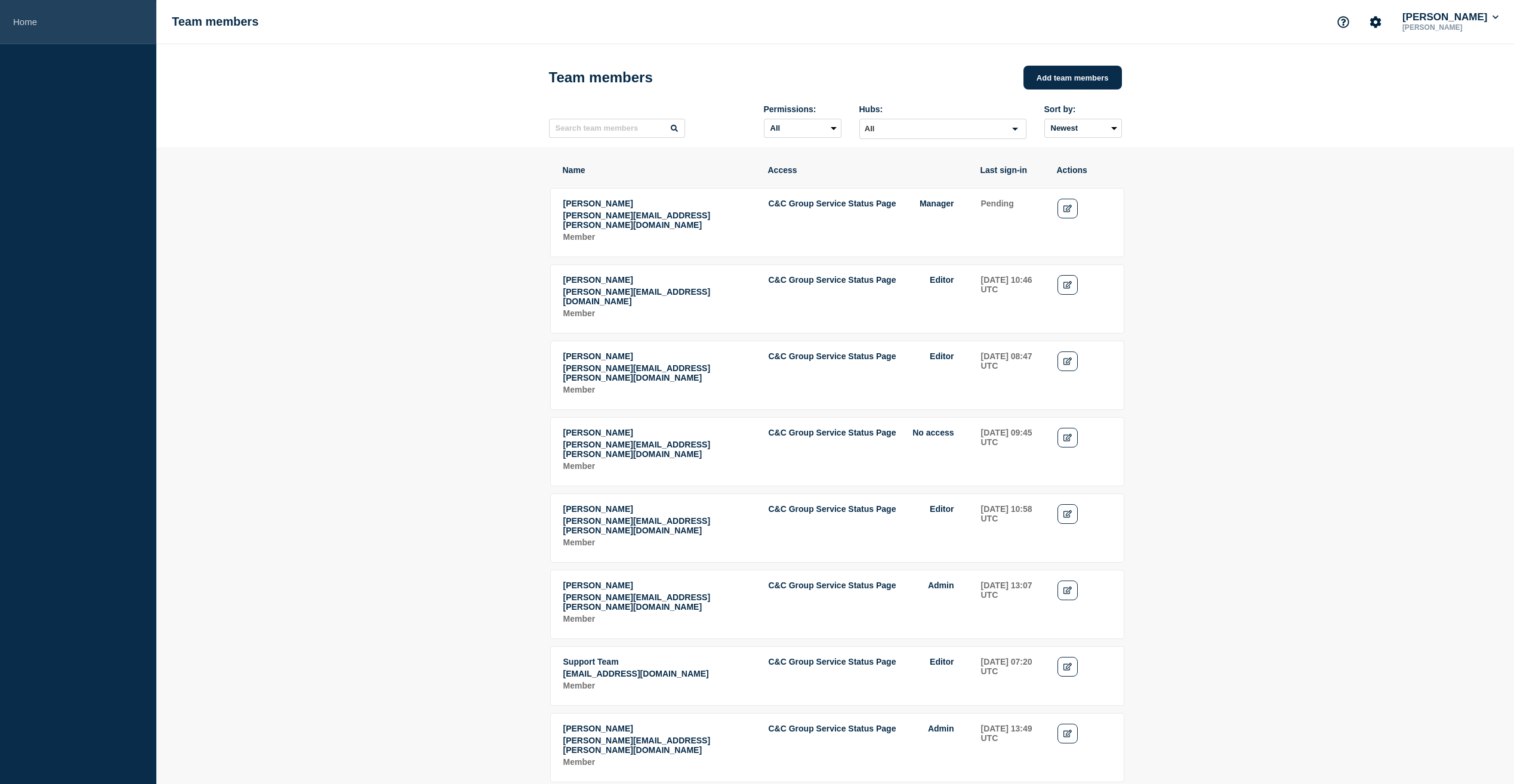
click at [29, 25] on link "Home" at bounding box center [78, 22] width 156 height 44
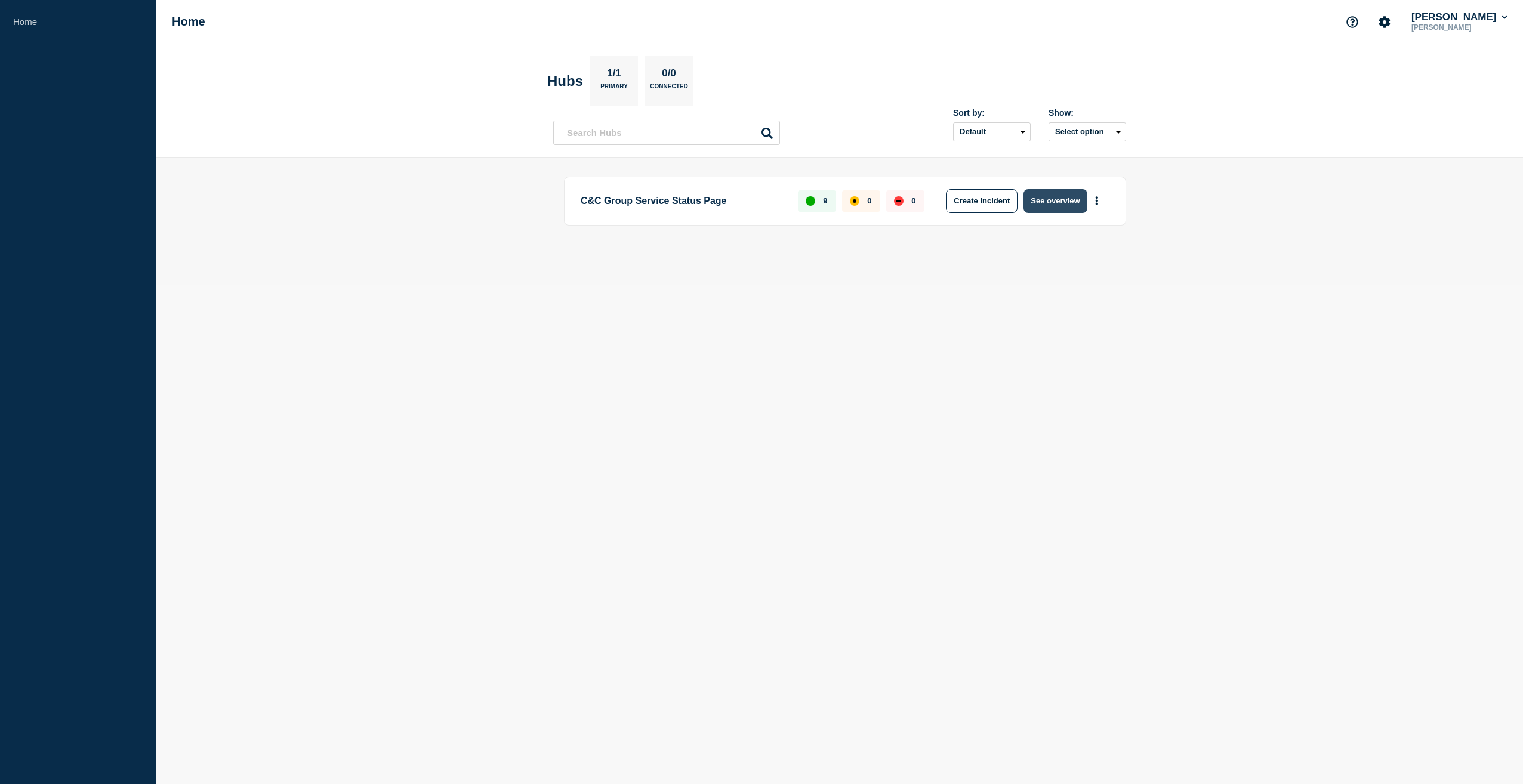
click at [1060, 199] on button "See overview" at bounding box center [1055, 201] width 64 height 24
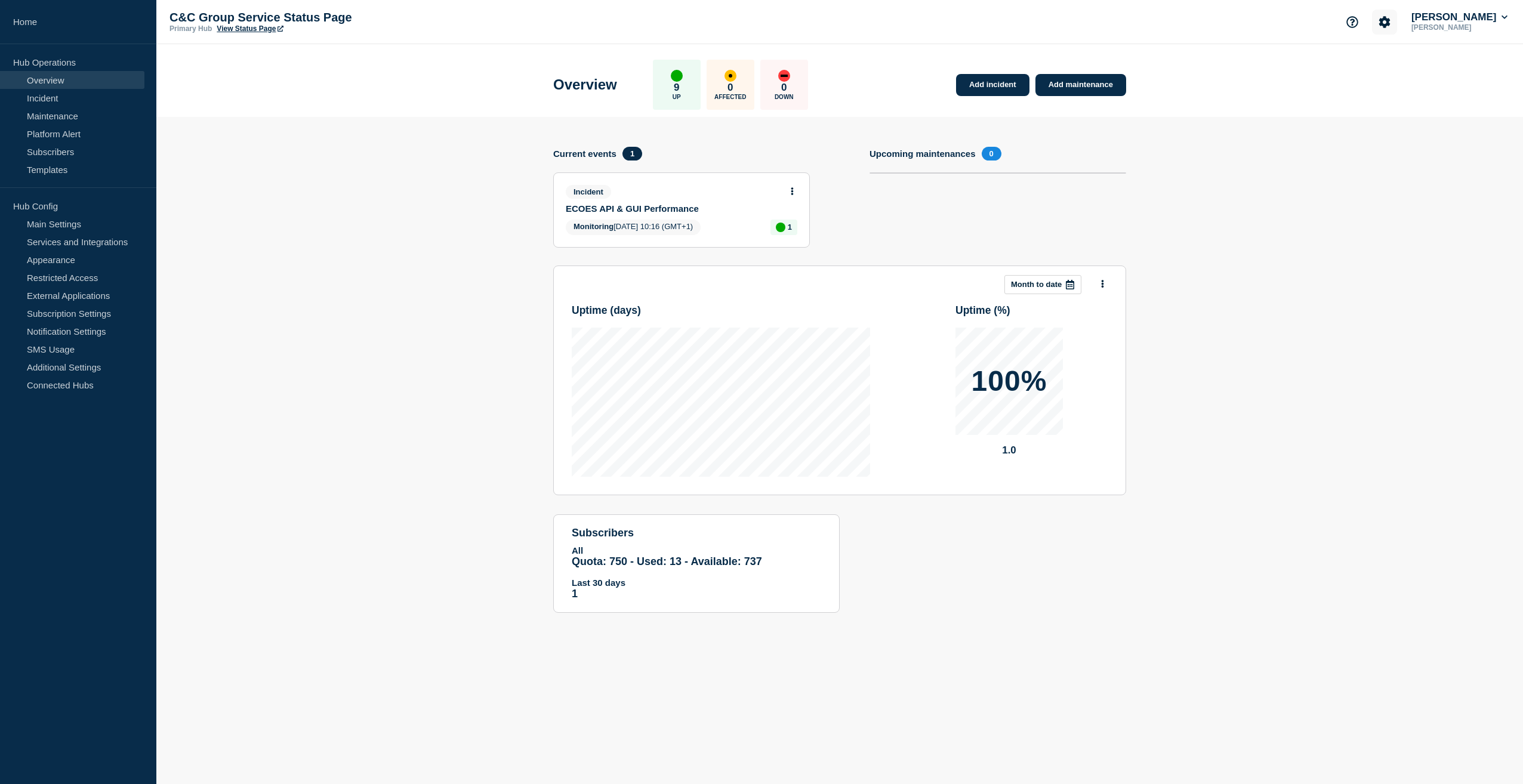
click at [1391, 21] on icon "Account settings" at bounding box center [1385, 21] width 11 height 11
click at [54, 154] on link "Subscribers" at bounding box center [72, 151] width 144 height 18
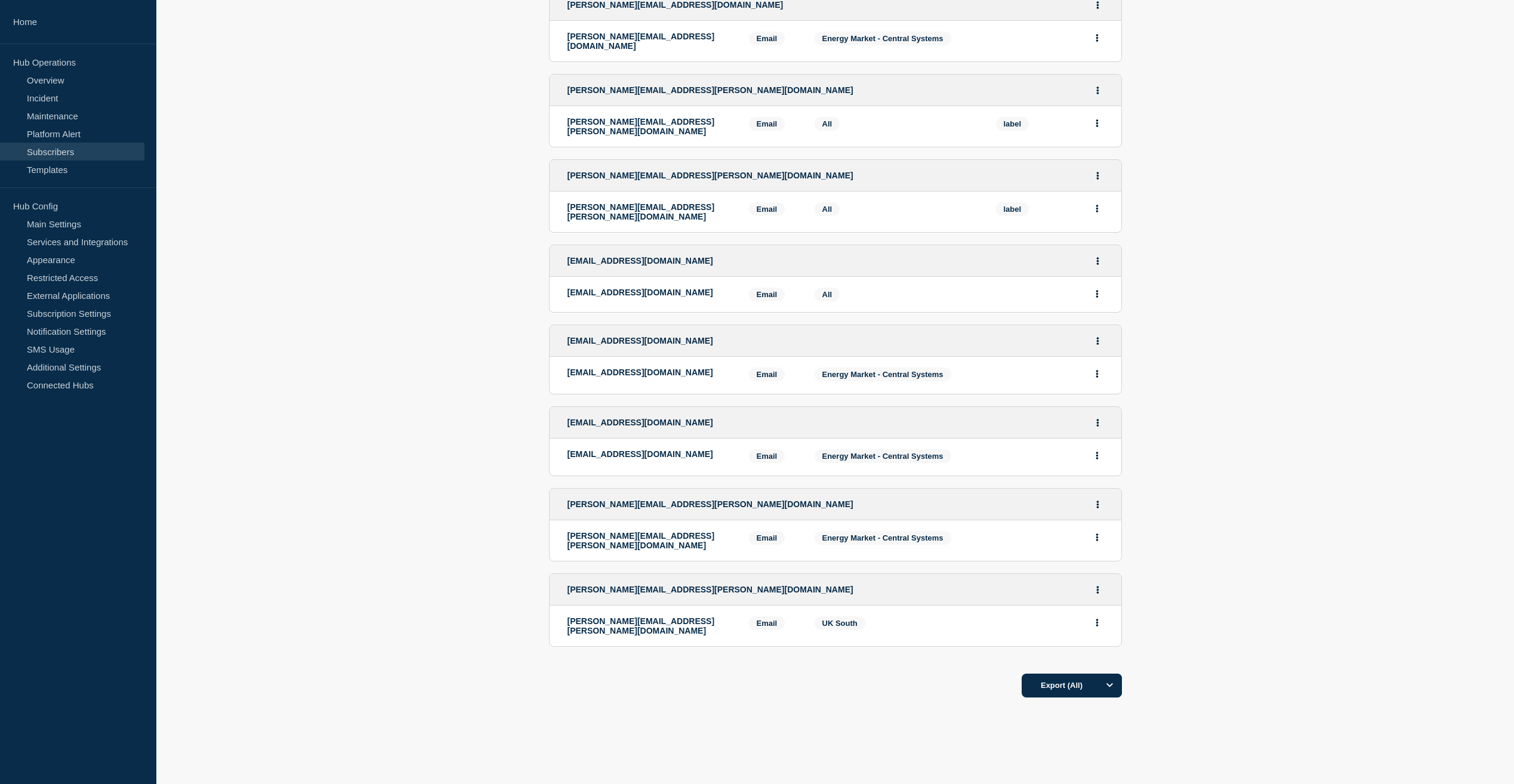
scroll to position [558, 0]
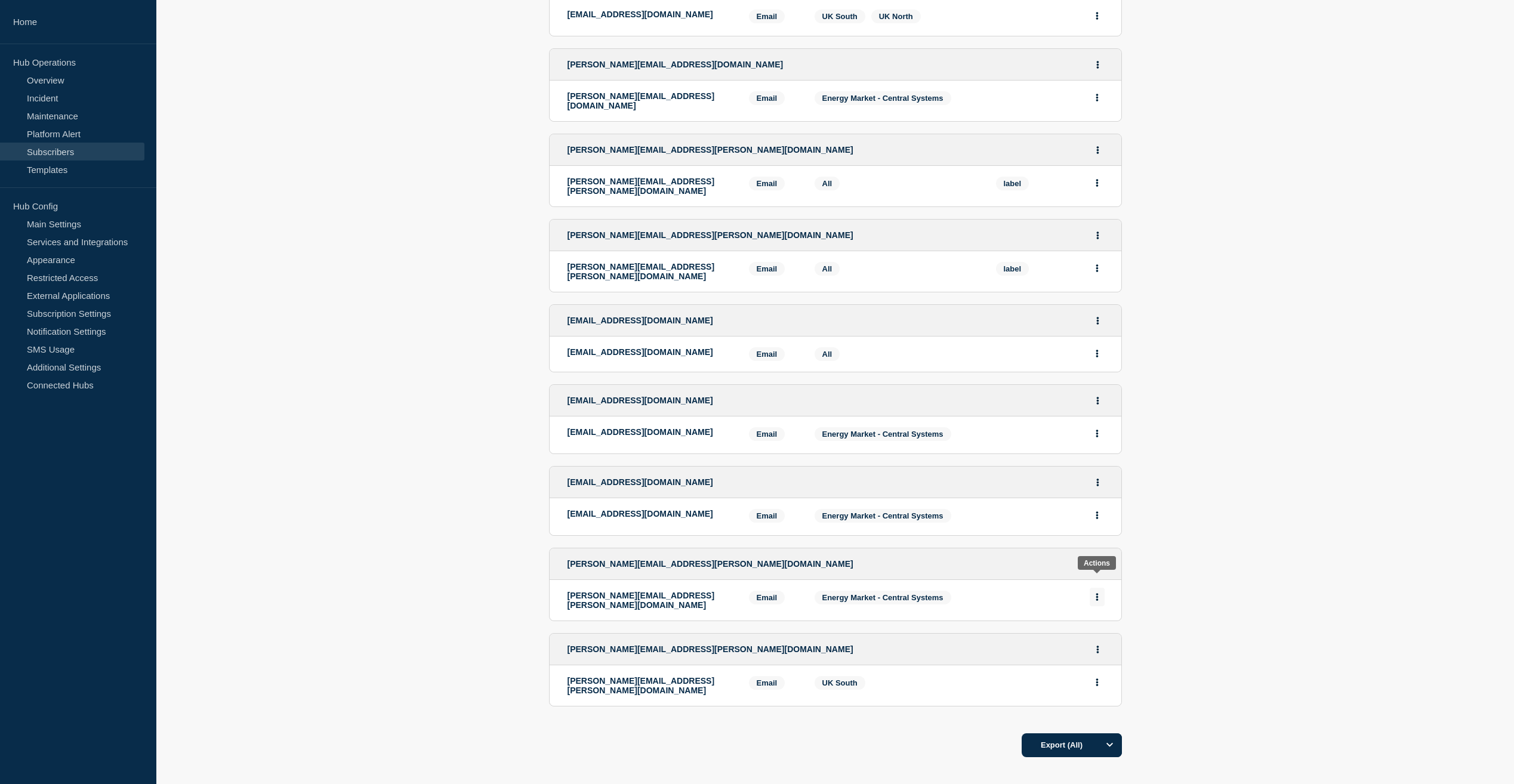
click at [1100, 587] on button "Actions" at bounding box center [1097, 597] width 15 height 19
click at [743, 467] on div "[EMAIL_ADDRESS][DOMAIN_NAME]" at bounding box center [835, 482] width 572 height 31
click at [1098, 479] on icon "Actions" at bounding box center [1098, 483] width 3 height 8
click at [1092, 527] on button "Delete" at bounding box center [1098, 531] width 23 height 9
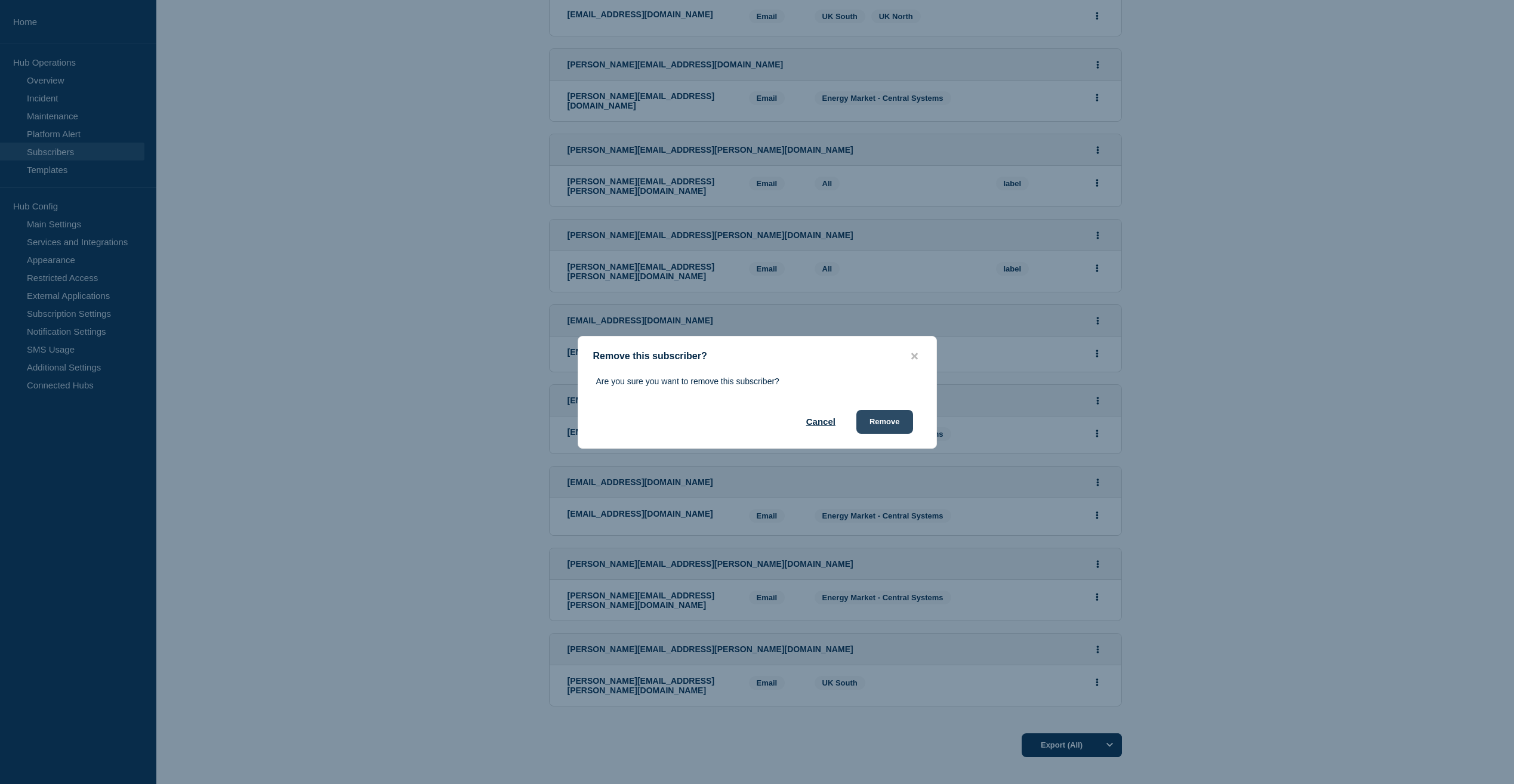
click at [894, 422] on button "Remove" at bounding box center [884, 422] width 57 height 24
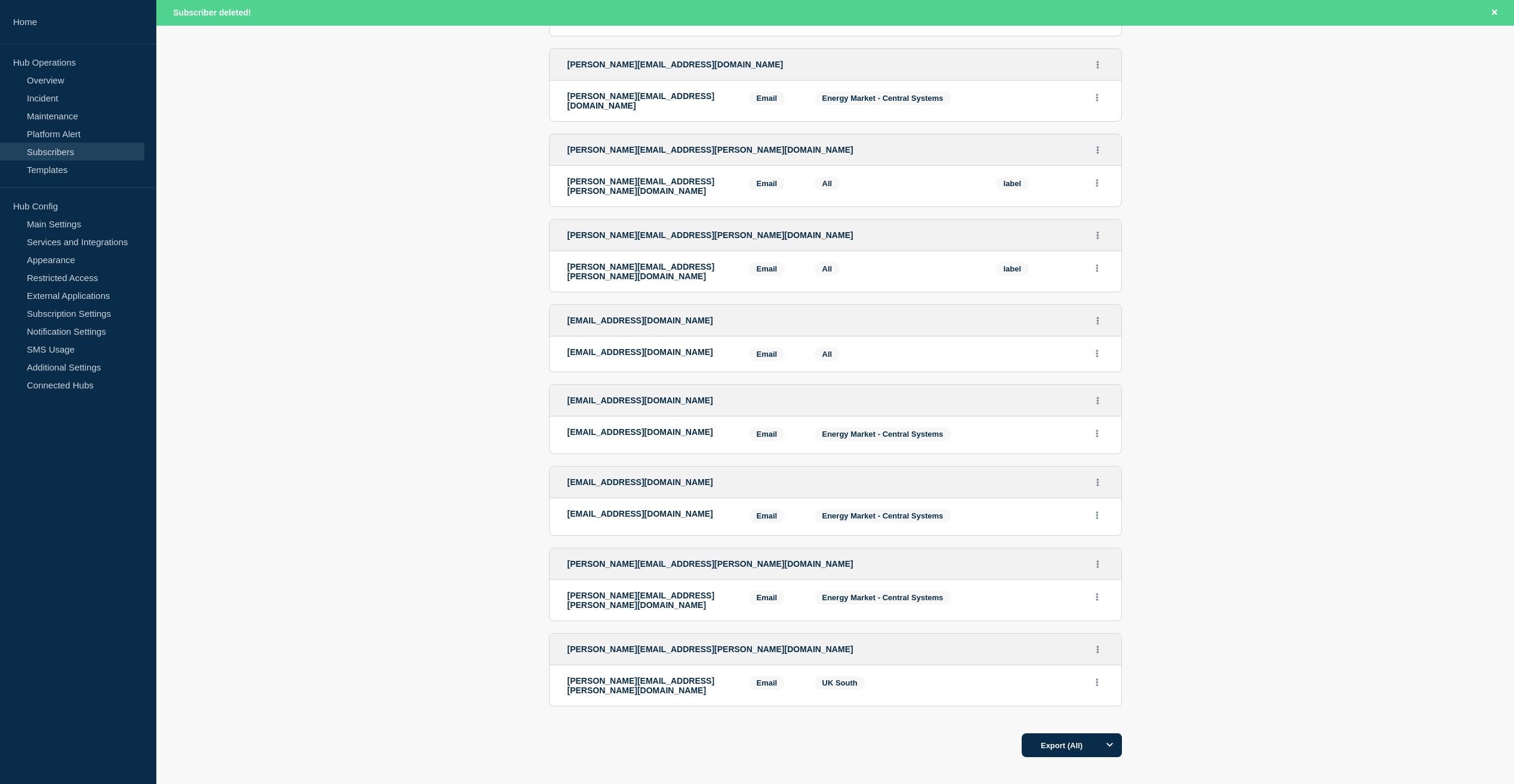
scroll to position [561, 0]
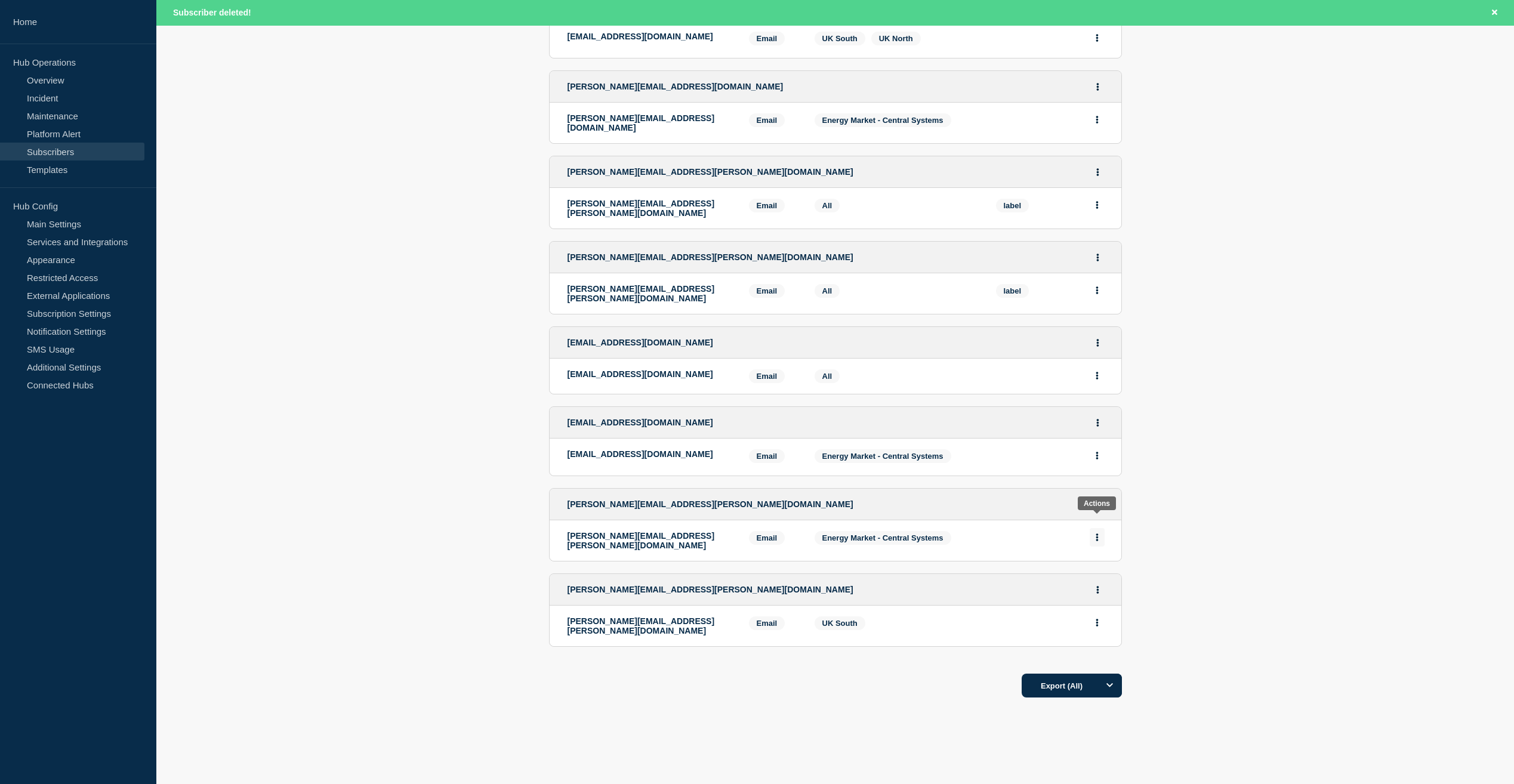
click at [1094, 528] on button "Actions" at bounding box center [1097, 537] width 15 height 19
click at [1098, 495] on button "Actions" at bounding box center [1098, 505] width 15 height 19
click at [1095, 565] on link "Share link" at bounding box center [1097, 574] width 21 height 19
click at [1096, 501] on icon "Actions" at bounding box center [1098, 505] width 3 height 8
click at [1093, 549] on button "Delete" at bounding box center [1098, 553] width 23 height 9
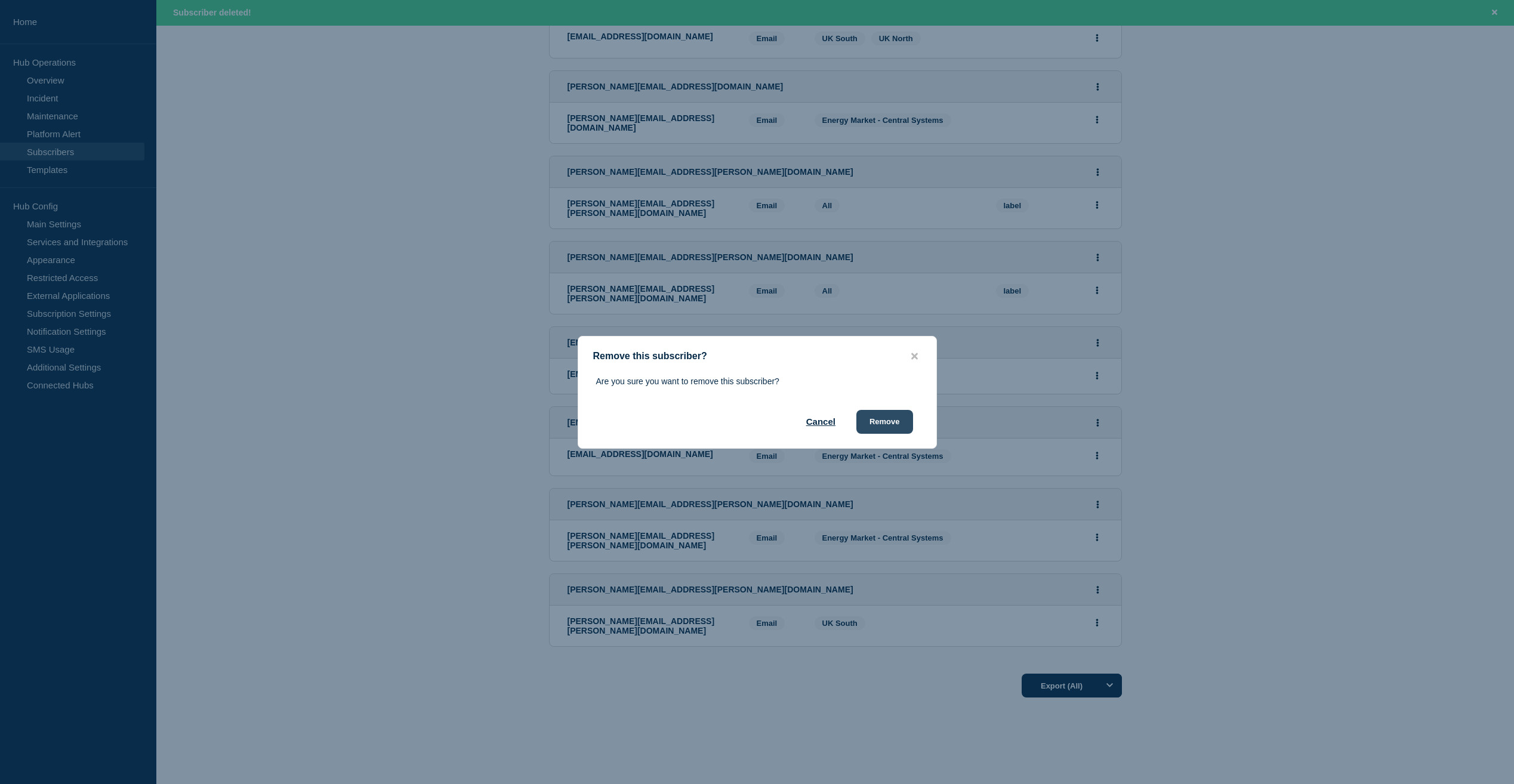
click at [888, 422] on button "Remove" at bounding box center [884, 422] width 57 height 24
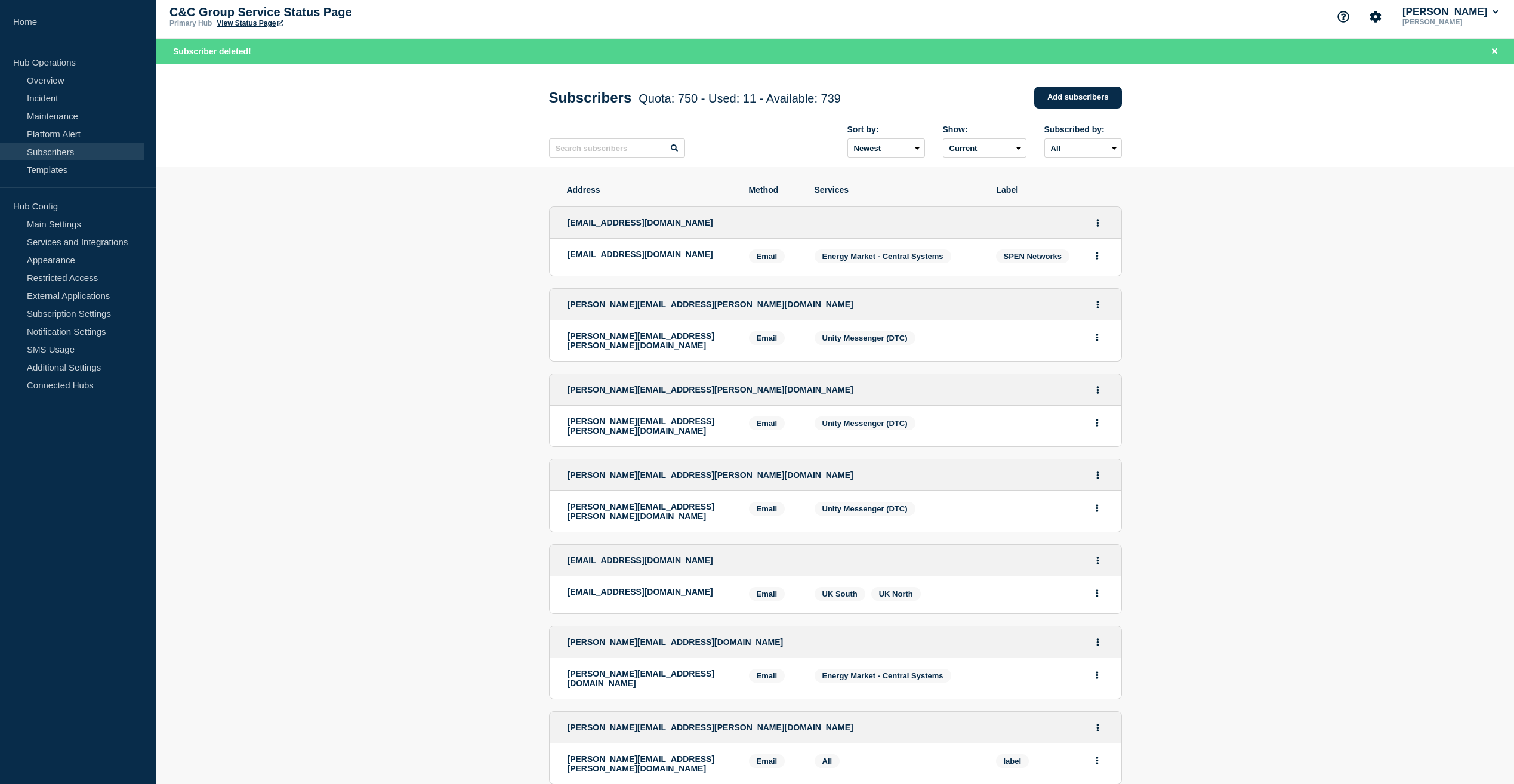
scroll to position [2, 0]
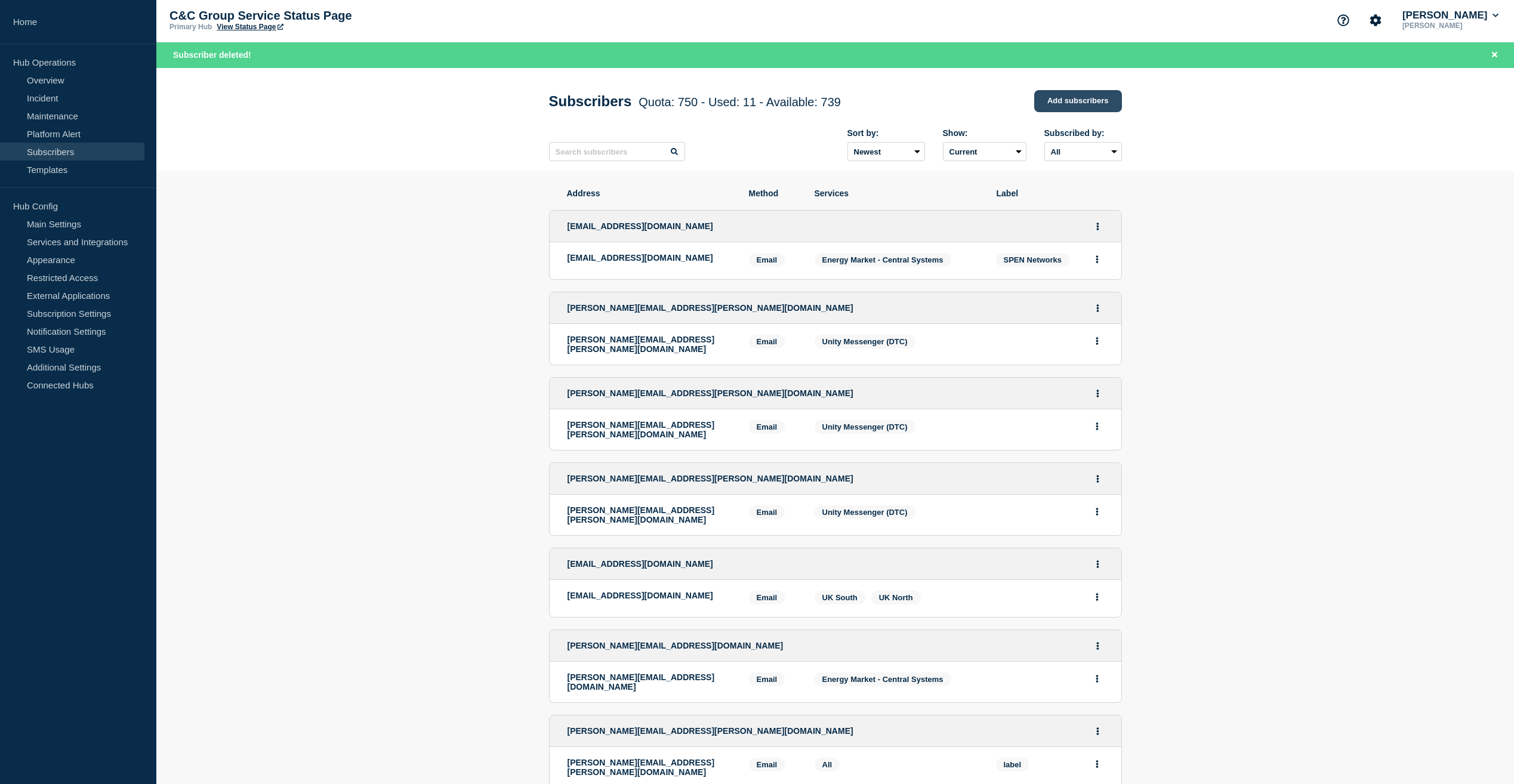
click at [1088, 99] on link "Add subscribers" at bounding box center [1078, 101] width 88 height 22
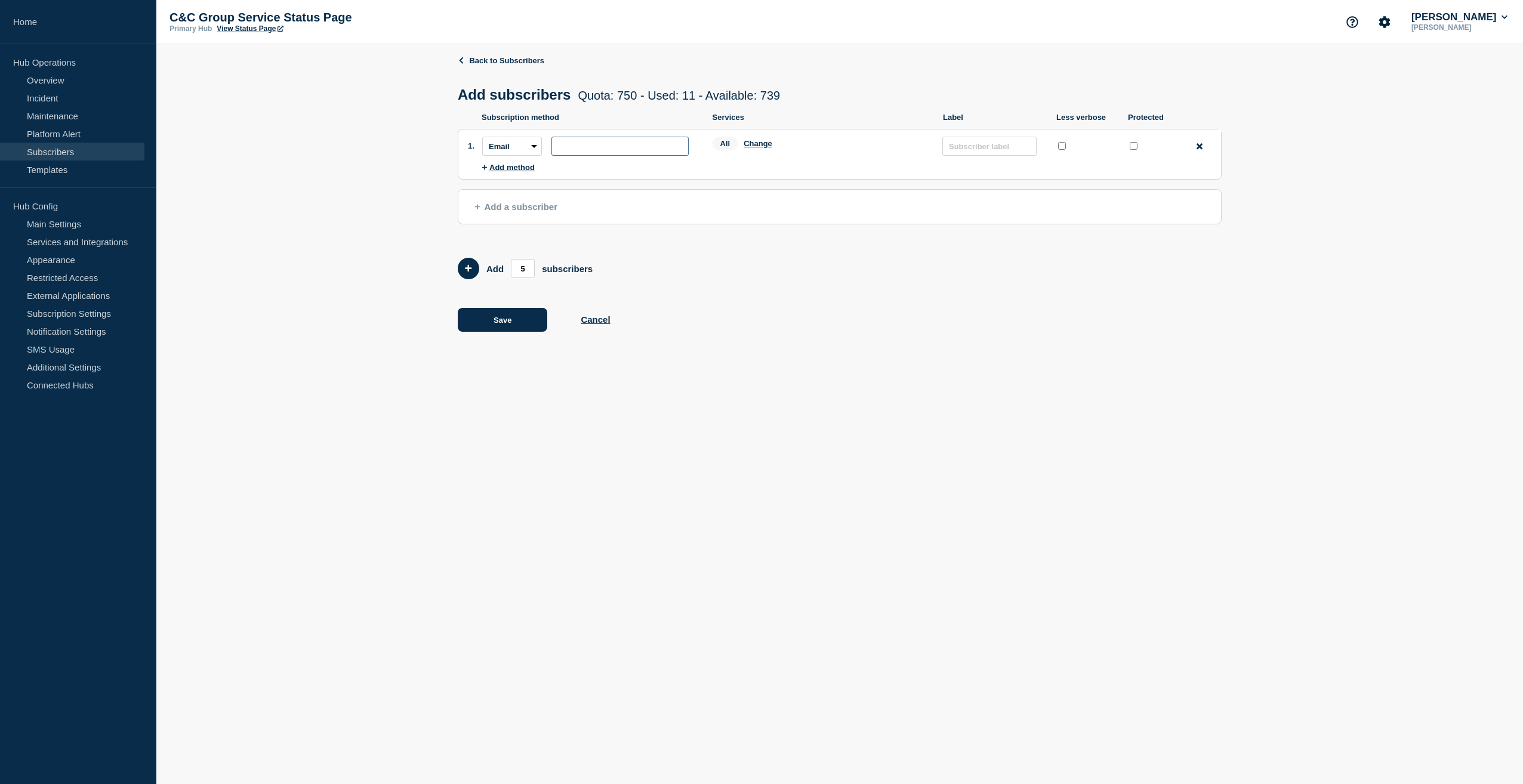
click at [614, 154] on input "subscription-address" at bounding box center [620, 146] width 137 height 19
paste input "[PERSON_NAME][EMAIL_ADDRESS][PERSON_NAME][DOMAIN_NAME]"
type input "[PERSON_NAME][EMAIL_ADDRESS][PERSON_NAME][DOMAIN_NAME]"
click at [757, 148] on button "Change" at bounding box center [757, 143] width 29 height 9
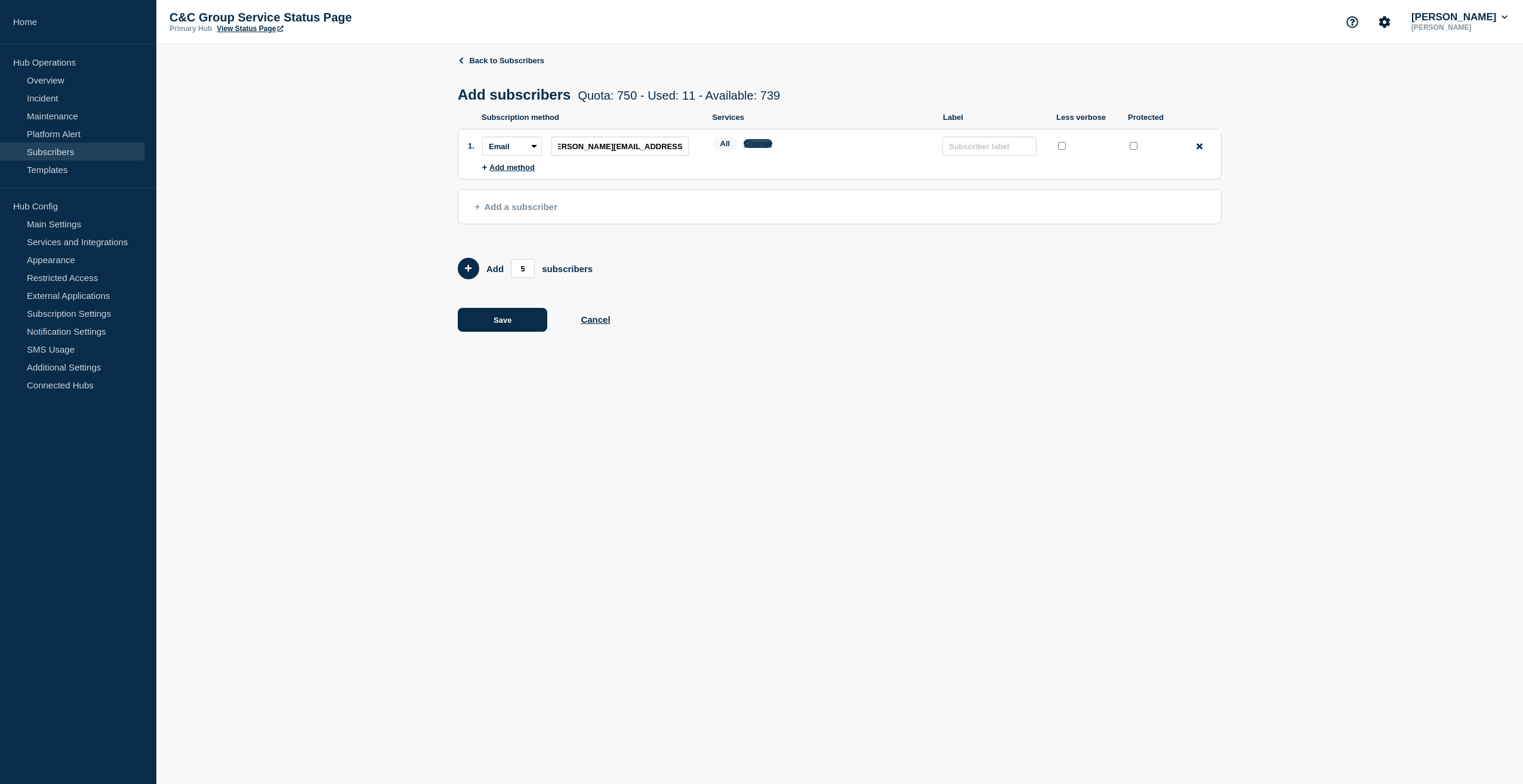
scroll to position [0, 0]
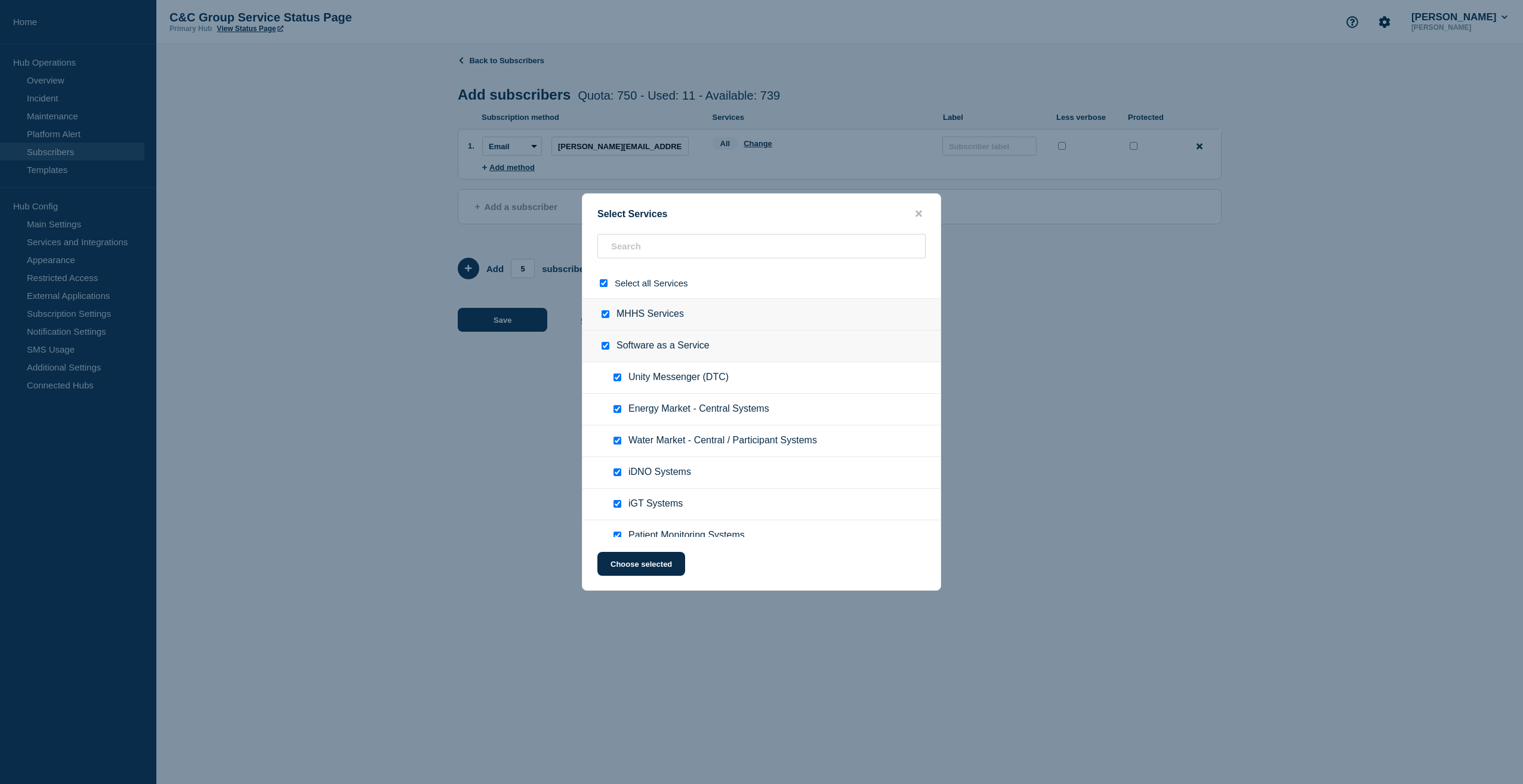
click at [606, 285] on input "select all checkbox" at bounding box center [604, 283] width 8 height 8
checkbox input "false"
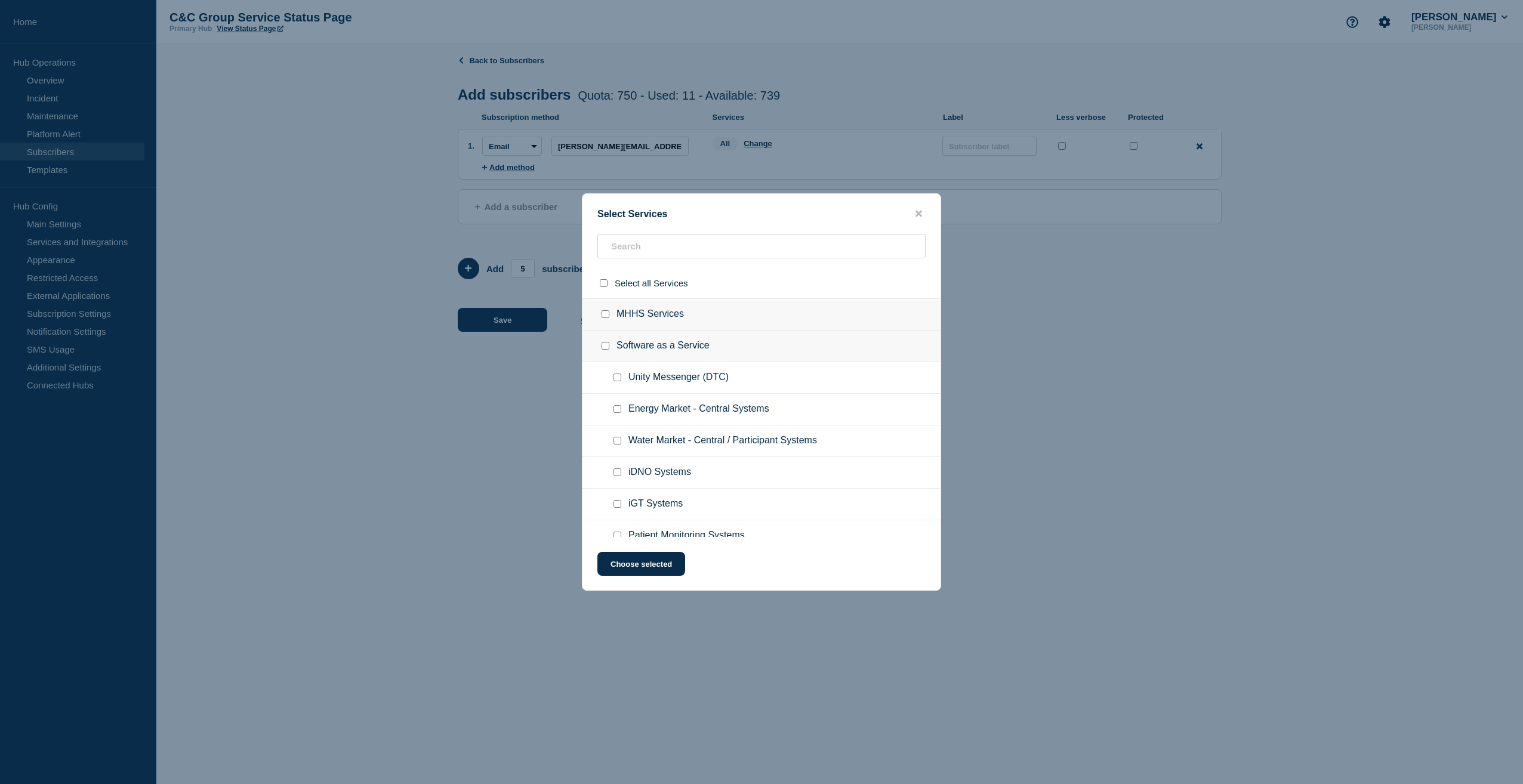
checkbox input "false"
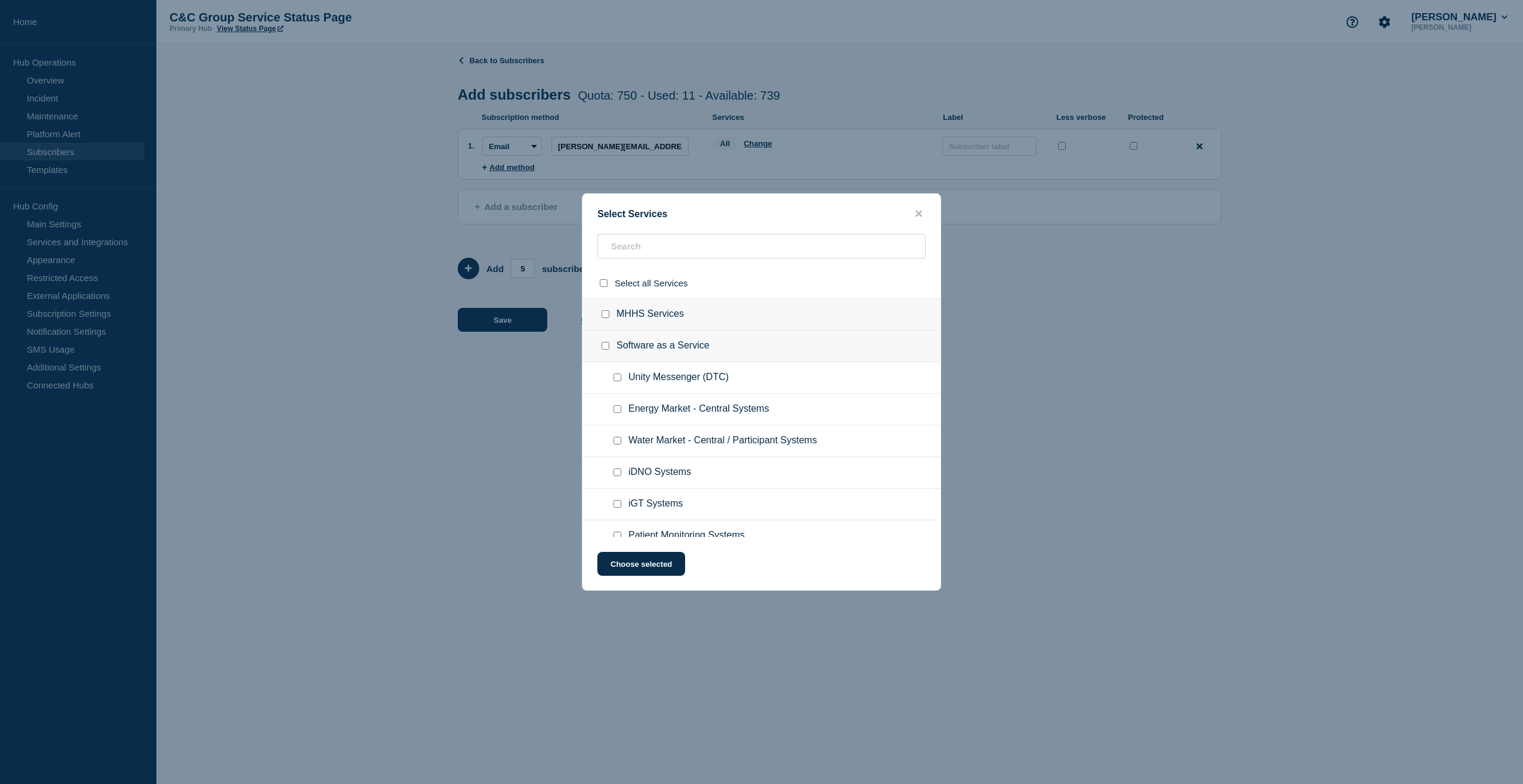
checkbox input "false"
click at [615, 378] on input "Unity Messenger (DTC) checkbox" at bounding box center [618, 378] width 8 height 8
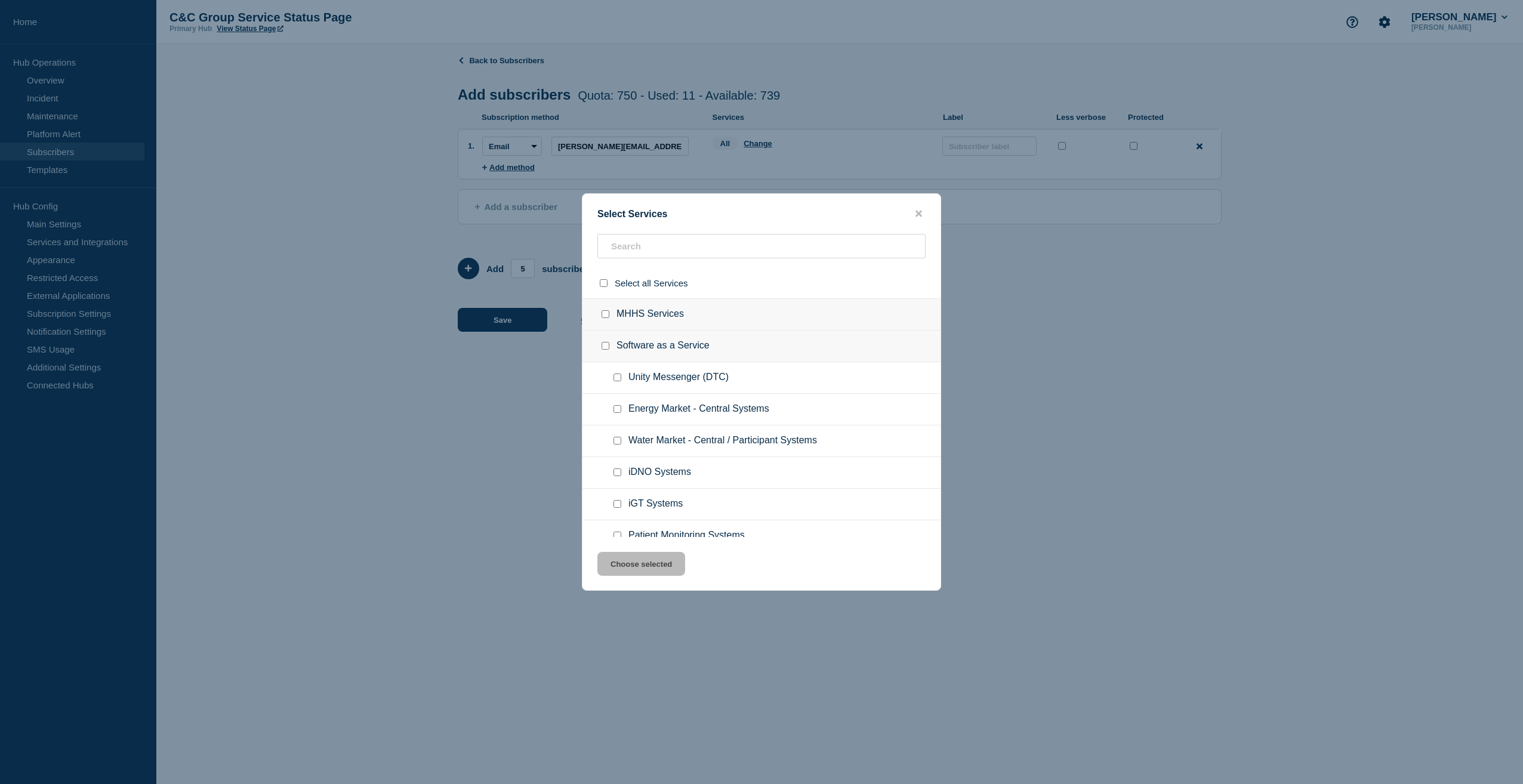
checkbox input "true"
click at [617, 410] on input "Energy Market - Central Systems checkbox" at bounding box center [618, 409] width 8 height 8
checkbox input "true"
click at [617, 376] on input "Unity Messenger (DTC) checkbox" at bounding box center [618, 378] width 8 height 8
checkbox input "false"
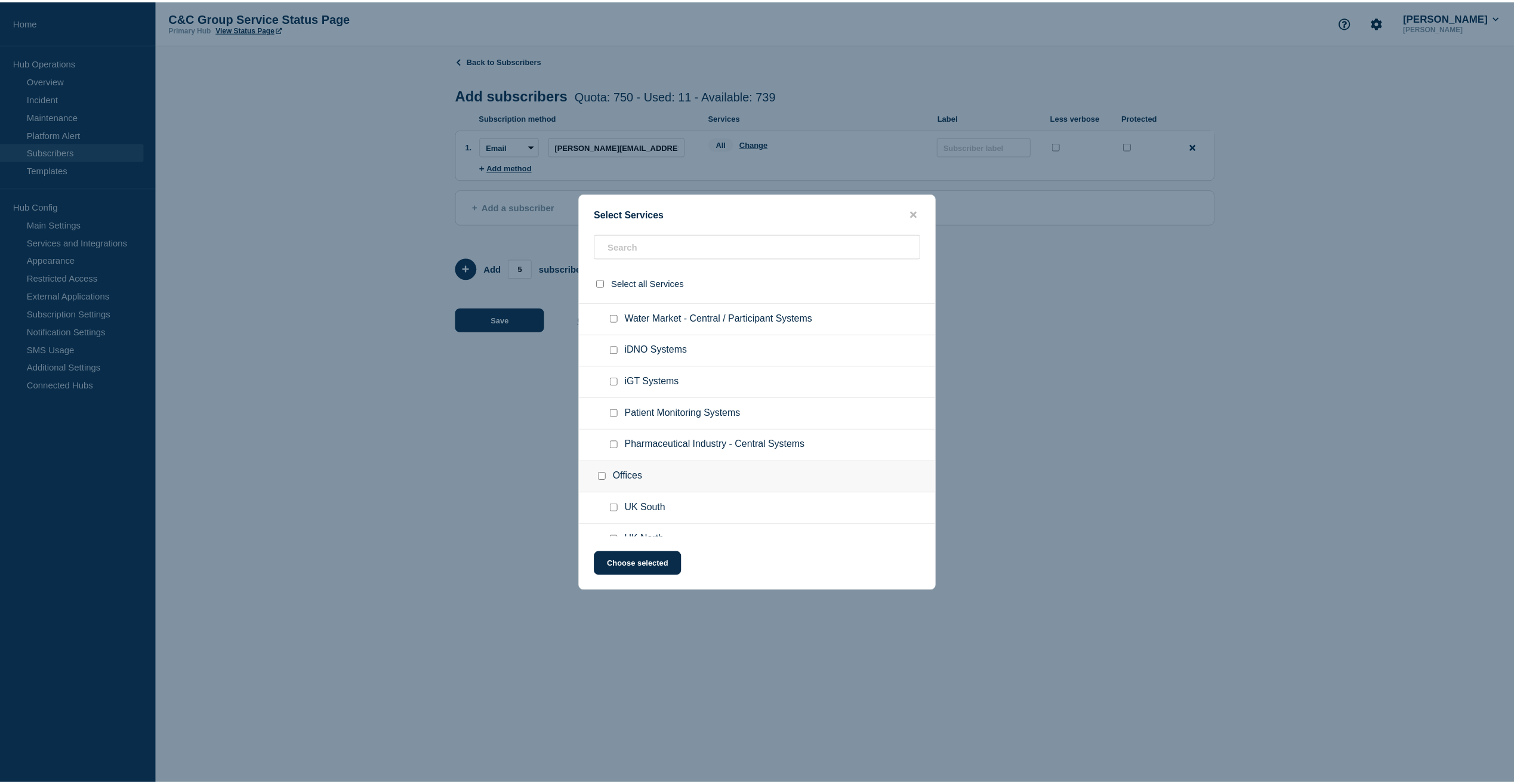
scroll to position [142, 0]
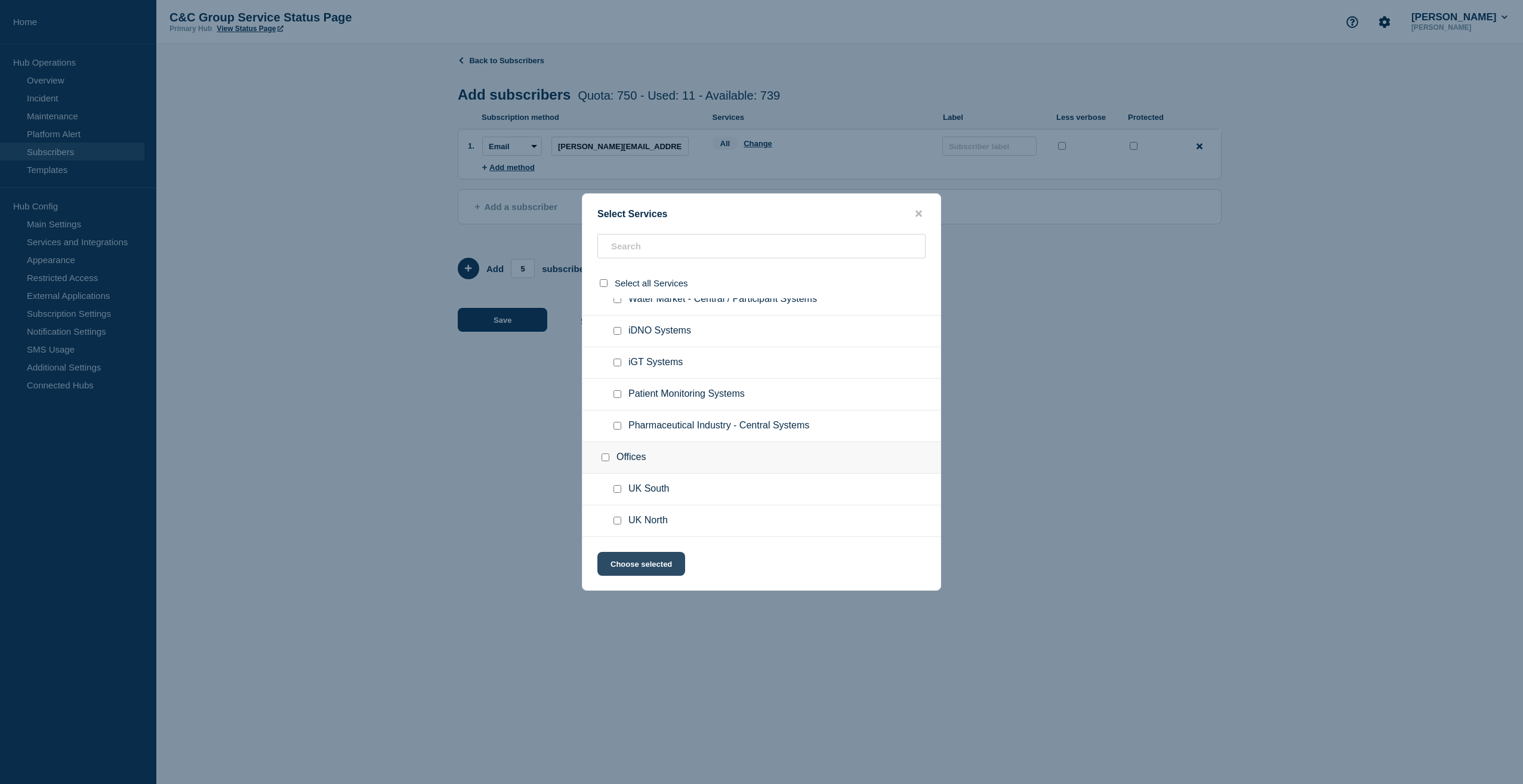
click at [656, 563] on button "Choose selected" at bounding box center [641, 564] width 88 height 24
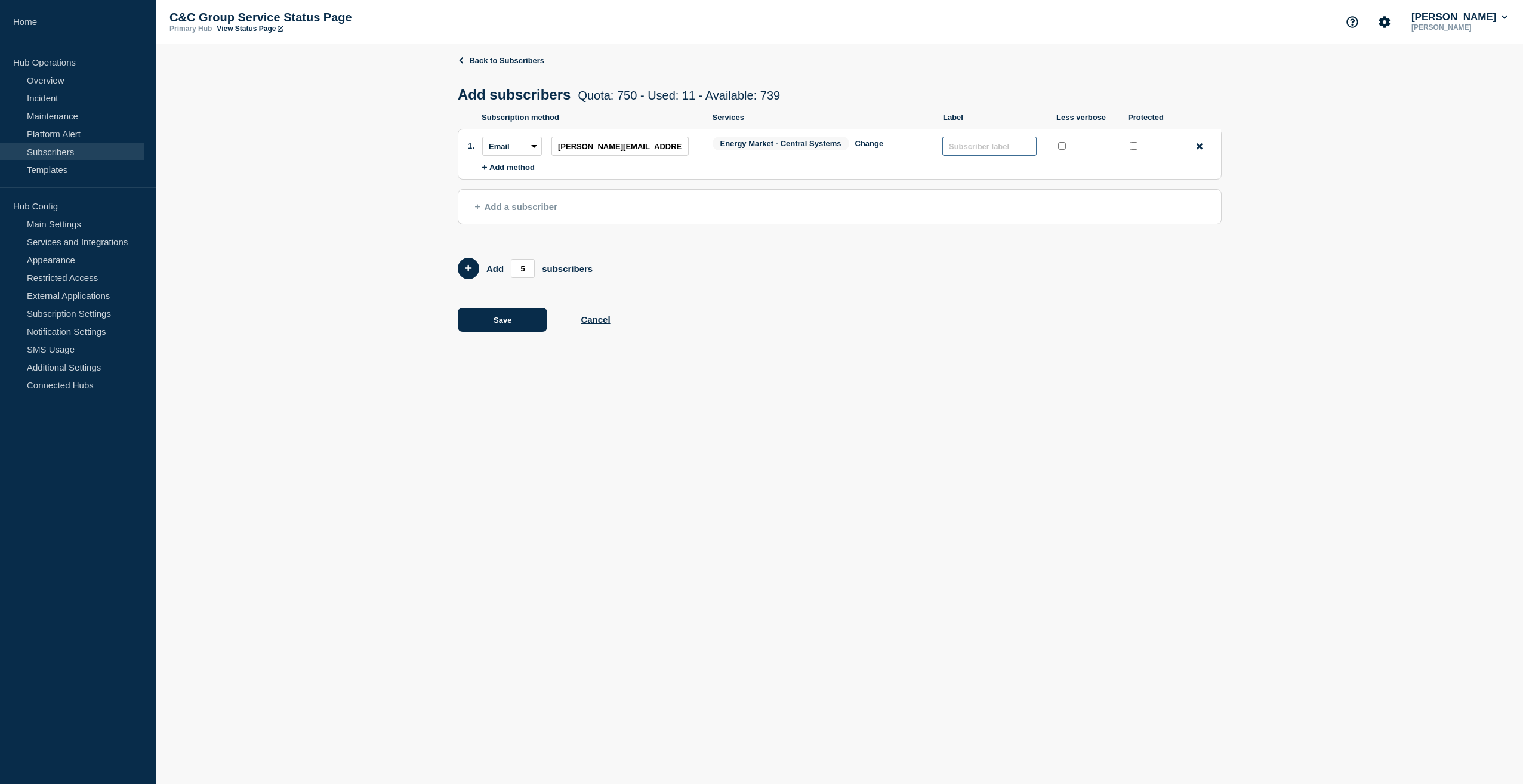
click at [1005, 150] on input "text" at bounding box center [989, 146] width 94 height 19
type input "[PERSON_NAME]"
click at [513, 322] on button "Save" at bounding box center [503, 320] width 90 height 24
